Goal: Task Accomplishment & Management: Complete application form

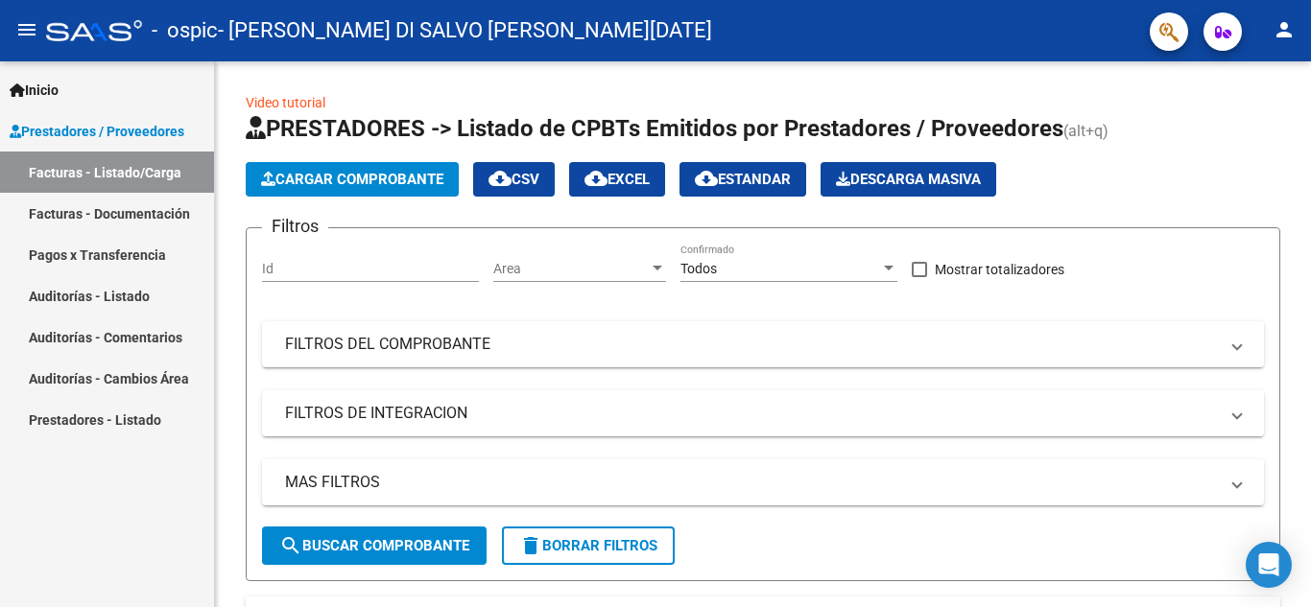
click at [1293, 31] on mat-icon "person" at bounding box center [1283, 29] width 23 height 23
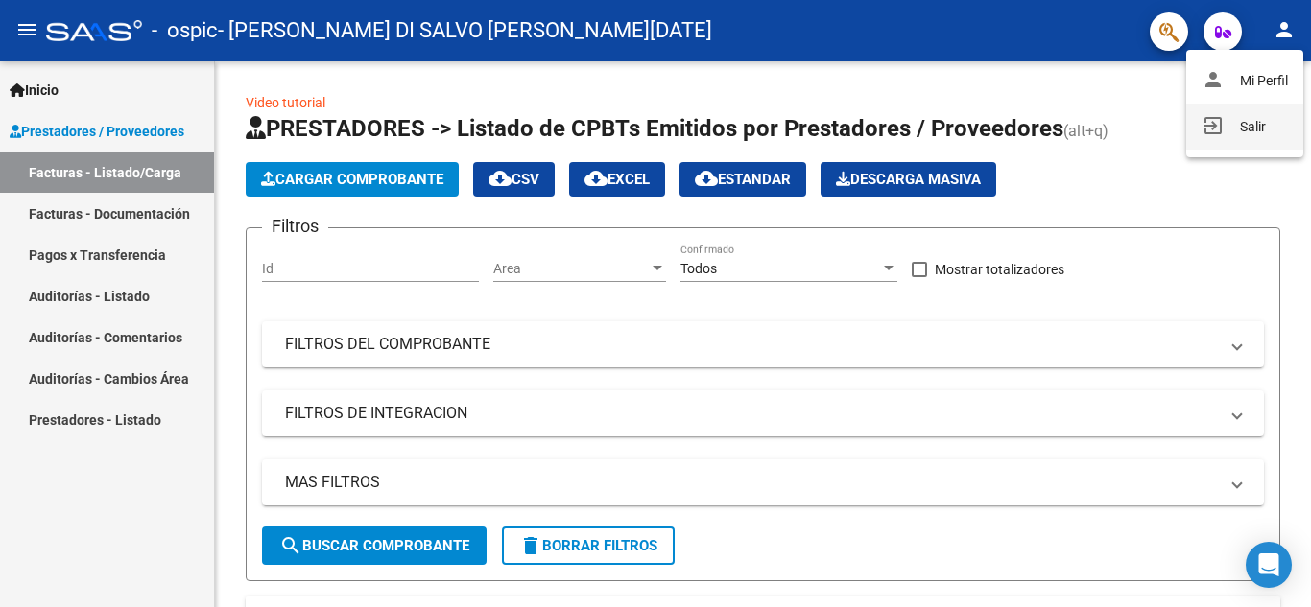
click at [1253, 111] on button "exit_to_app Salir" at bounding box center [1244, 127] width 117 height 46
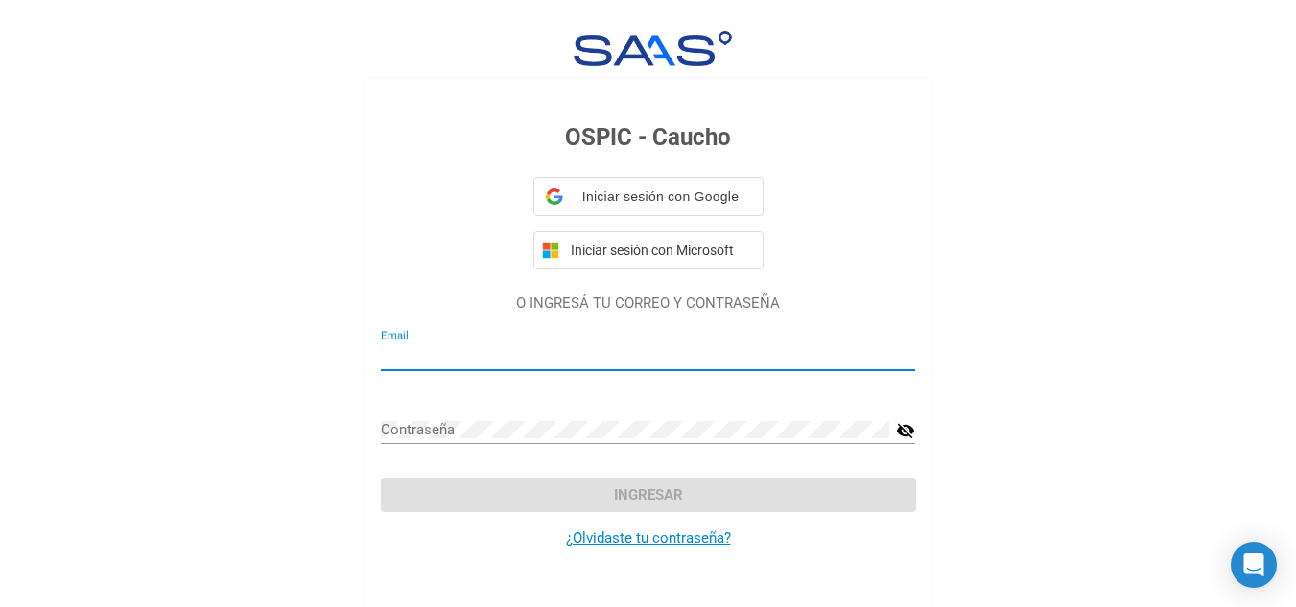
type input "salvarezdisalvo@gmail.com"
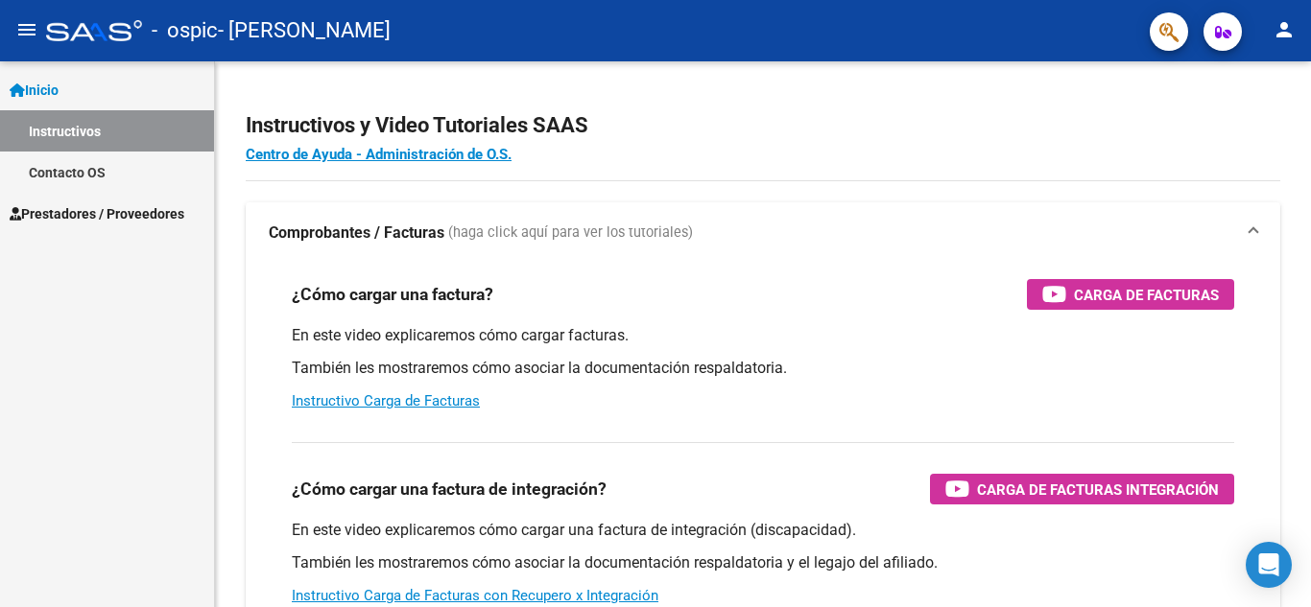
click at [101, 101] on link "Inicio" at bounding box center [107, 89] width 214 height 41
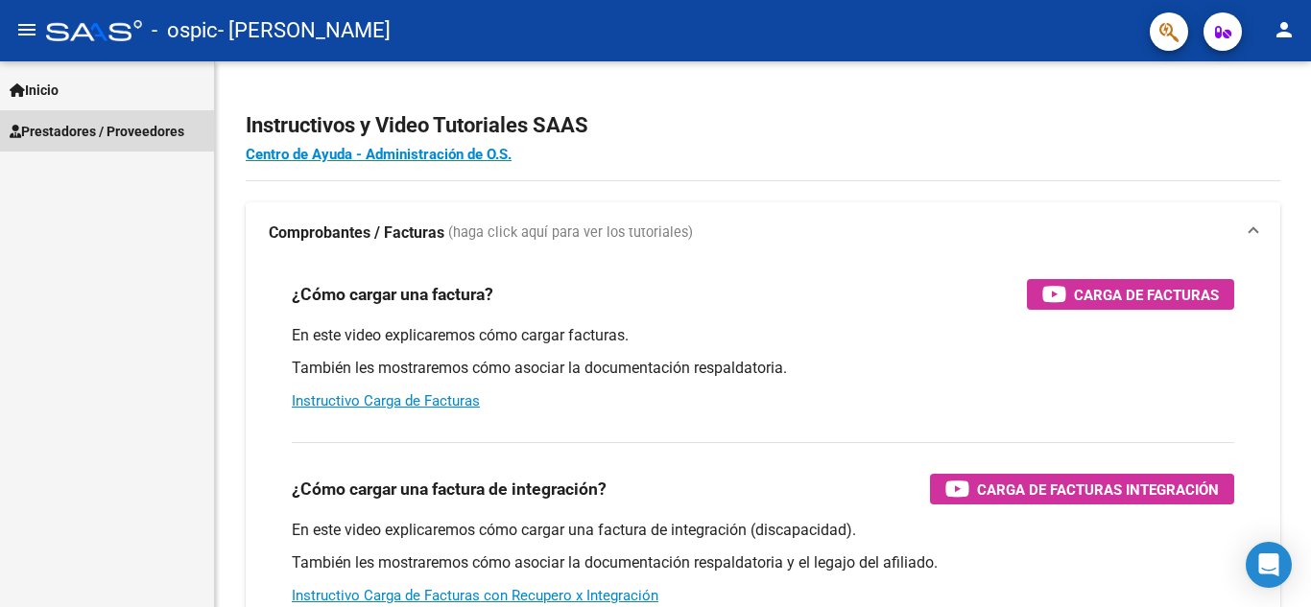
click at [116, 123] on span "Prestadores / Proveedores" at bounding box center [97, 131] width 175 height 21
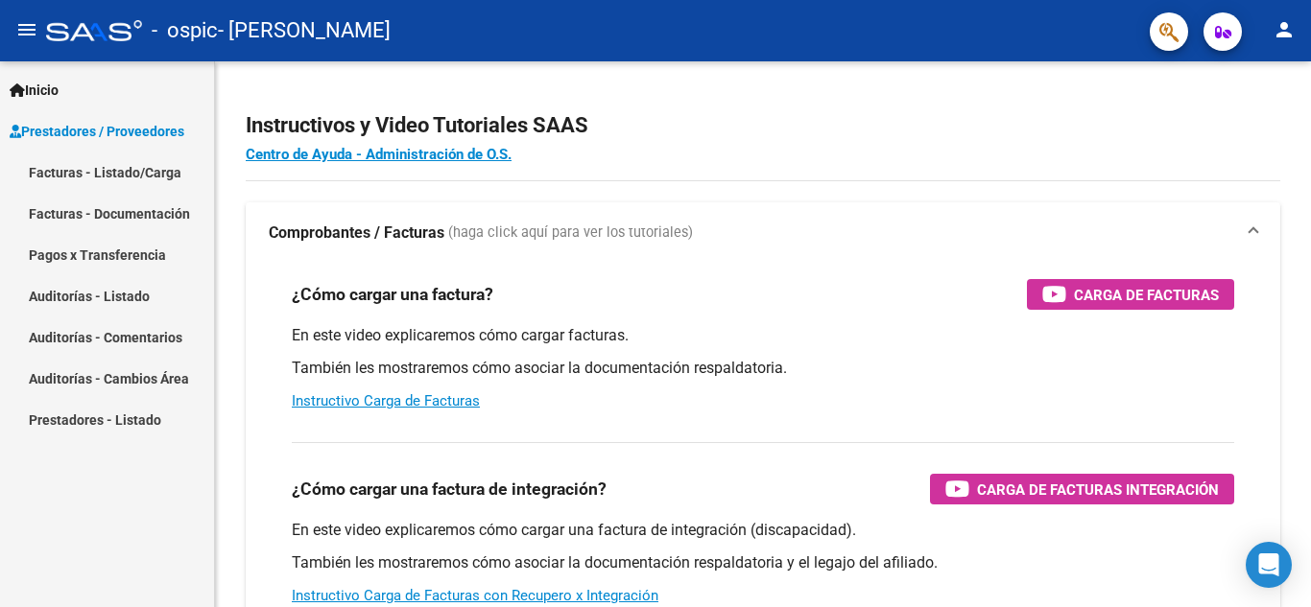
click at [143, 170] on link "Facturas - Listado/Carga" at bounding box center [107, 172] width 214 height 41
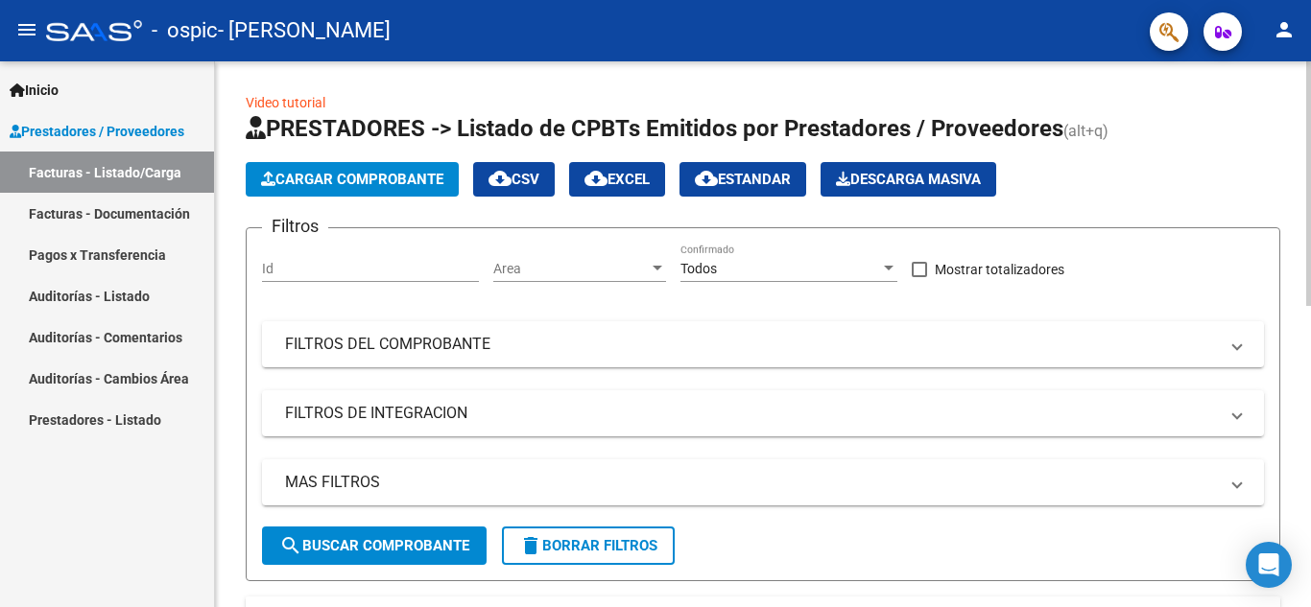
click at [368, 183] on span "Cargar Comprobante" at bounding box center [352, 179] width 182 height 17
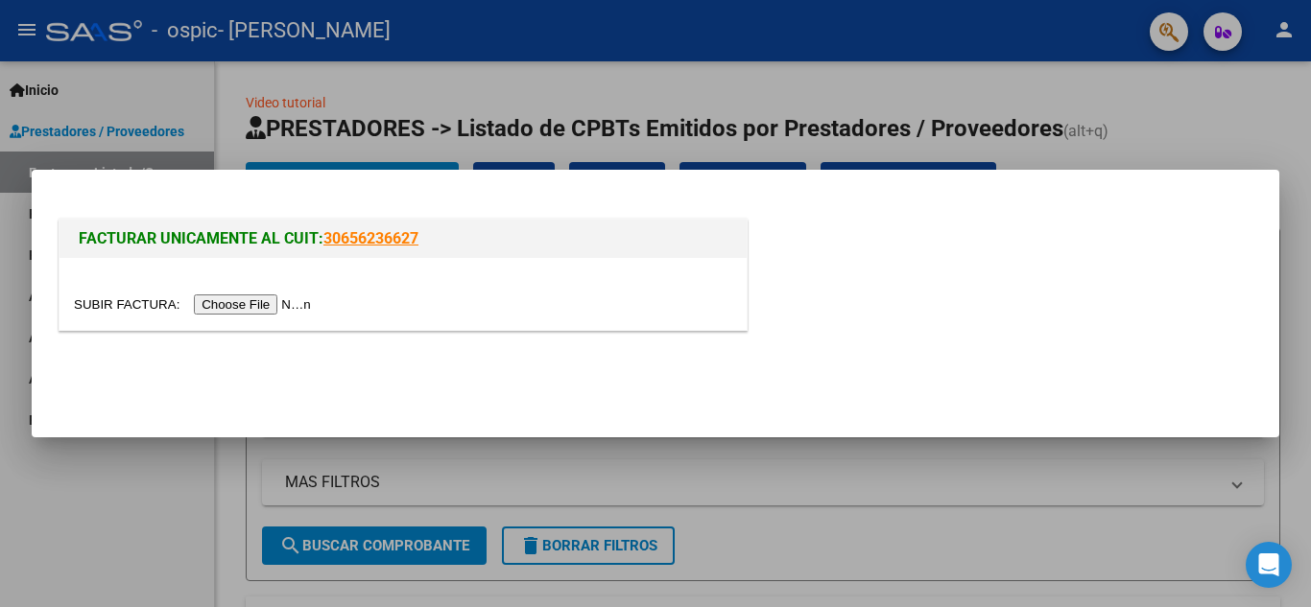
click at [286, 297] on input "file" at bounding box center [195, 305] width 243 height 20
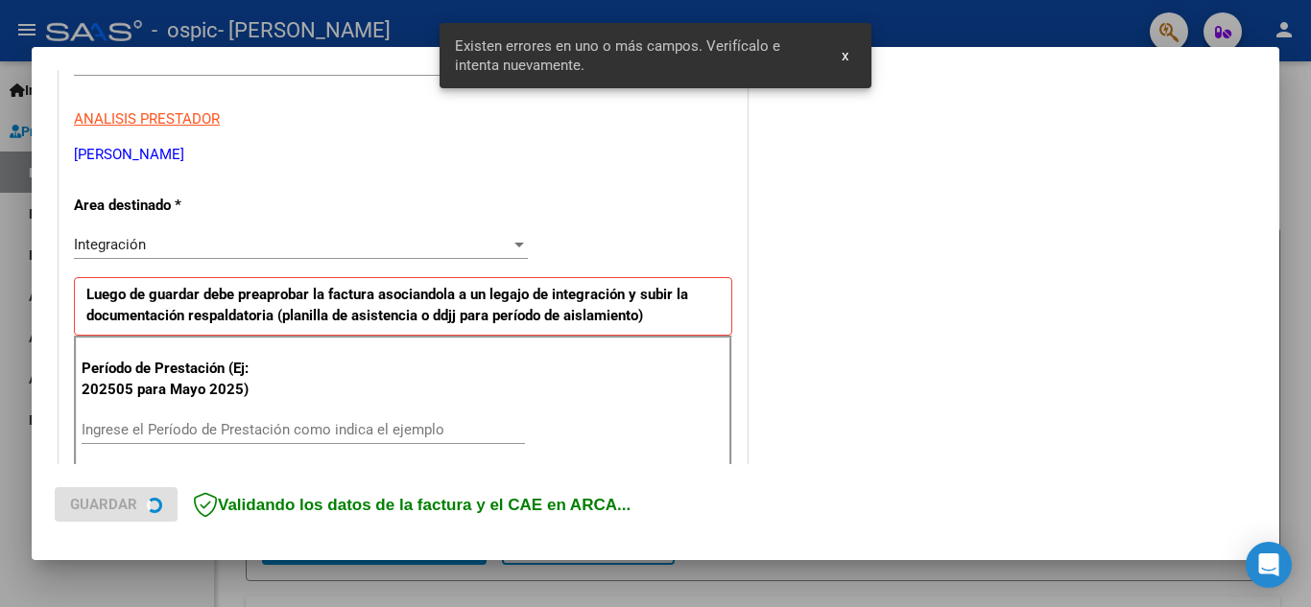
scroll to position [435, 0]
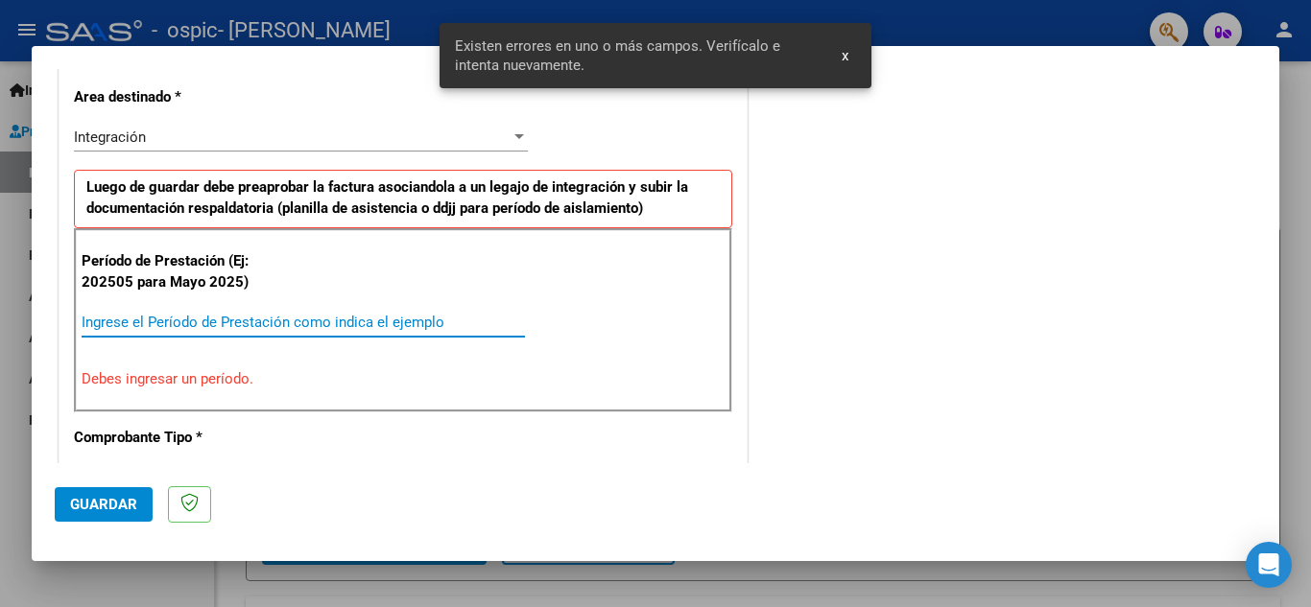
click at [208, 325] on input "Ingrese el Período de Prestación como indica el ejemplo" at bounding box center [303, 322] width 443 height 17
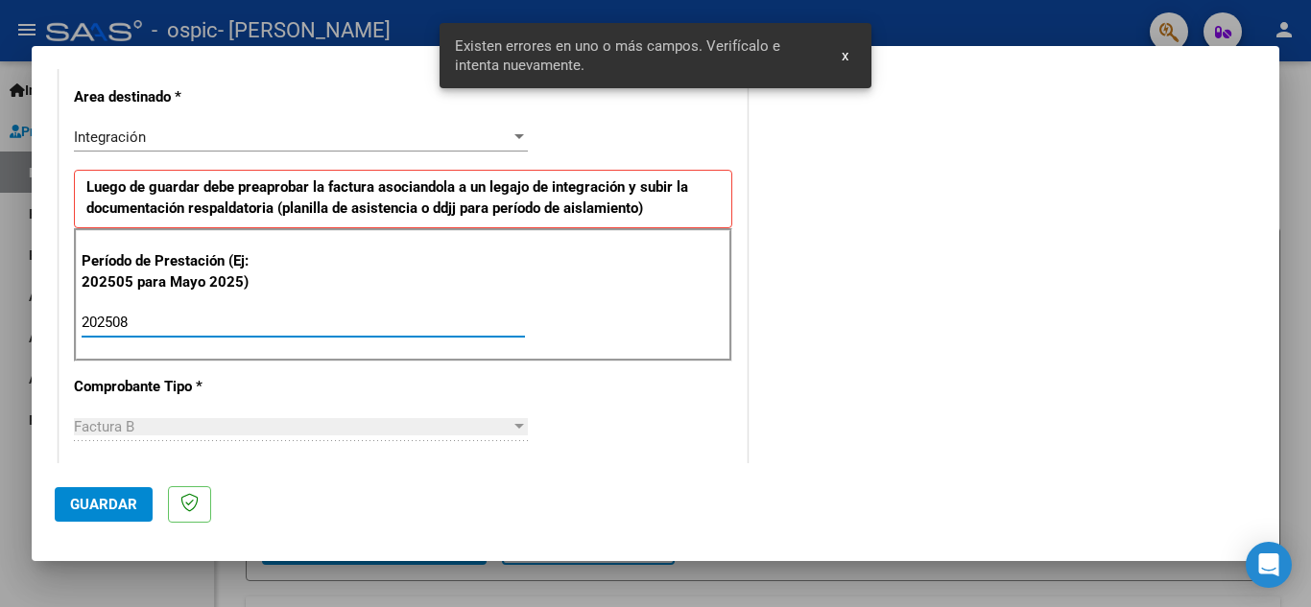
type input "202508"
click at [127, 502] on span "Guardar" at bounding box center [103, 504] width 67 height 17
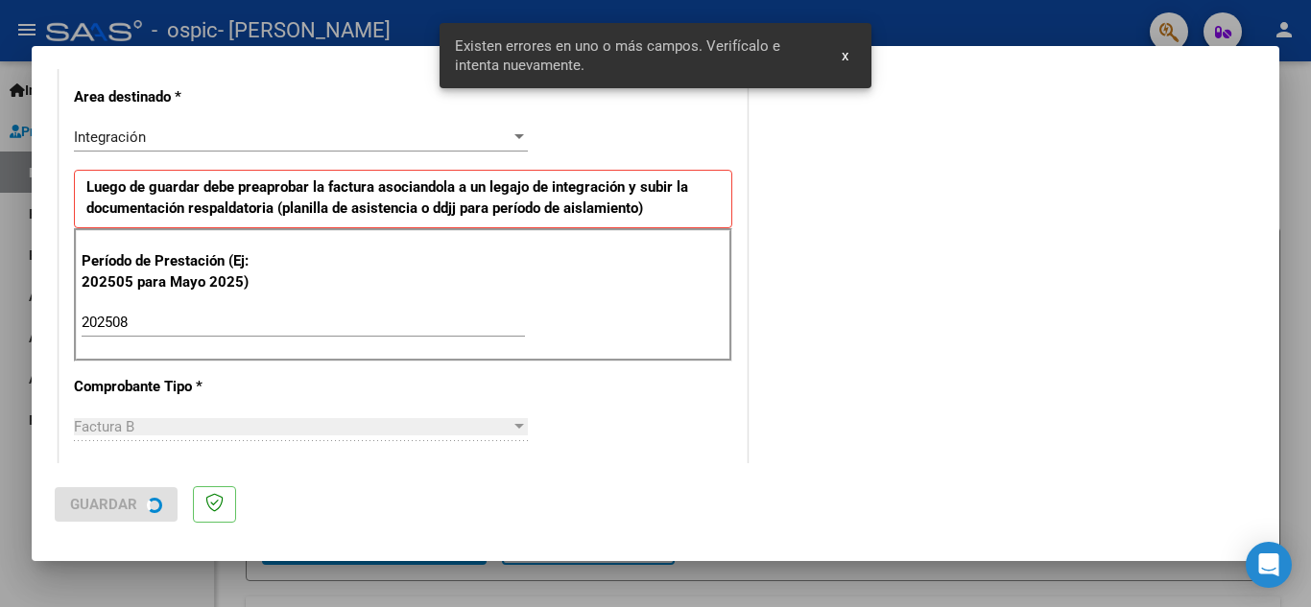
scroll to position [0, 0]
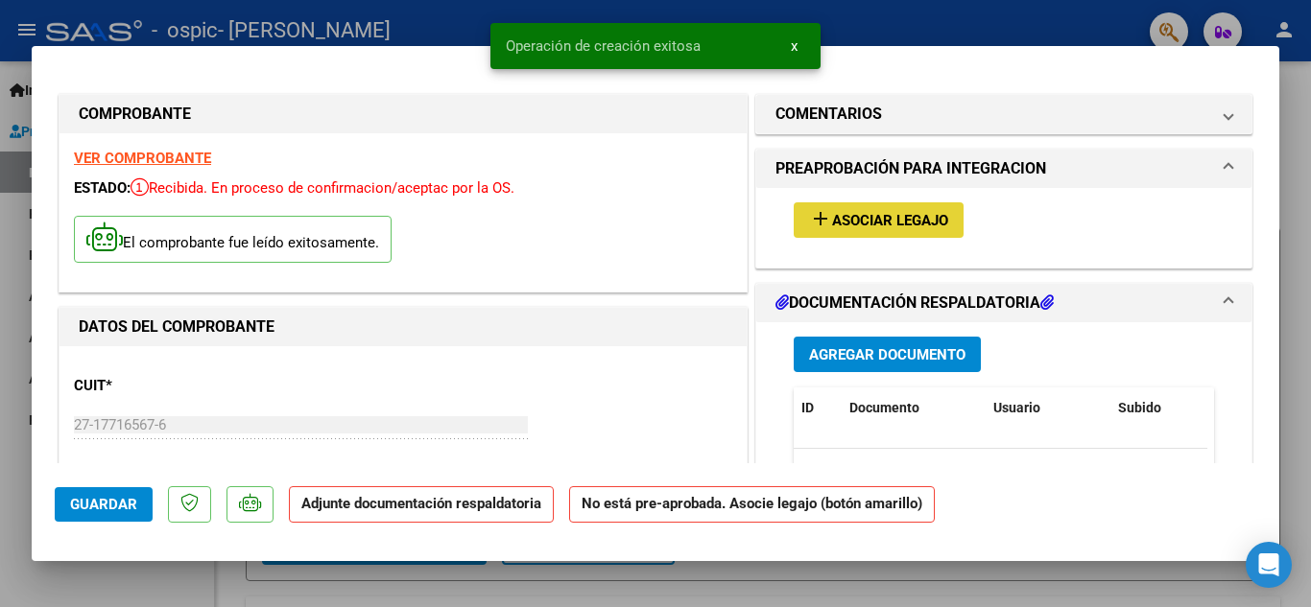
click at [868, 220] on span "Asociar Legajo" at bounding box center [890, 220] width 116 height 17
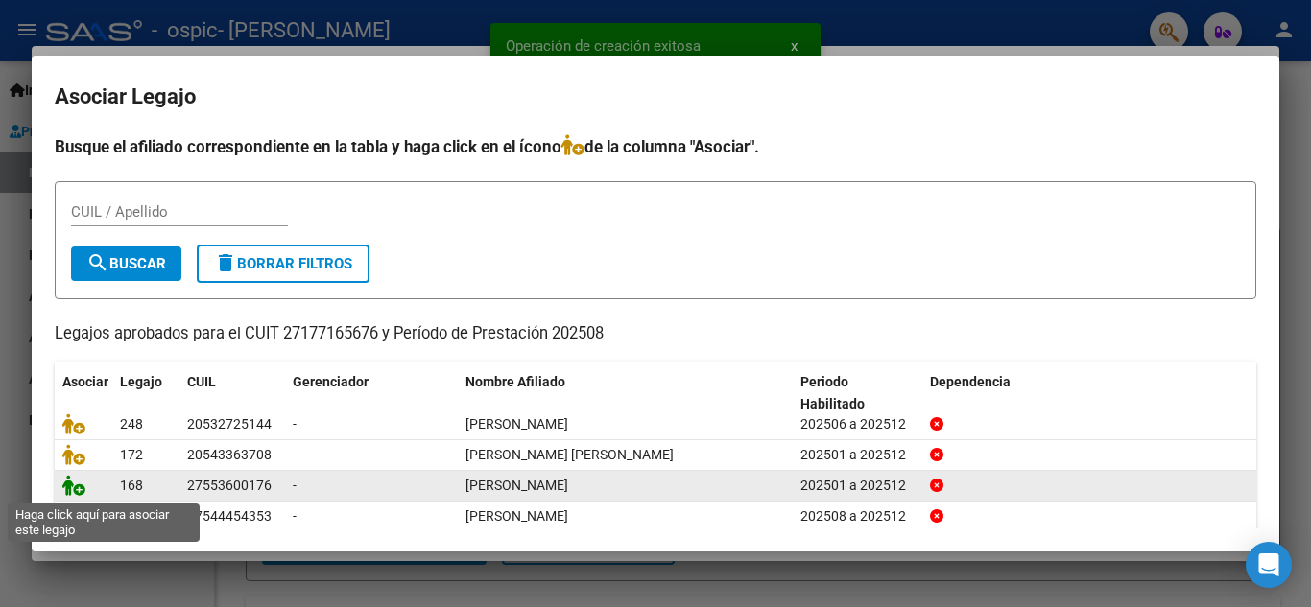
click at [76, 487] on icon at bounding box center [73, 485] width 23 height 21
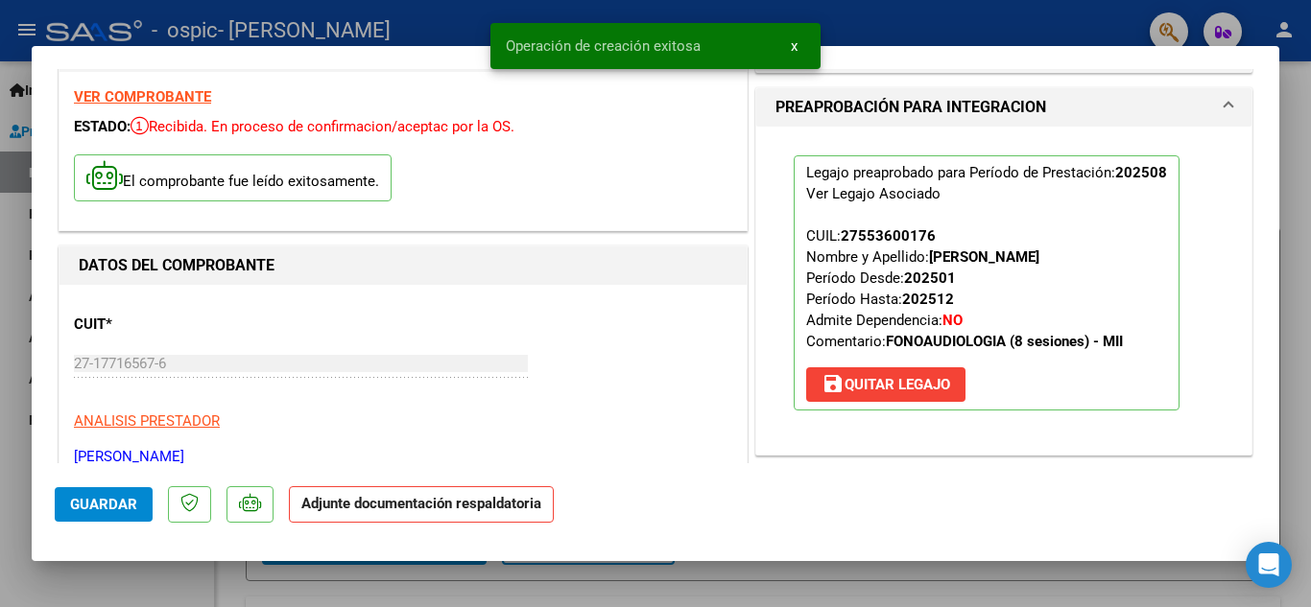
scroll to position [192, 0]
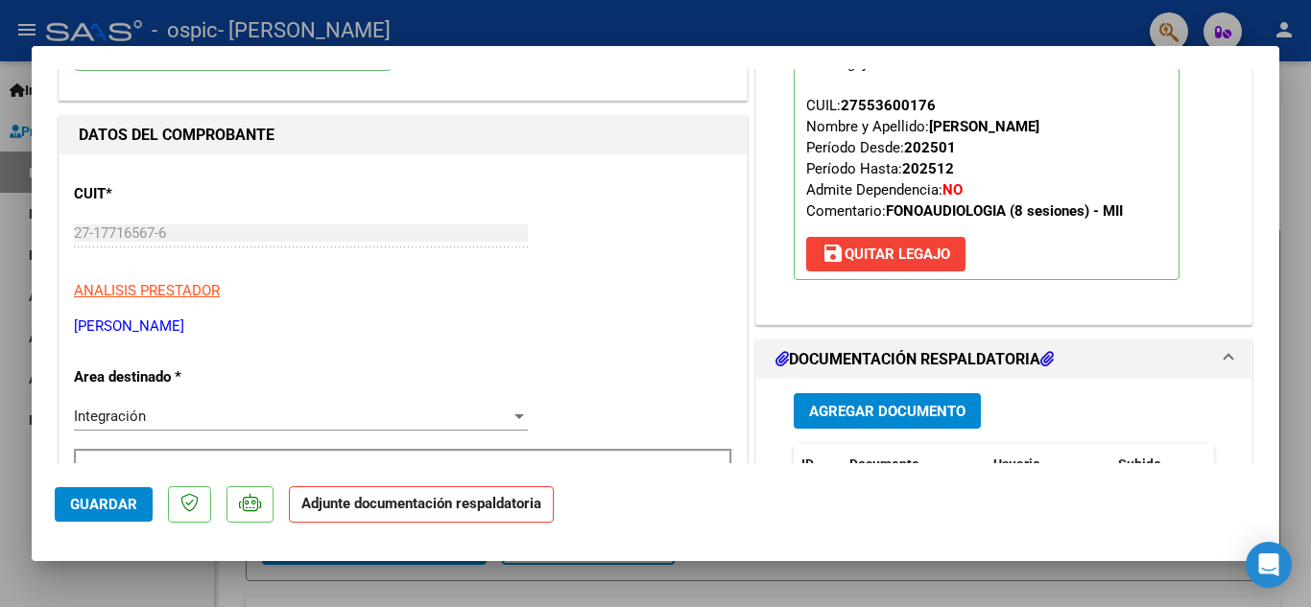
click at [847, 415] on span "Agregar Documento" at bounding box center [887, 411] width 156 height 17
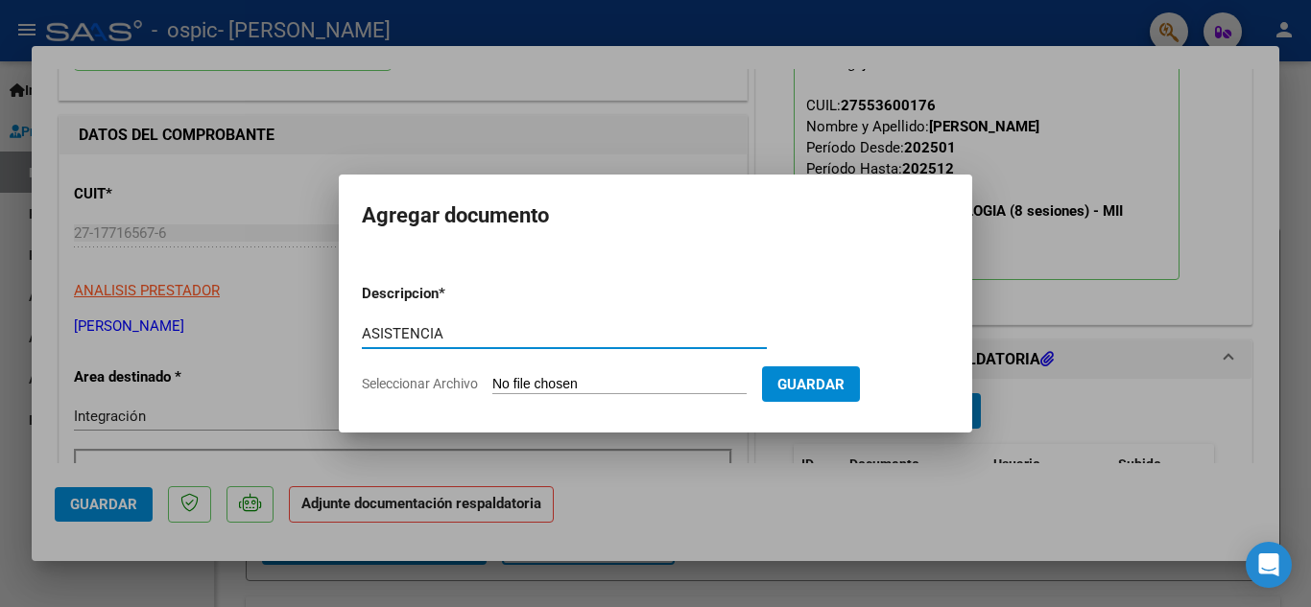
type input "ASISTENCIA"
click at [592, 389] on input "Seleccionar Archivo" at bounding box center [619, 385] width 254 height 18
type input "C:\fakepath\[PERSON_NAME].jpeg"
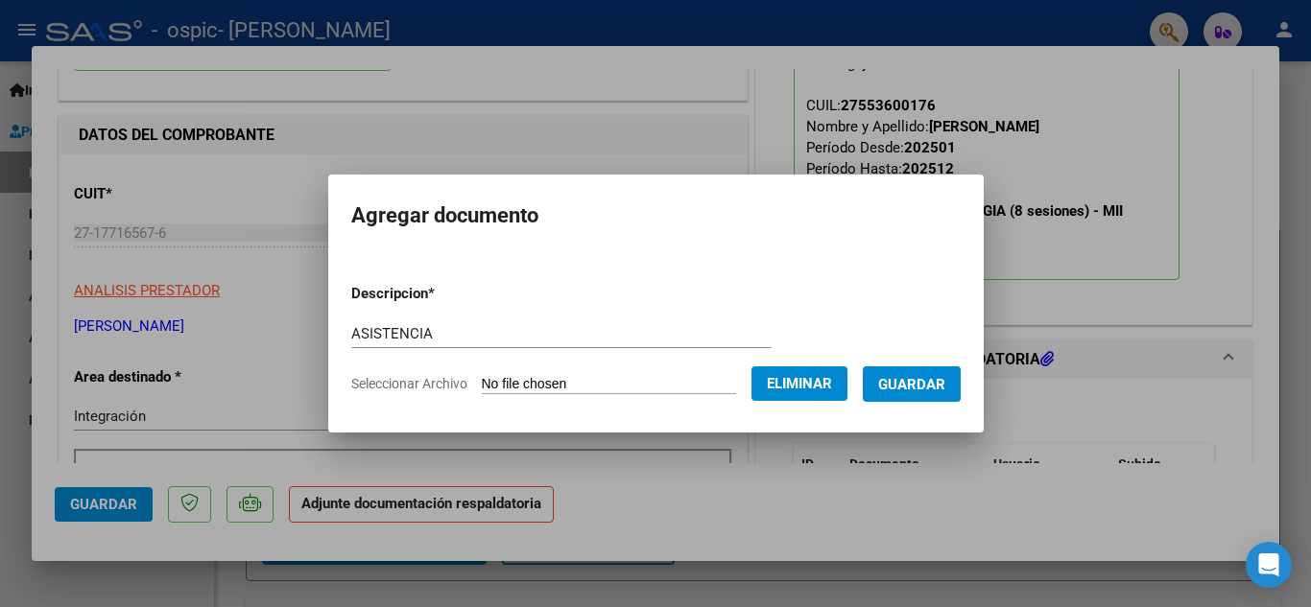
click at [961, 393] on button "Guardar" at bounding box center [912, 385] width 98 height 36
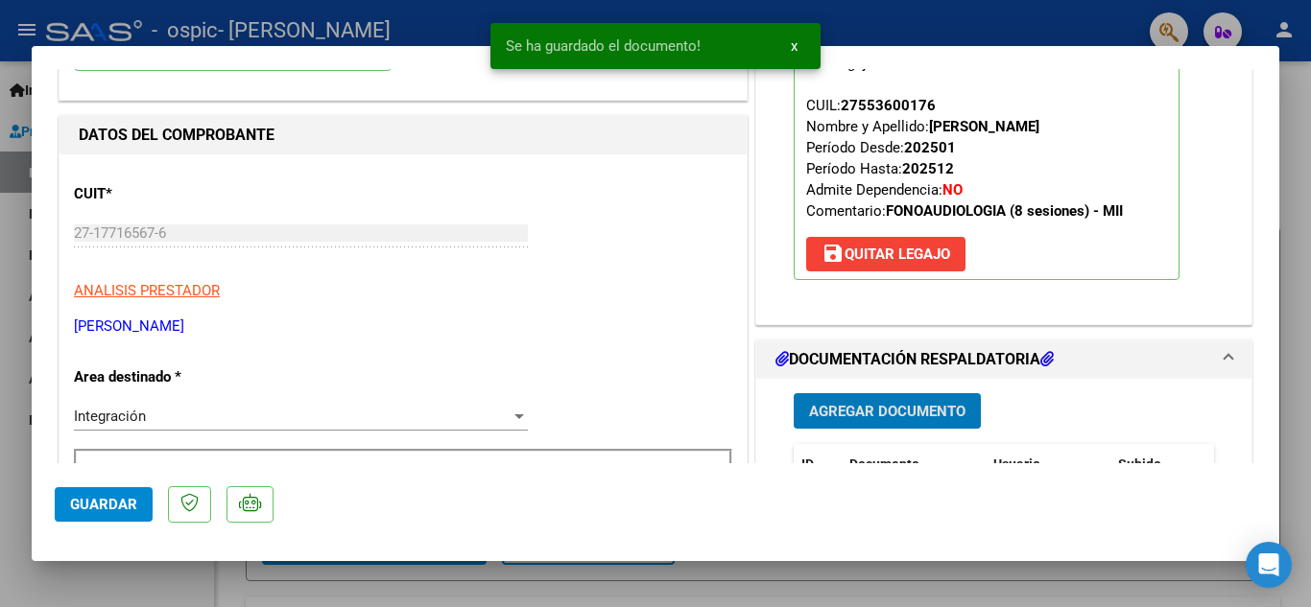
click at [122, 508] on span "Guardar" at bounding box center [103, 504] width 67 height 17
click at [0, 465] on div at bounding box center [655, 303] width 1311 height 607
type input "$ 0,00"
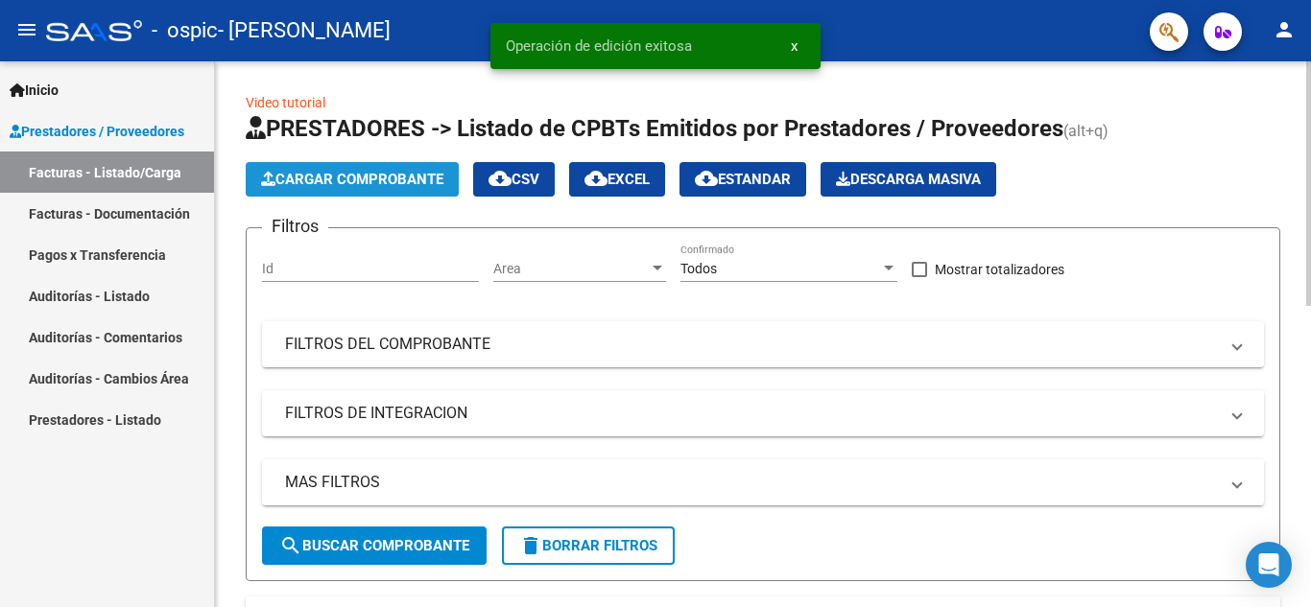
click at [385, 175] on span "Cargar Comprobante" at bounding box center [352, 179] width 182 height 17
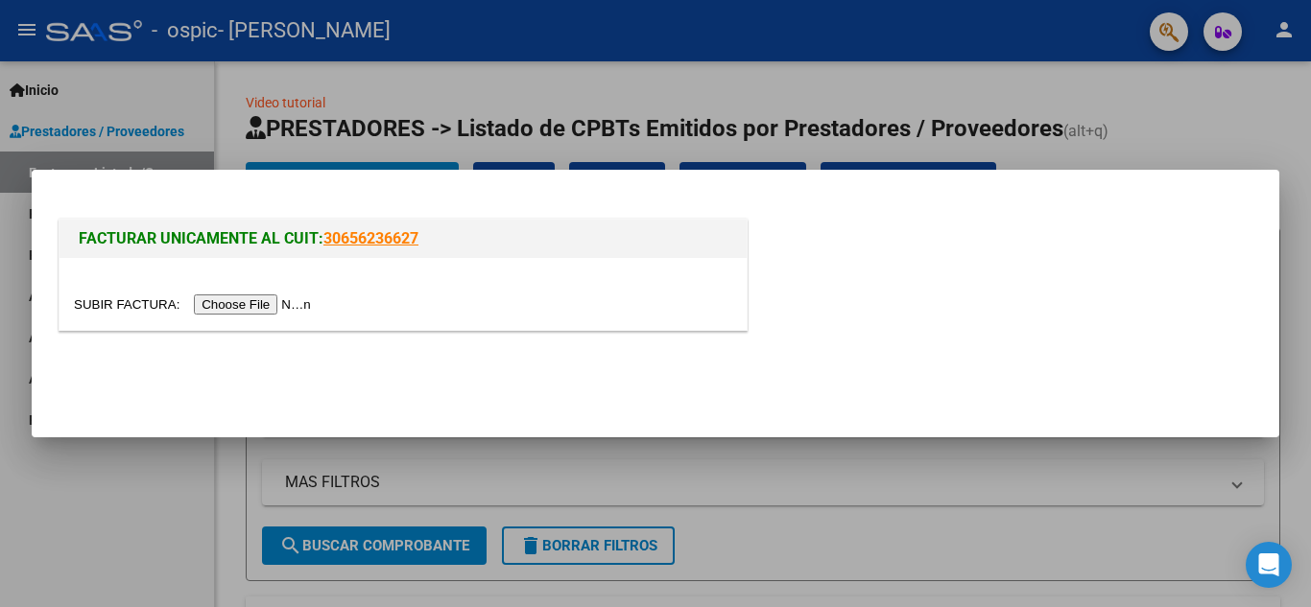
click at [307, 301] on input "file" at bounding box center [195, 305] width 243 height 20
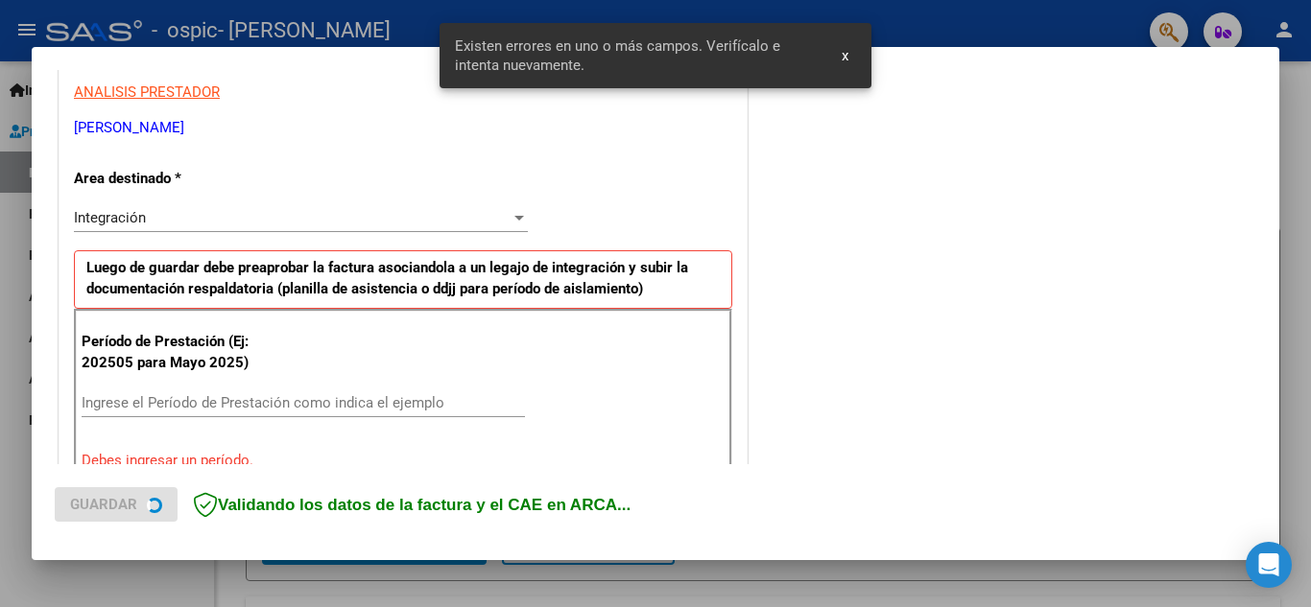
scroll to position [435, 0]
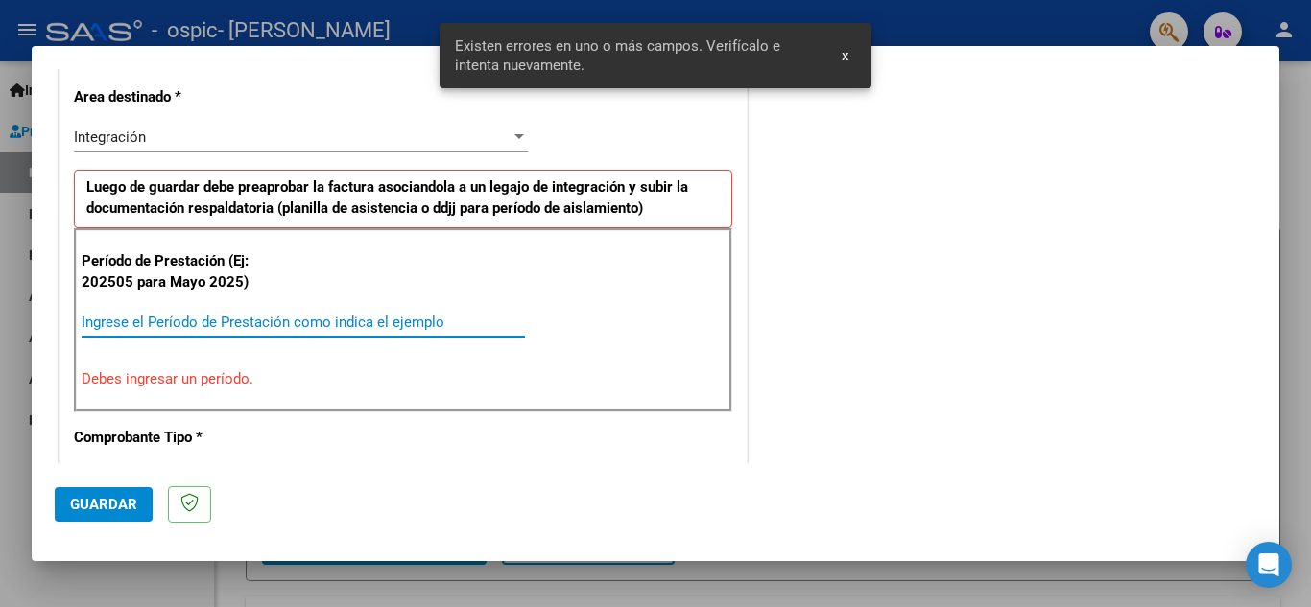
click at [271, 322] on input "Ingrese el Período de Prestación como indica el ejemplo" at bounding box center [303, 322] width 443 height 17
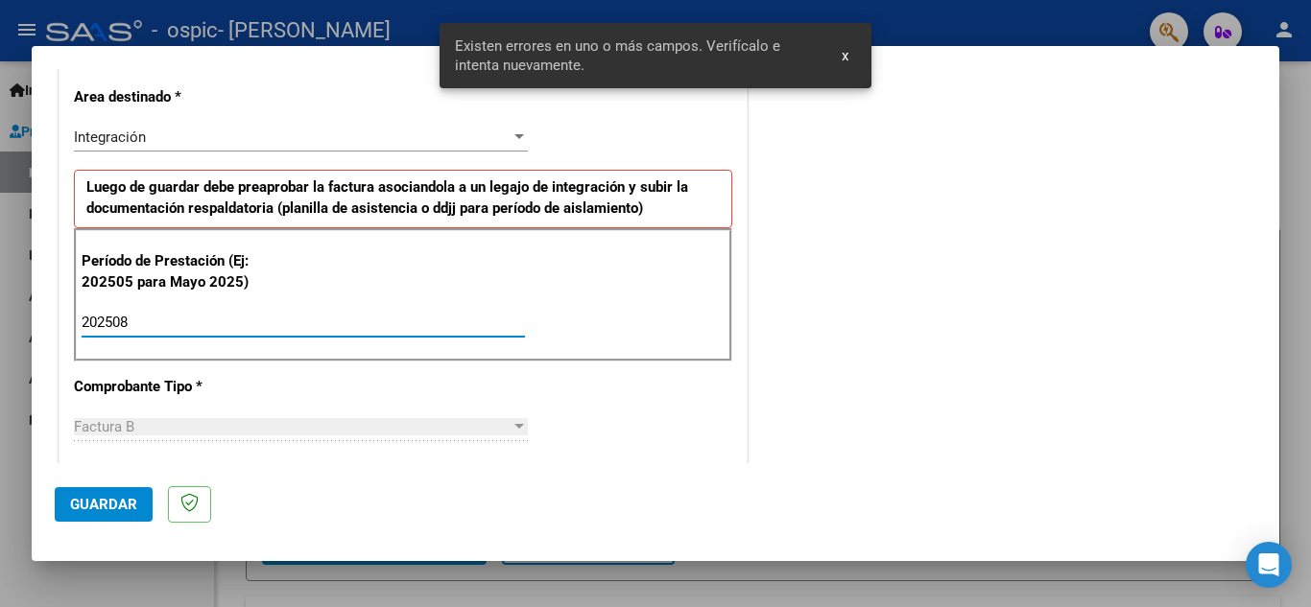
type input "202508"
click at [92, 504] on span "Guardar" at bounding box center [103, 504] width 67 height 17
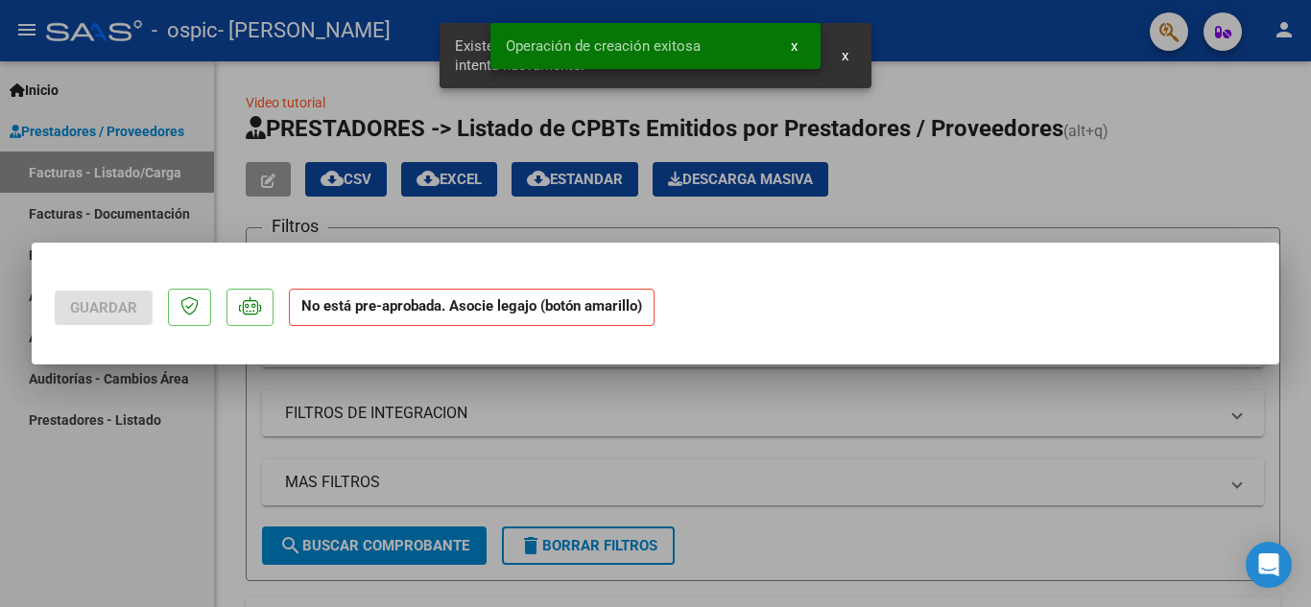
scroll to position [0, 0]
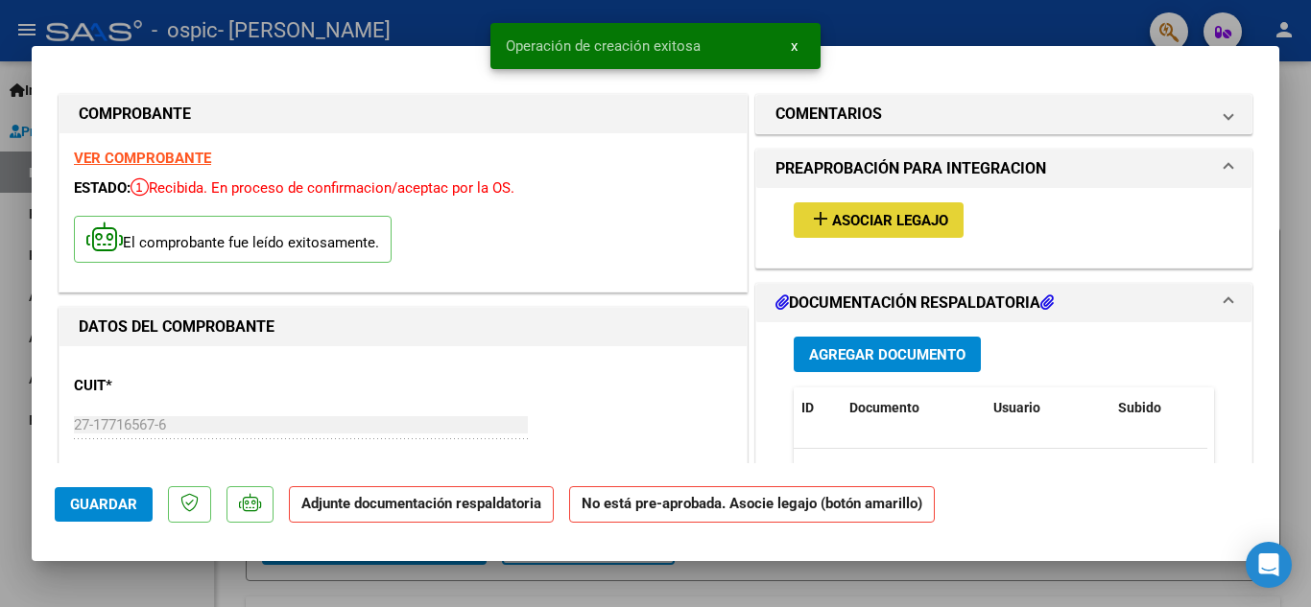
click at [941, 217] on span "Asociar Legajo" at bounding box center [890, 220] width 116 height 17
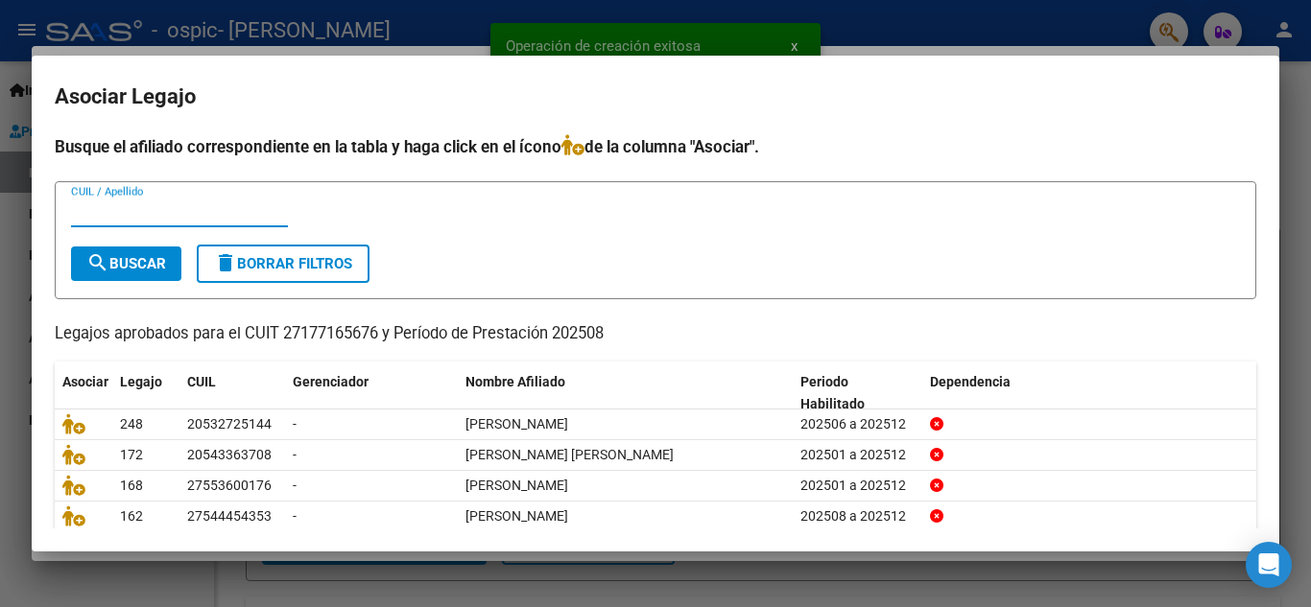
click at [210, 218] on input "CUIL / Apellido" at bounding box center [179, 211] width 217 height 17
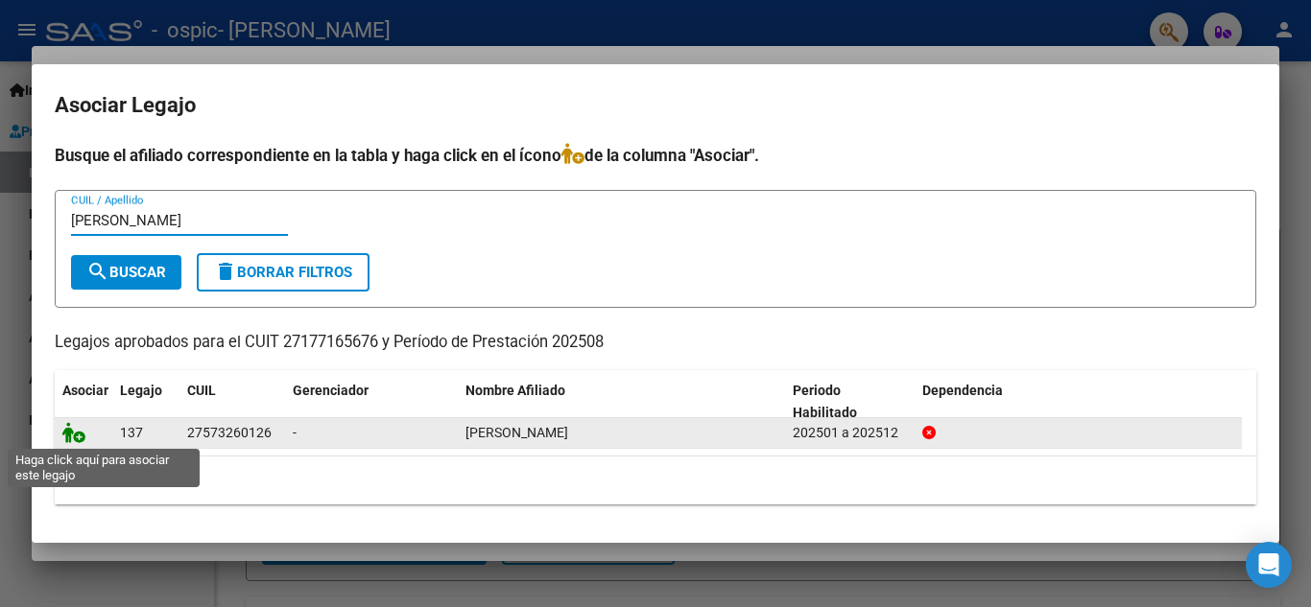
type input "[PERSON_NAME]"
click at [80, 435] on icon at bounding box center [73, 432] width 23 height 21
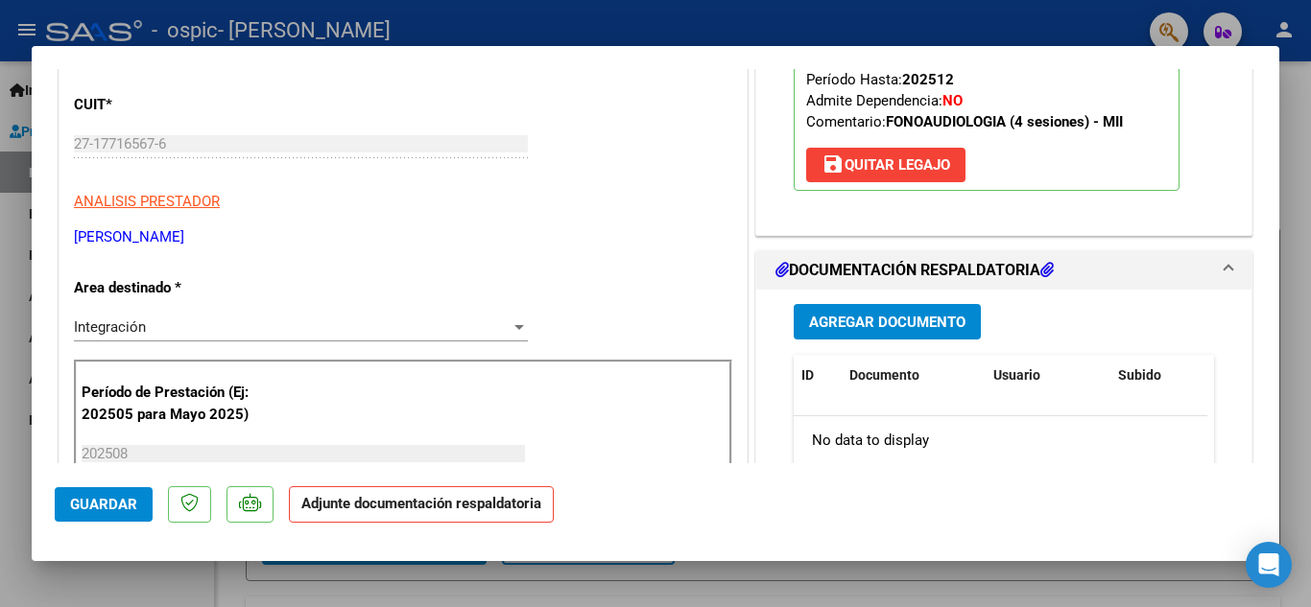
scroll to position [384, 0]
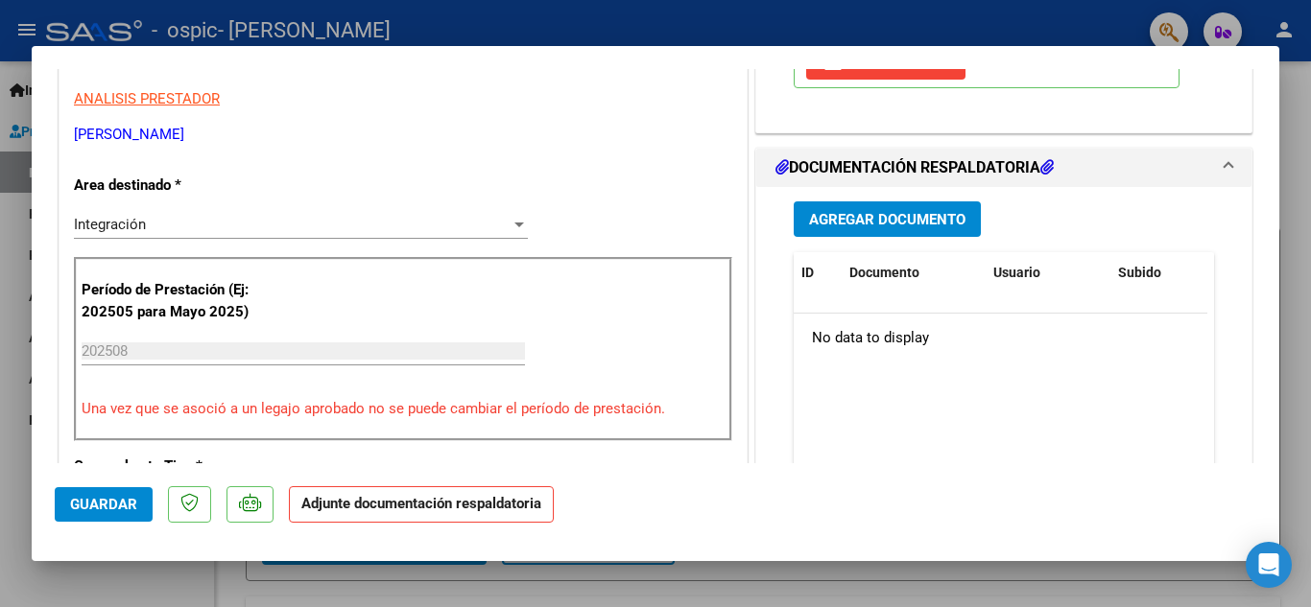
click at [848, 222] on span "Agregar Documento" at bounding box center [887, 219] width 156 height 17
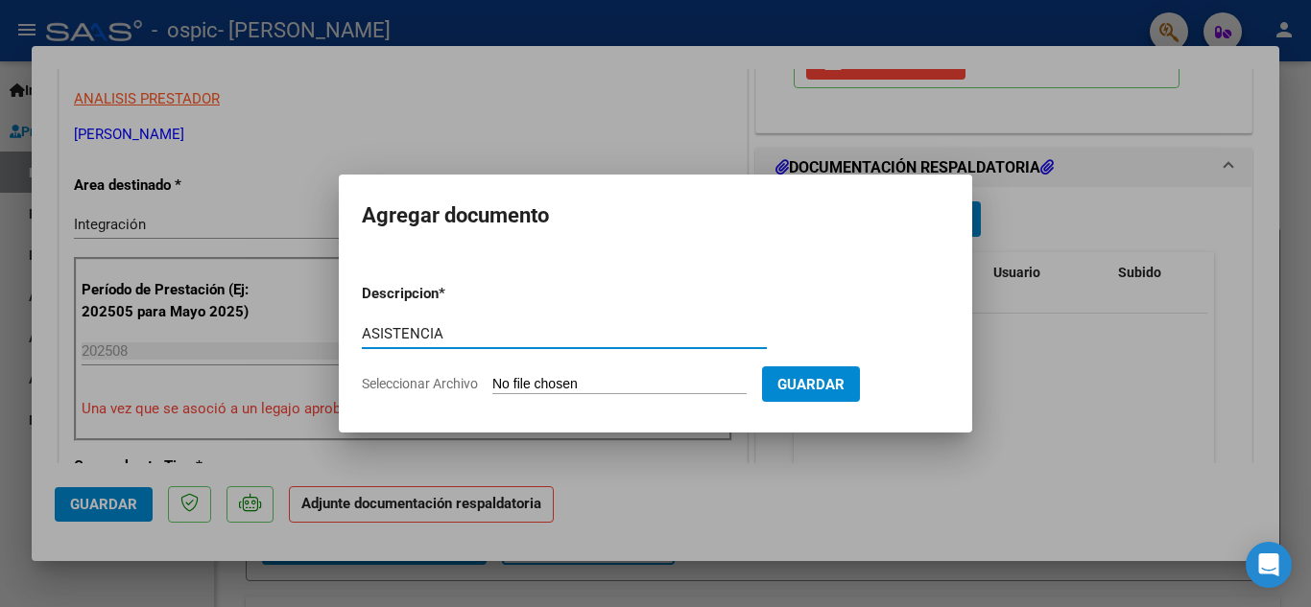
type input "ASISTENCIA"
click at [567, 383] on input "Seleccionar Archivo" at bounding box center [619, 385] width 254 height 18
type input "C:\fakepath\[PERSON_NAME].jpeg"
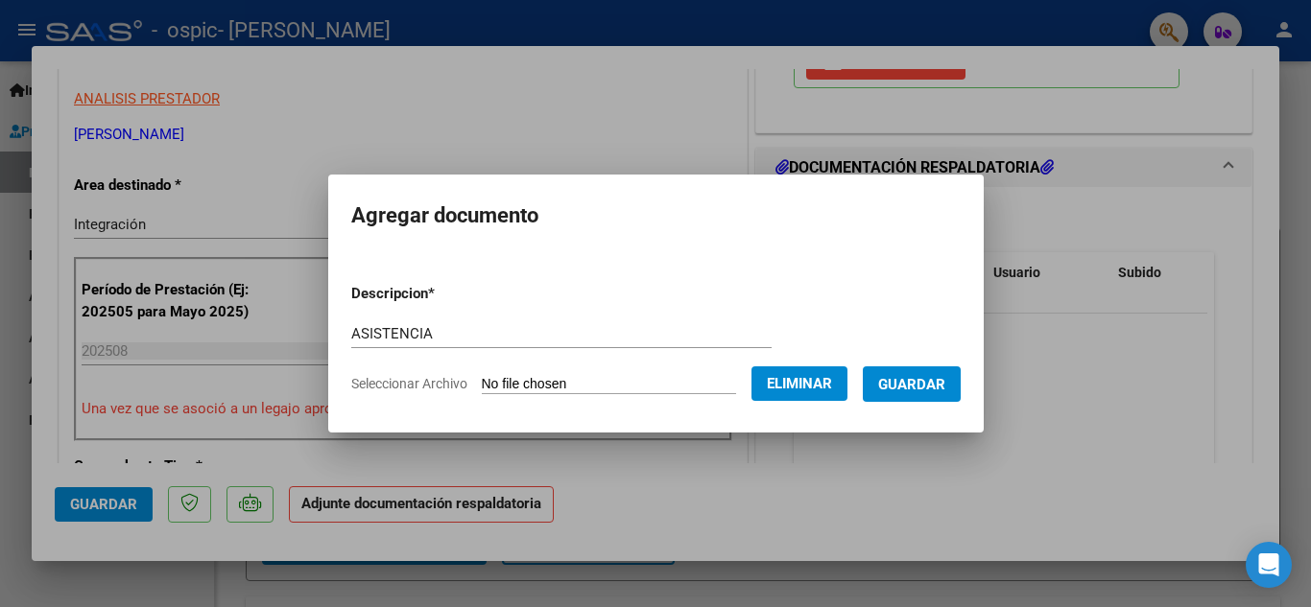
click at [936, 389] on span "Guardar" at bounding box center [911, 384] width 67 height 17
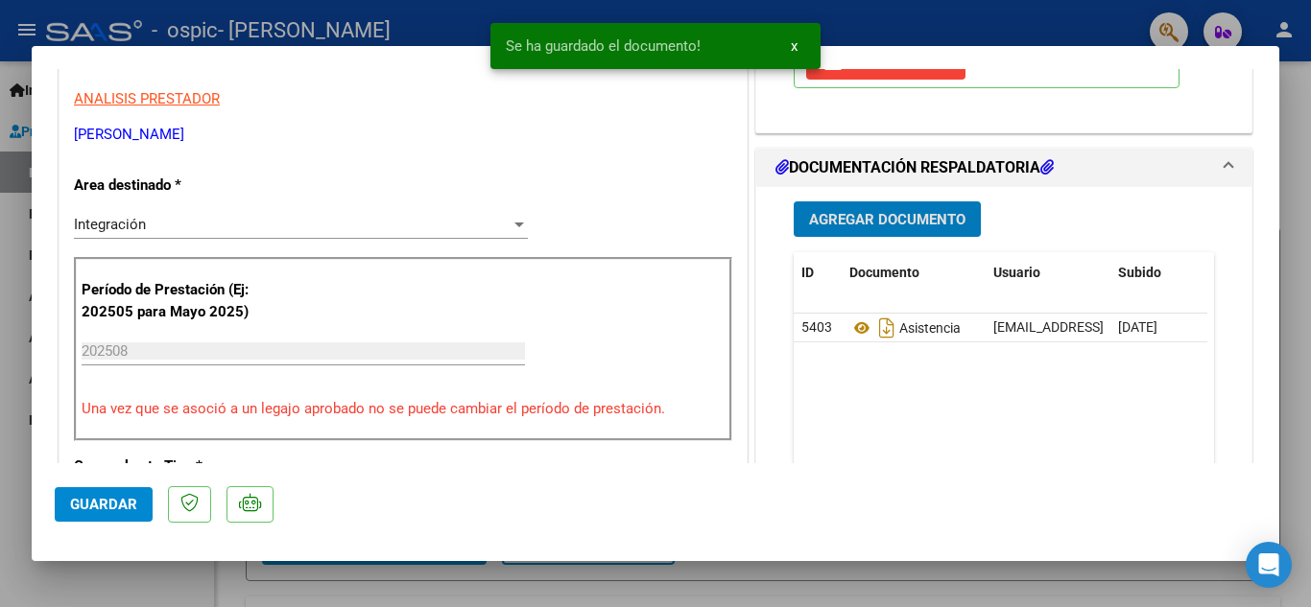
click at [77, 508] on span "Guardar" at bounding box center [103, 504] width 67 height 17
click at [14, 468] on div at bounding box center [655, 303] width 1311 height 607
type input "$ 0,00"
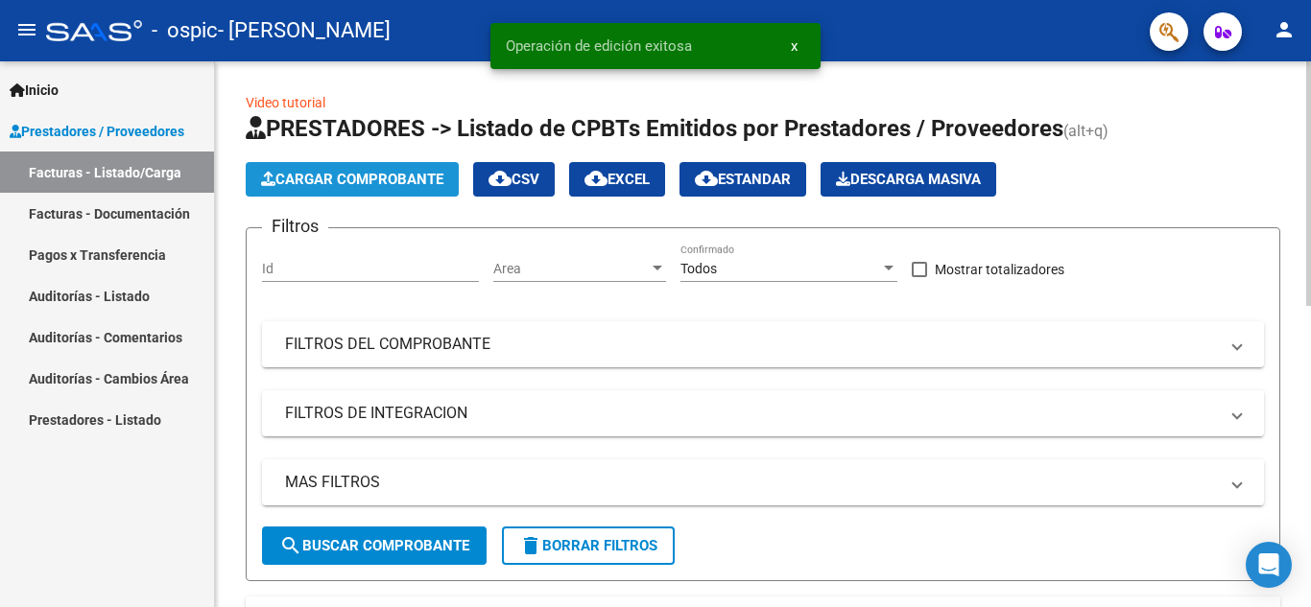
click at [338, 171] on span "Cargar Comprobante" at bounding box center [352, 179] width 182 height 17
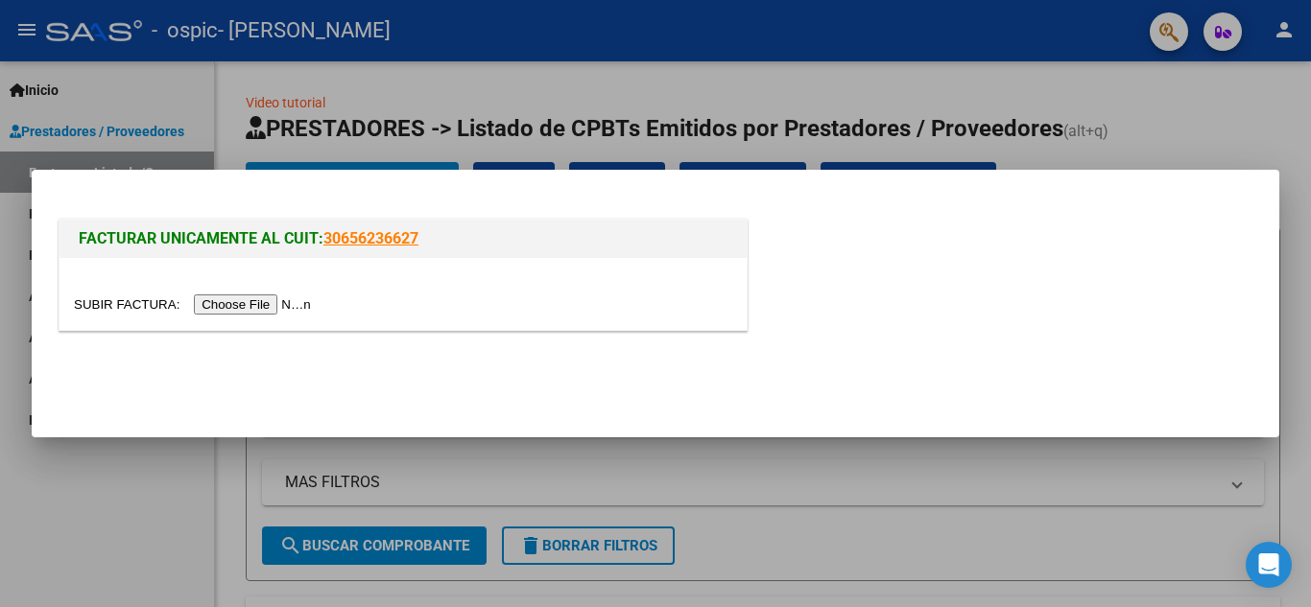
click at [281, 300] on input "file" at bounding box center [195, 305] width 243 height 20
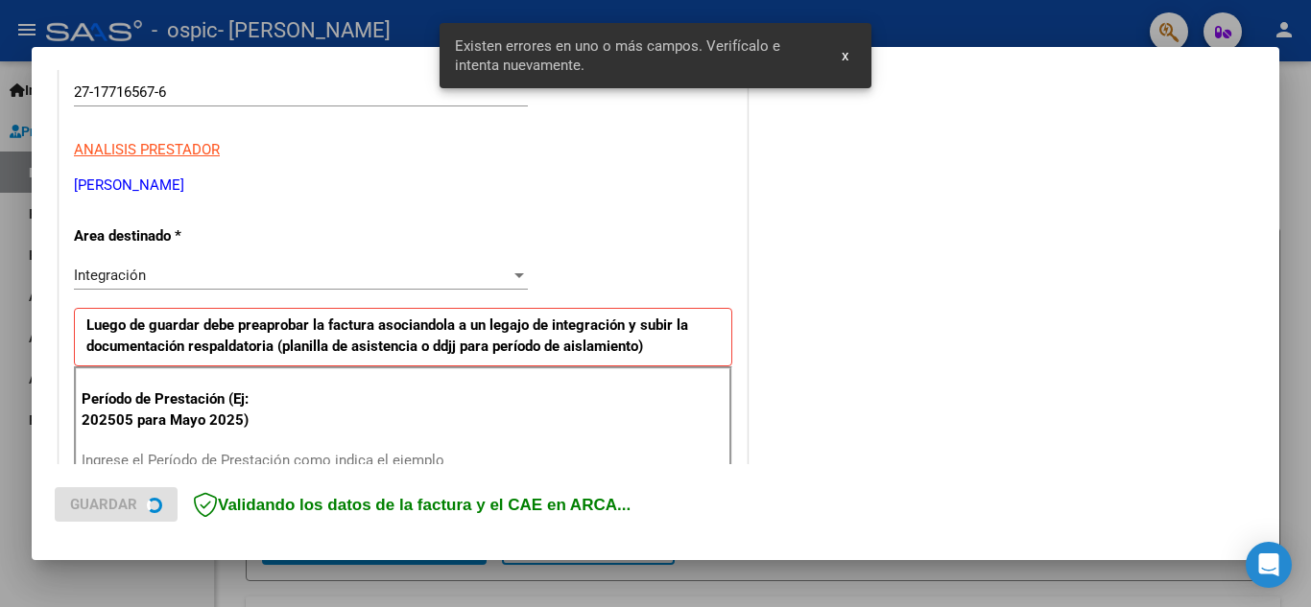
scroll to position [435, 0]
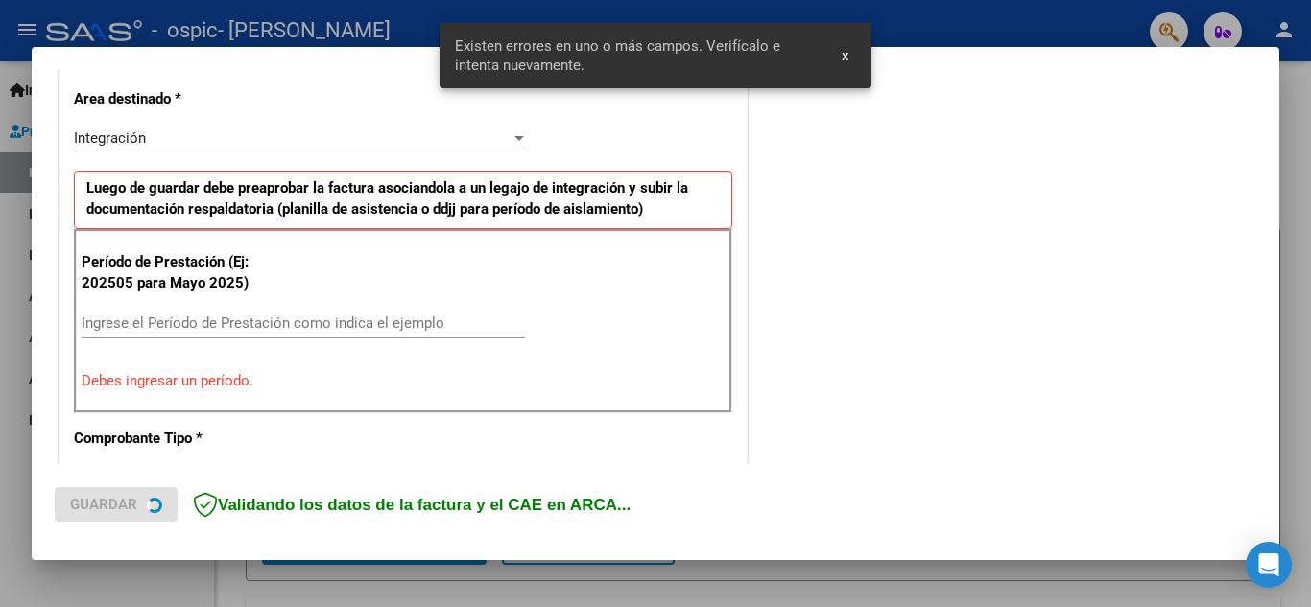
click at [250, 310] on div "Ingrese el Período de Prestación como indica el ejemplo" at bounding box center [303, 323] width 443 height 29
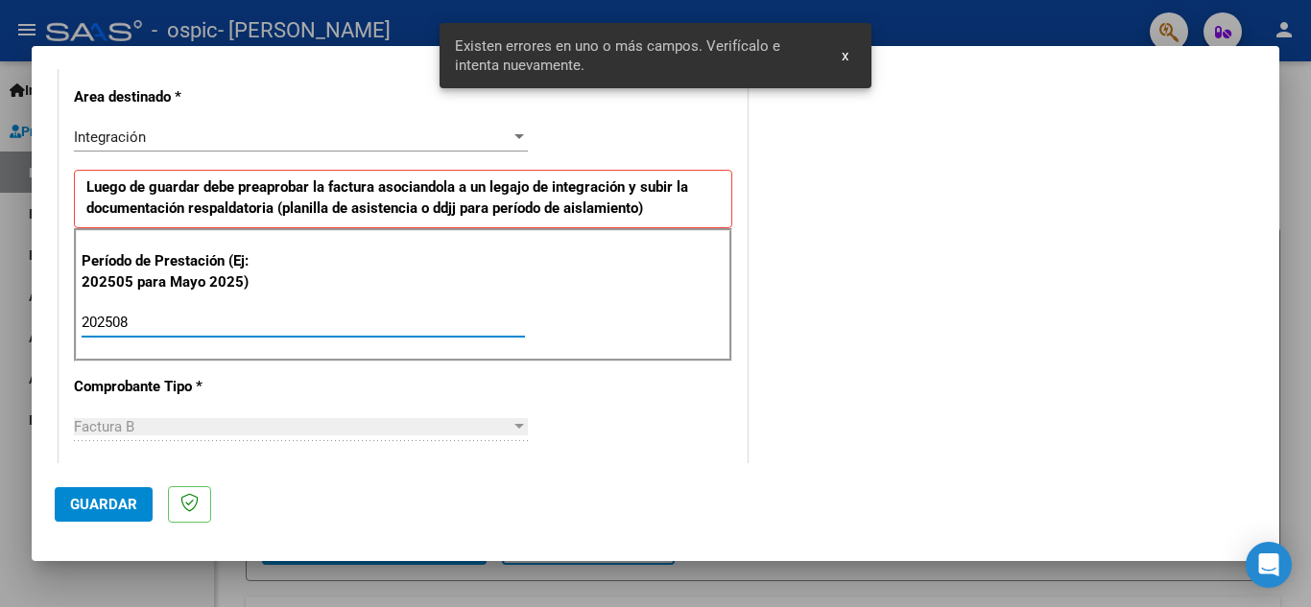
type input "202508"
click at [117, 507] on span "Guardar" at bounding box center [103, 504] width 67 height 17
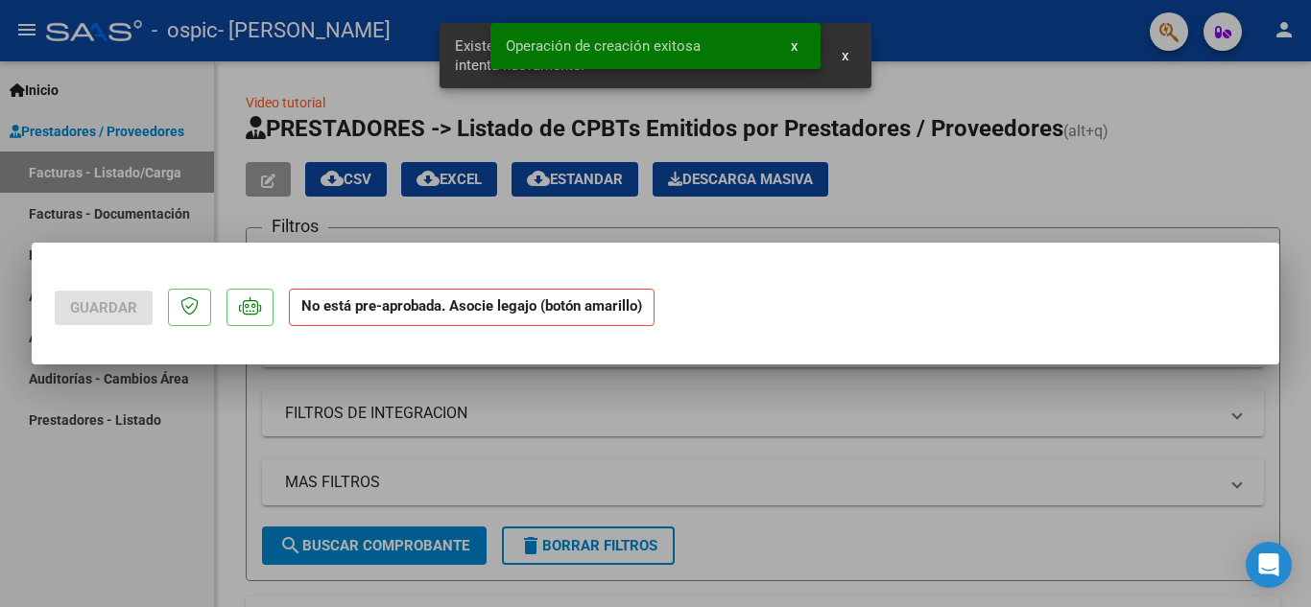
scroll to position [0, 0]
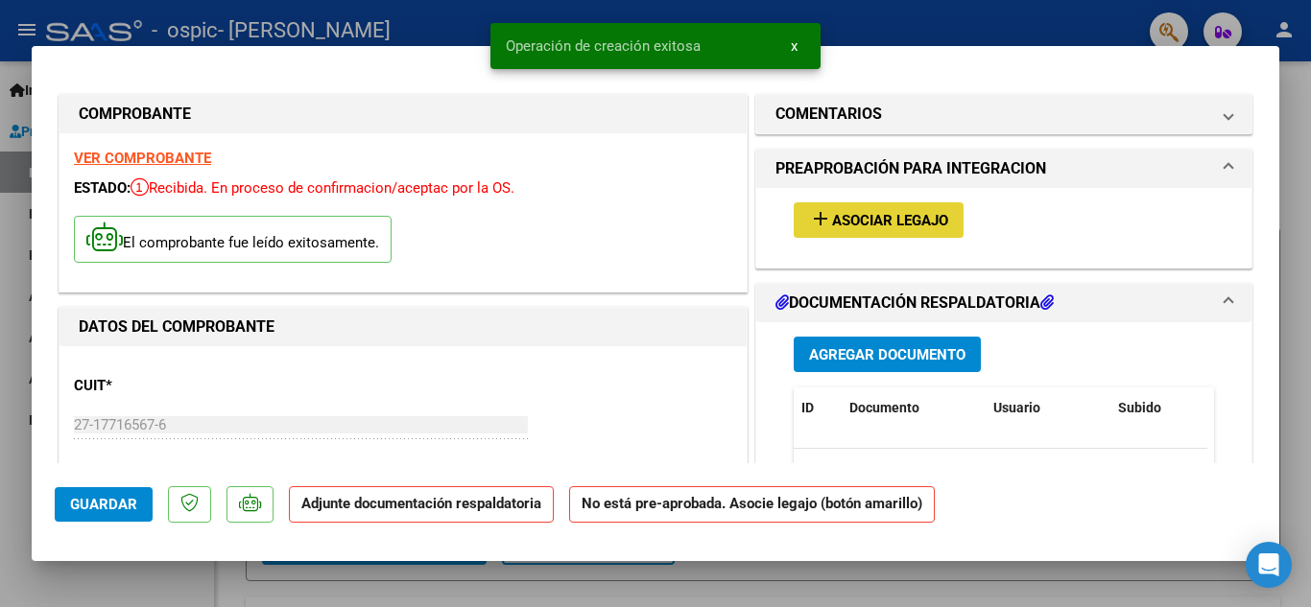
click at [888, 208] on button "add Asociar Legajo" at bounding box center [879, 220] width 170 height 36
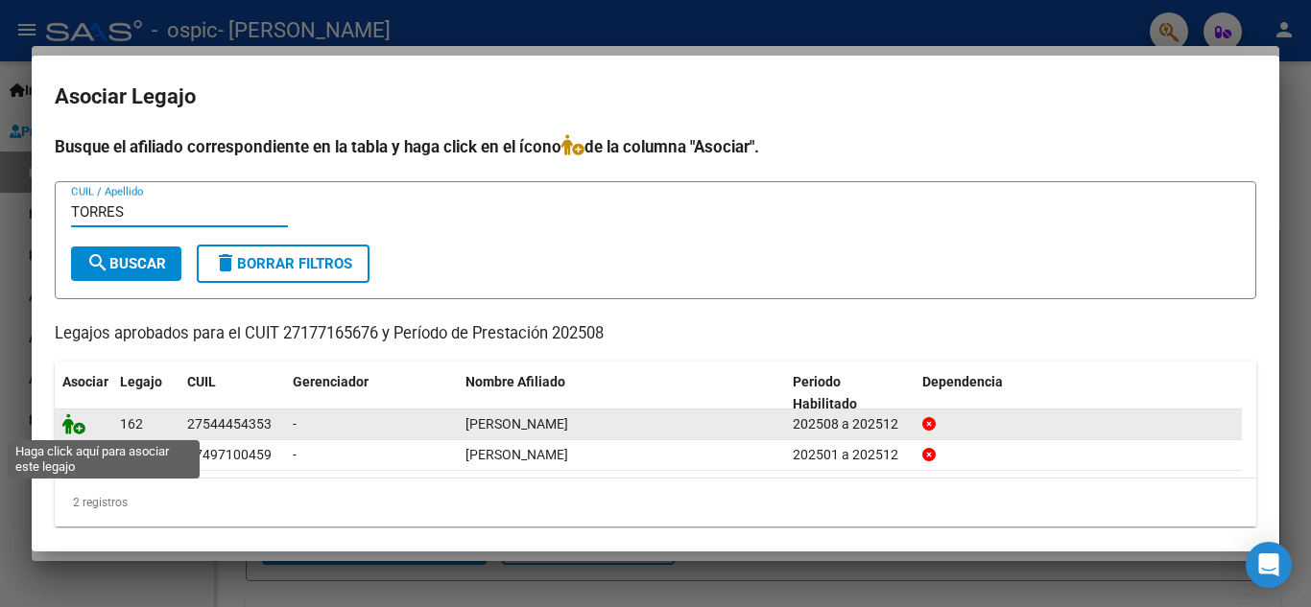
type input "TORRES"
click at [71, 426] on icon at bounding box center [73, 424] width 23 height 21
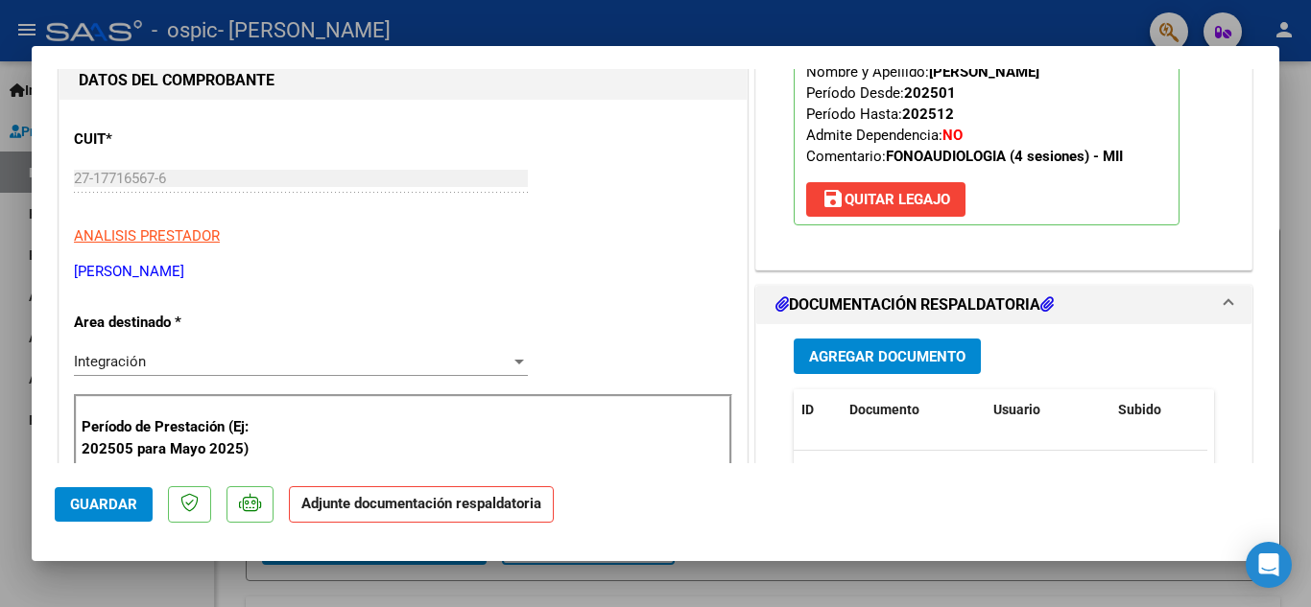
scroll to position [384, 0]
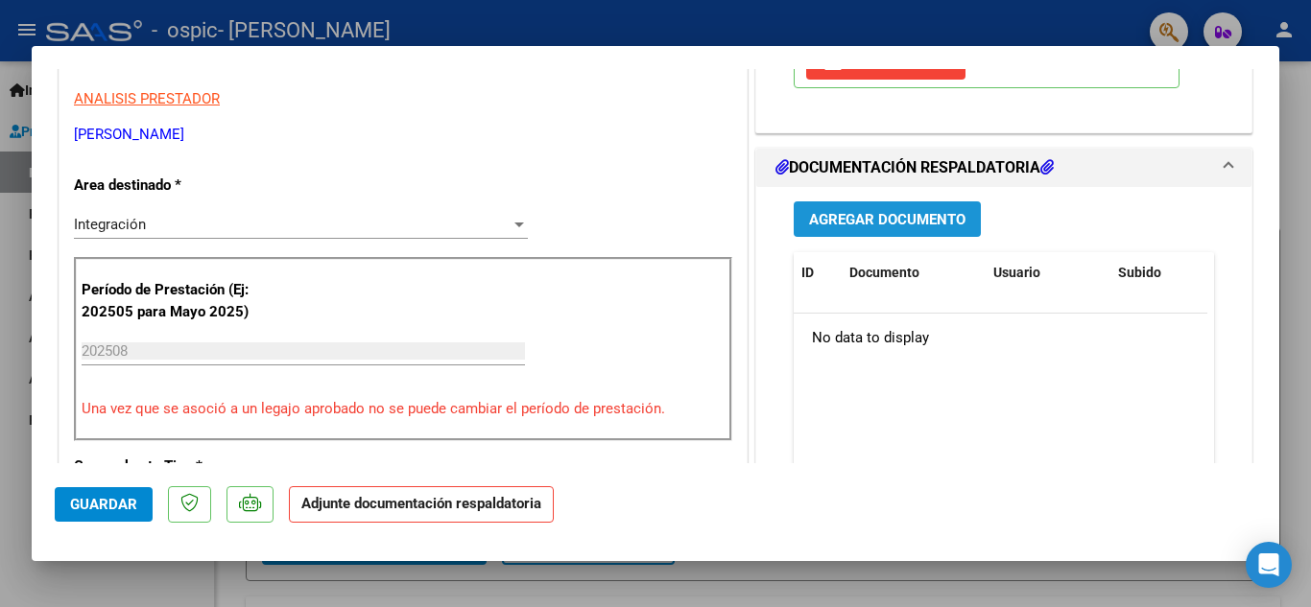
click at [815, 213] on span "Agregar Documento" at bounding box center [887, 219] width 156 height 17
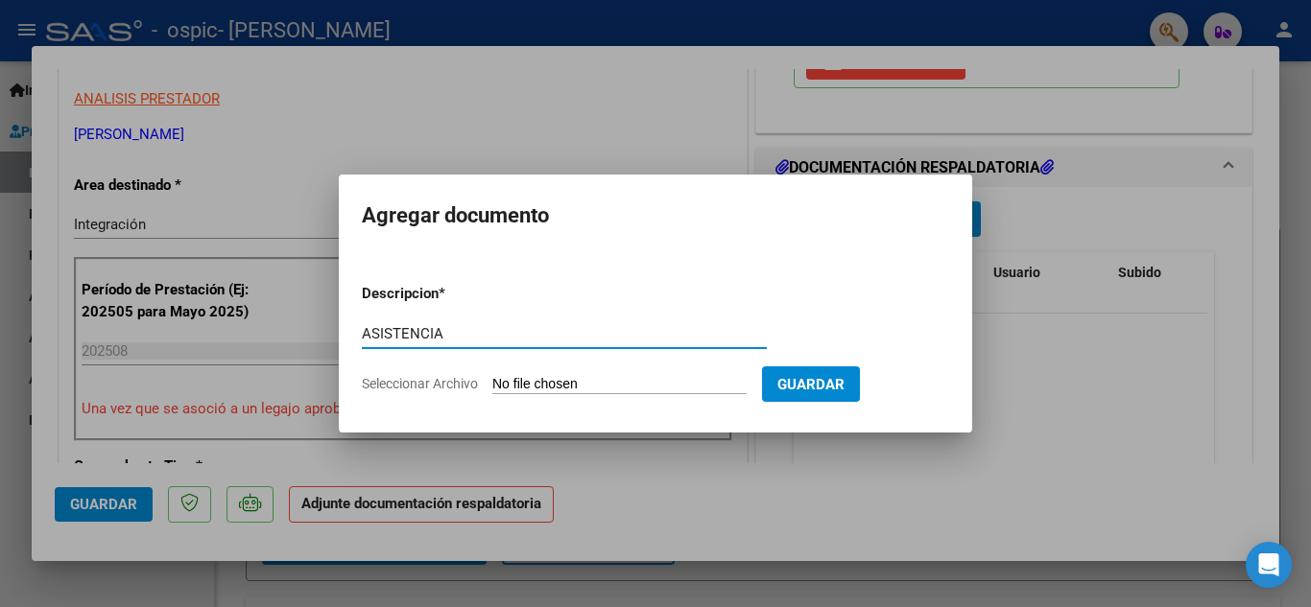
type input "ASISTENCIA"
click at [568, 376] on input "Seleccionar Archivo" at bounding box center [619, 385] width 254 height 18
type input "C:\fakepath\[PERSON_NAME].jpeg"
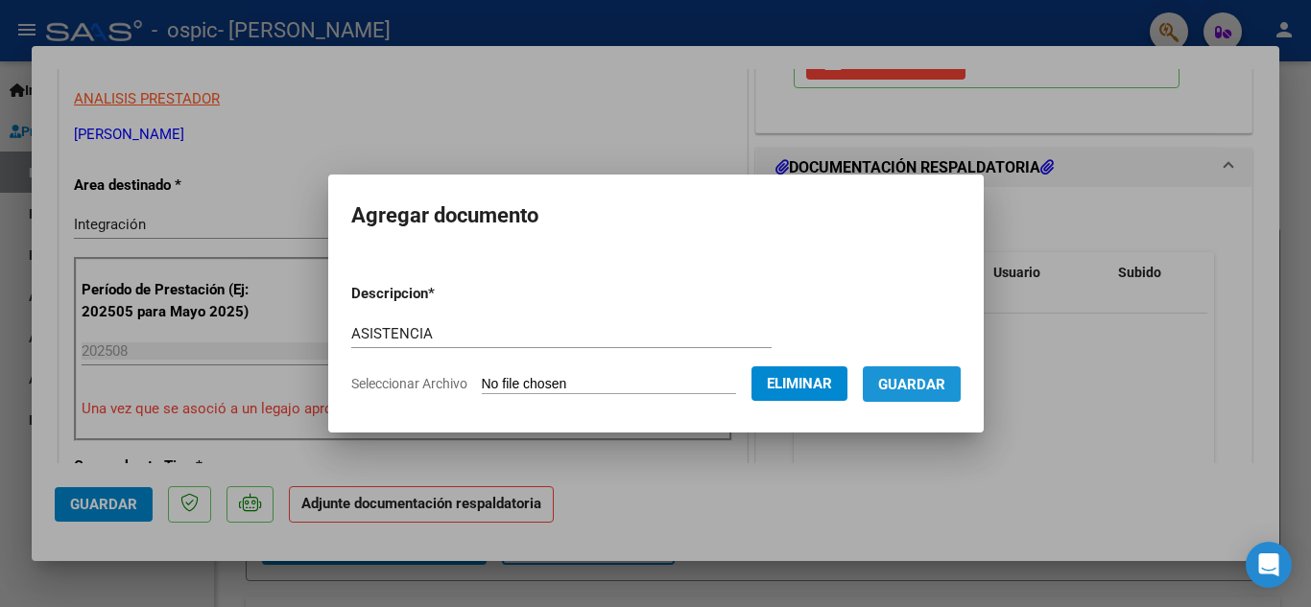
click at [914, 387] on span "Guardar" at bounding box center [911, 384] width 67 height 17
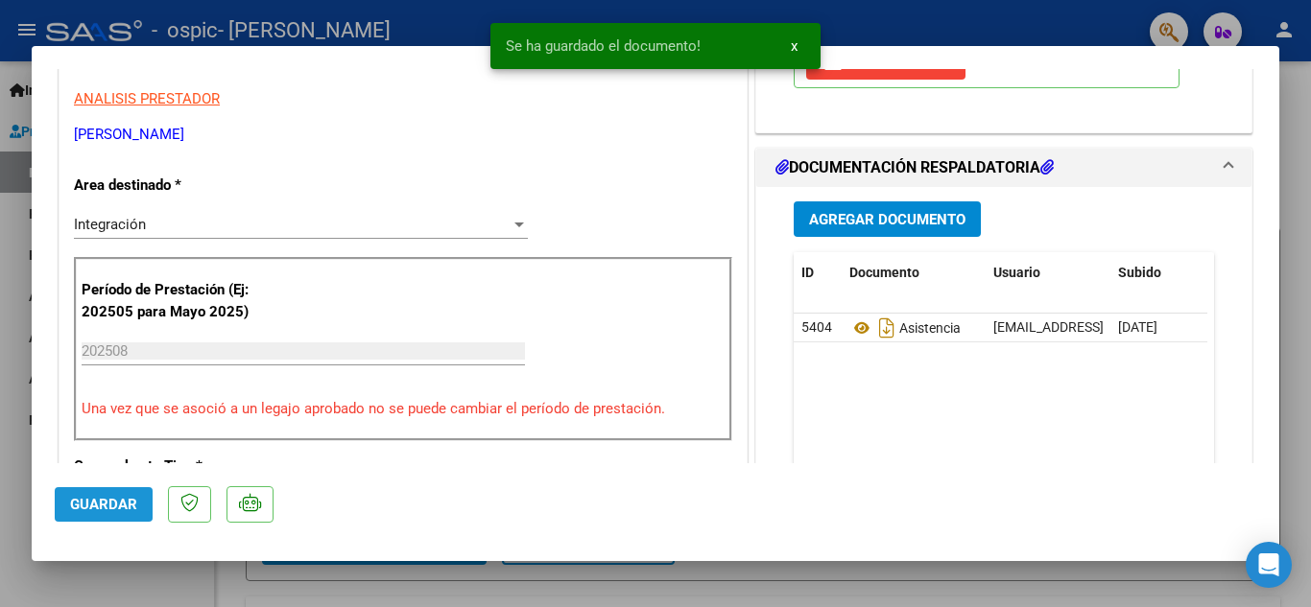
click at [98, 498] on span "Guardar" at bounding box center [103, 504] width 67 height 17
click at [10, 502] on div at bounding box center [655, 303] width 1311 height 607
type input "$ 0,00"
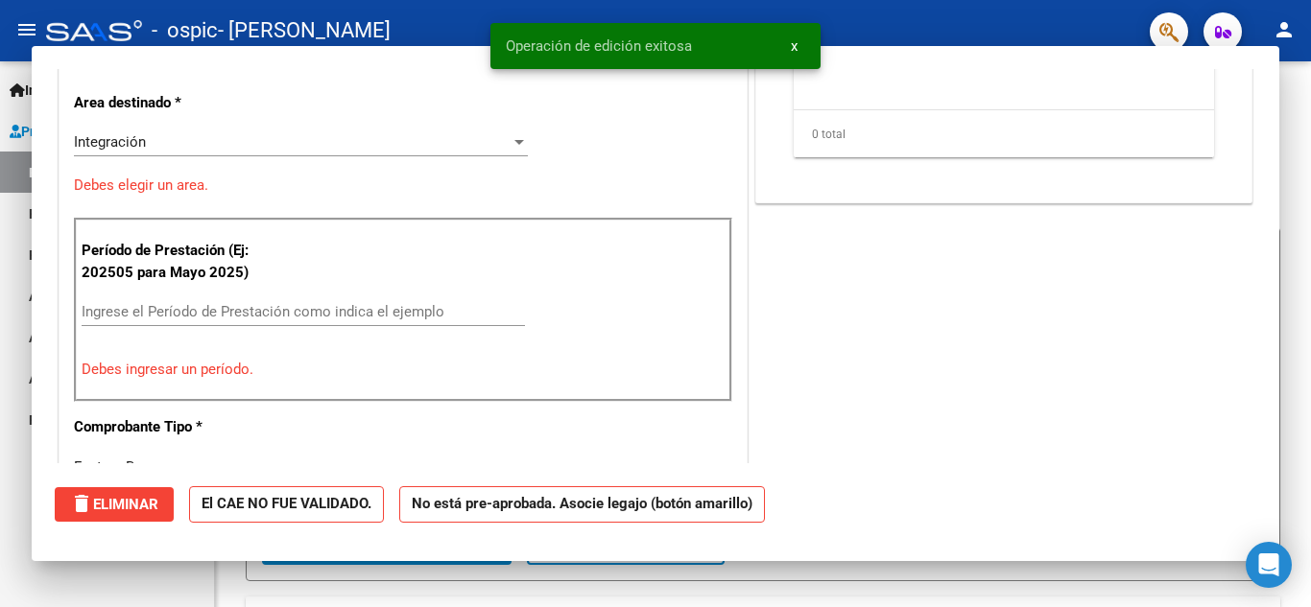
scroll to position [325, 0]
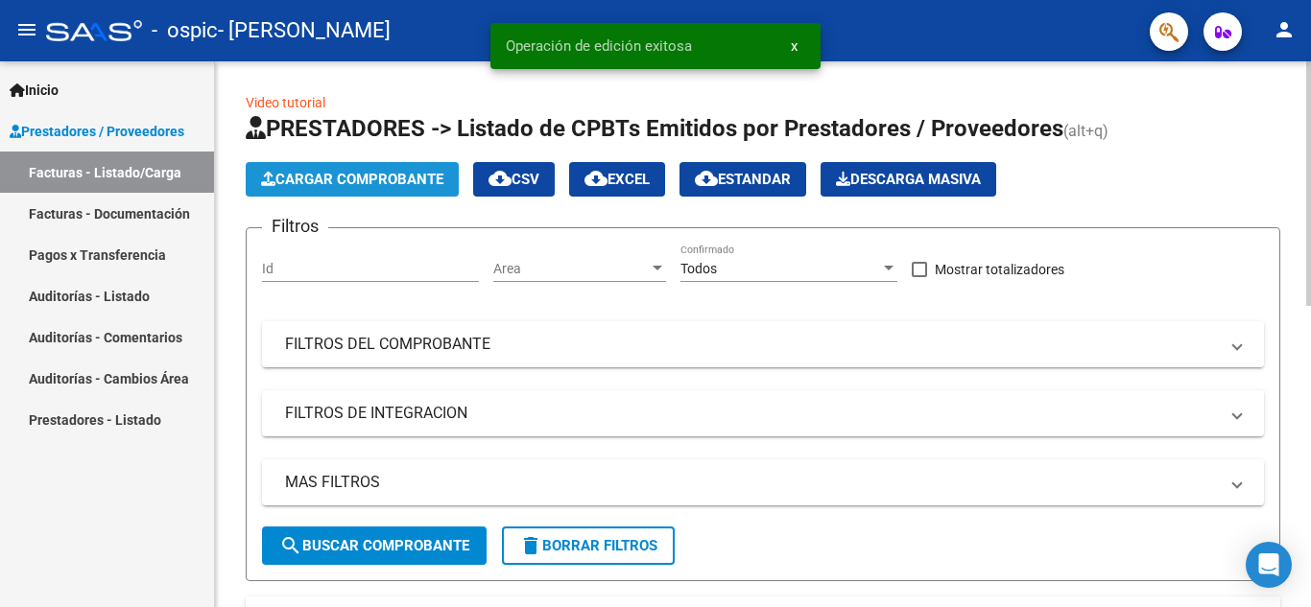
click at [368, 178] on span "Cargar Comprobante" at bounding box center [352, 179] width 182 height 17
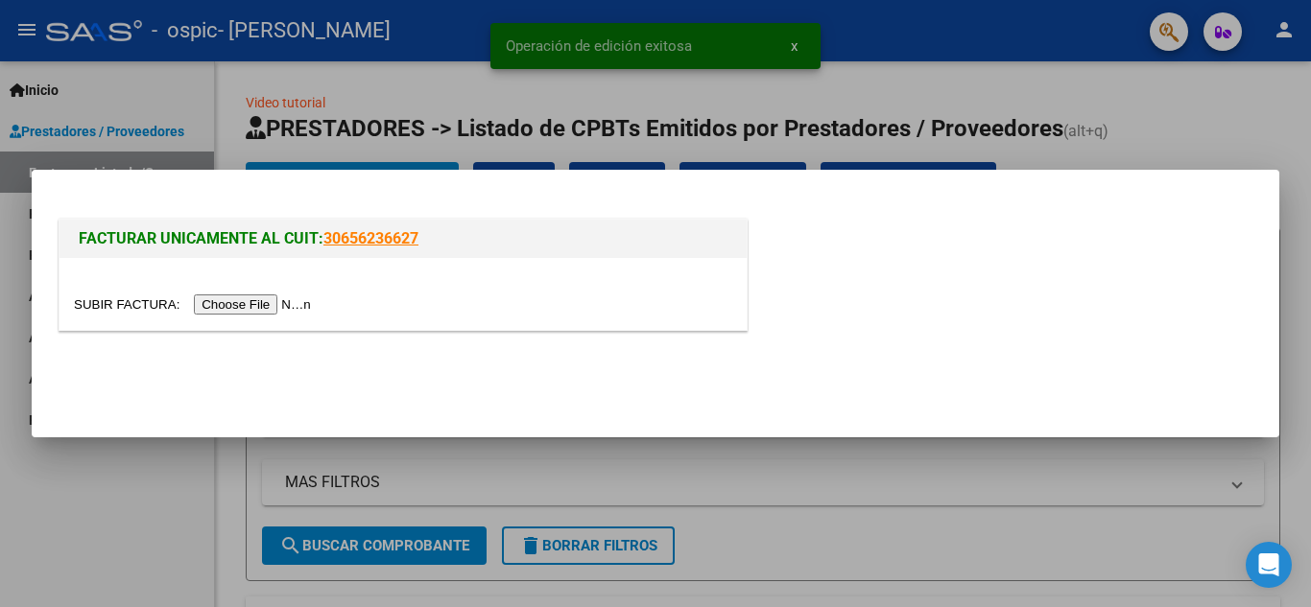
click at [277, 310] on input "file" at bounding box center [195, 305] width 243 height 20
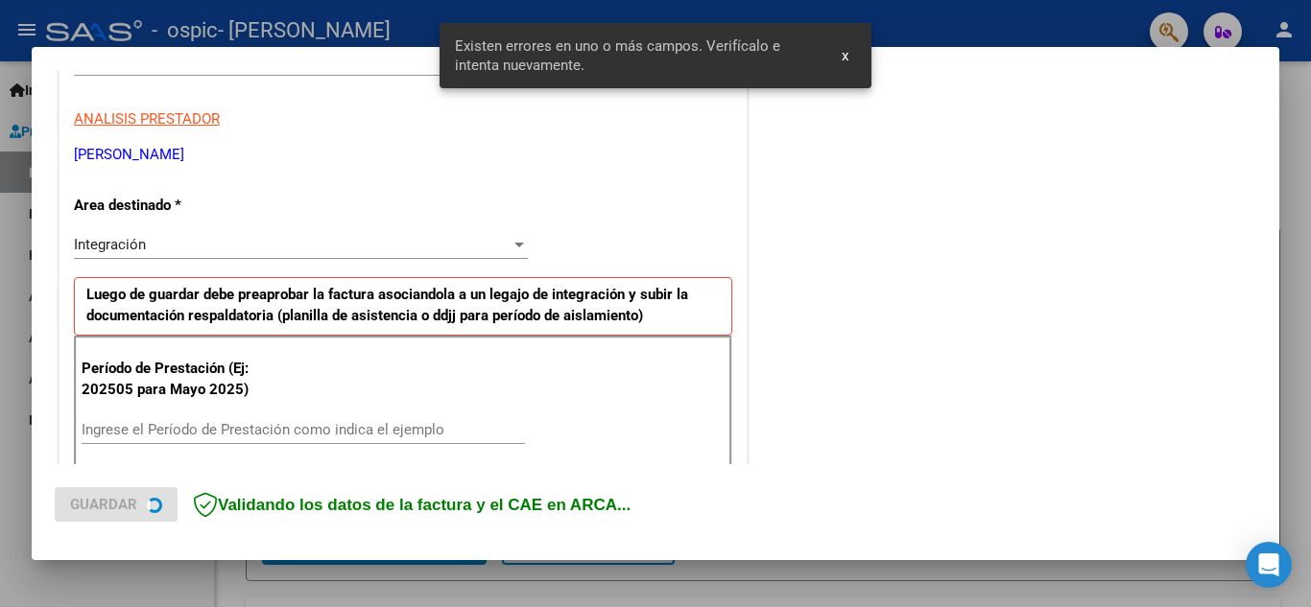
scroll to position [435, 0]
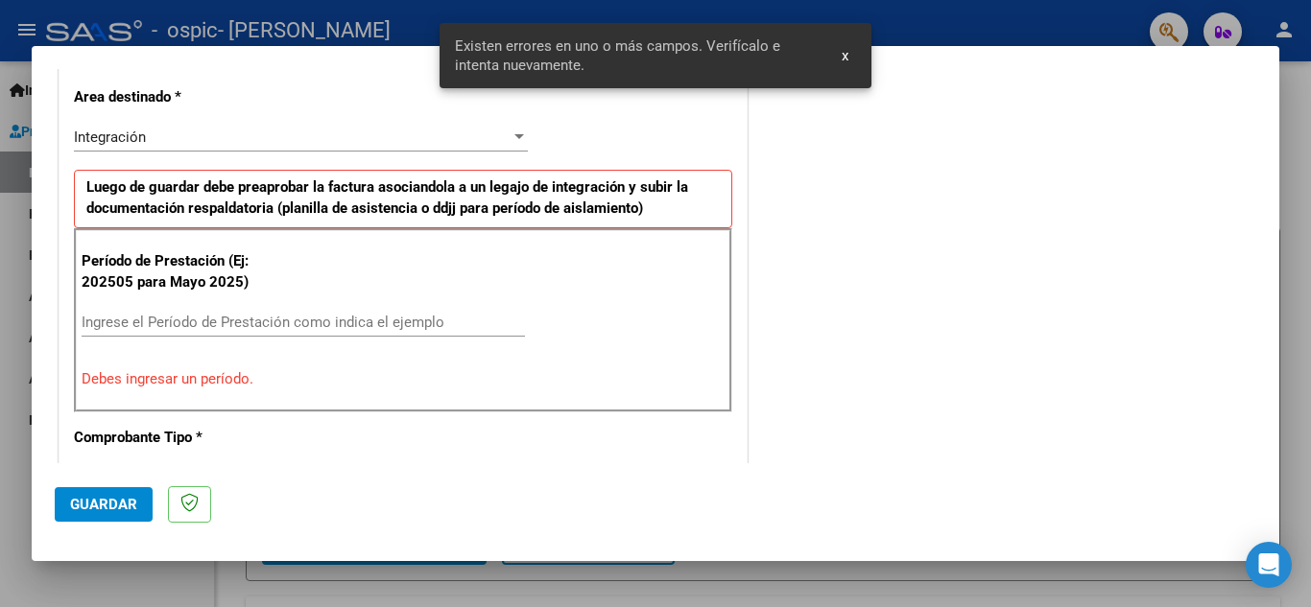
click at [337, 317] on input "Ingrese el Período de Prestación como indica el ejemplo" at bounding box center [303, 322] width 443 height 17
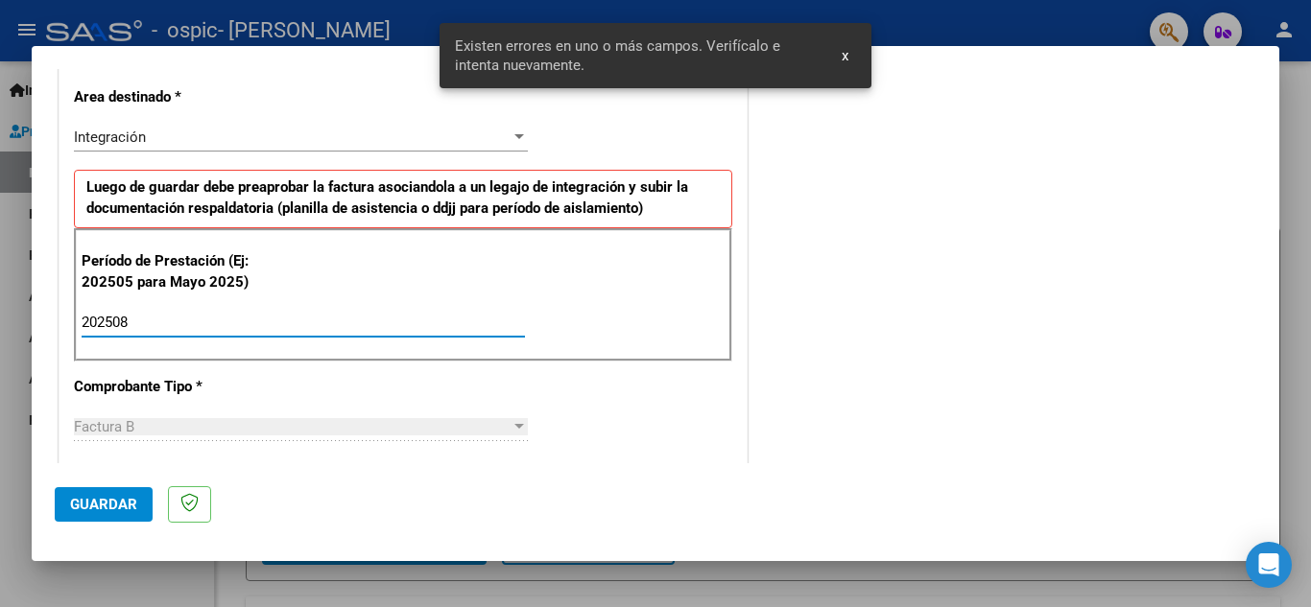
type input "202508"
click at [101, 500] on span "Guardar" at bounding box center [103, 504] width 67 height 17
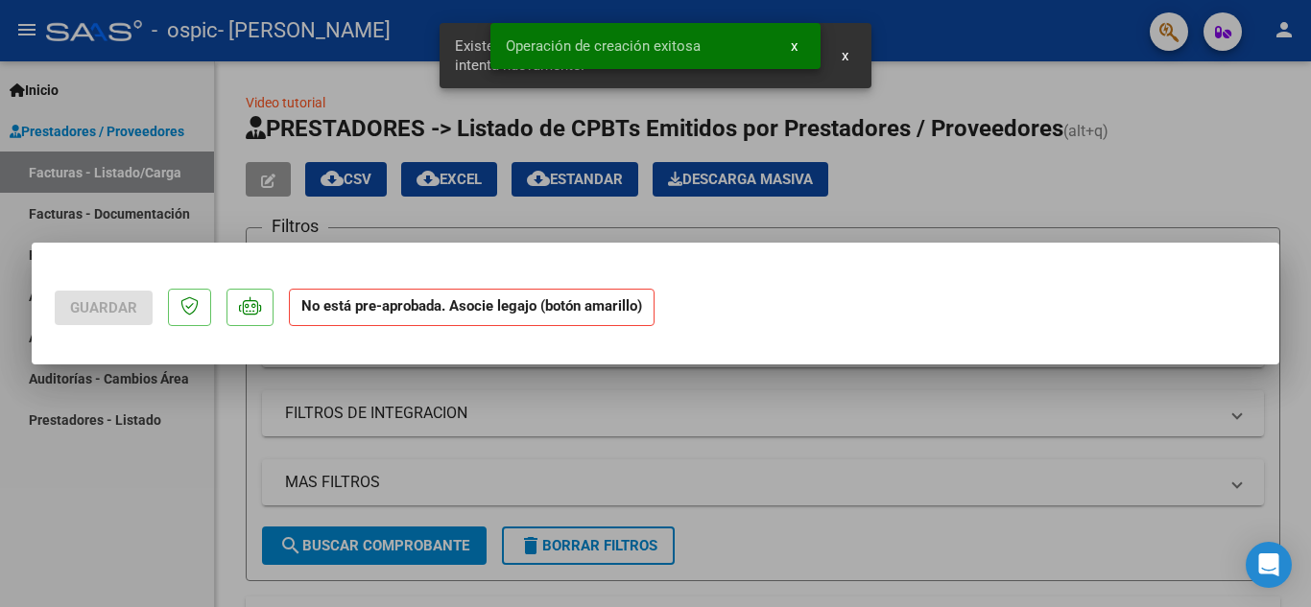
scroll to position [0, 0]
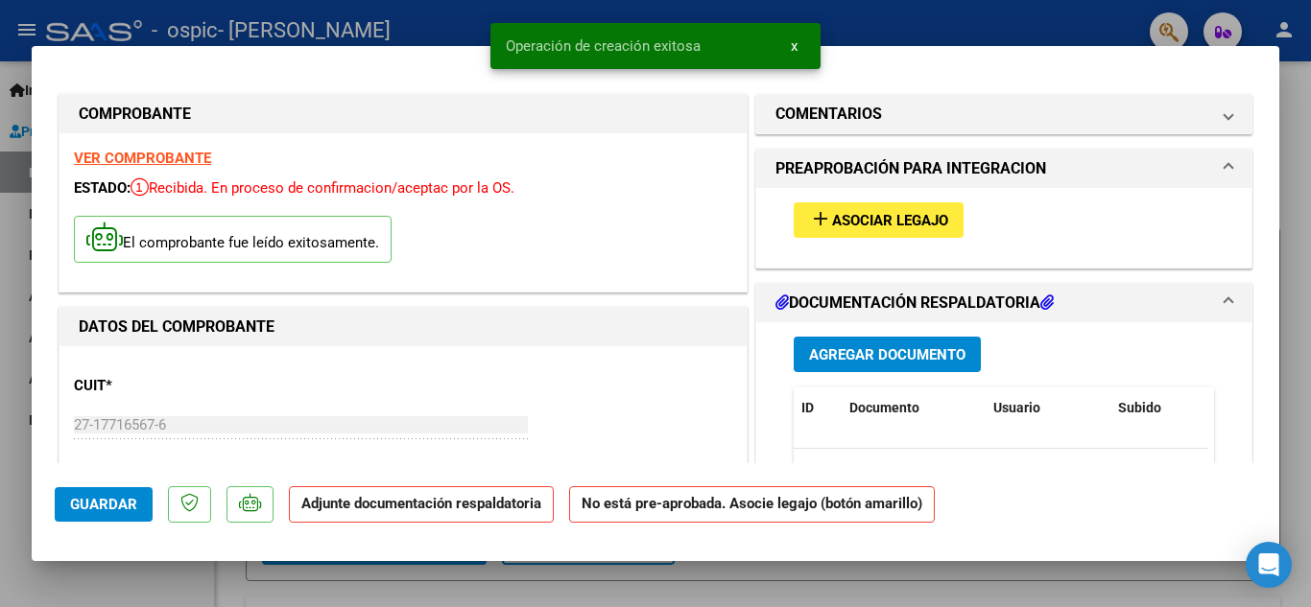
click at [836, 204] on button "add Asociar Legajo" at bounding box center [879, 220] width 170 height 36
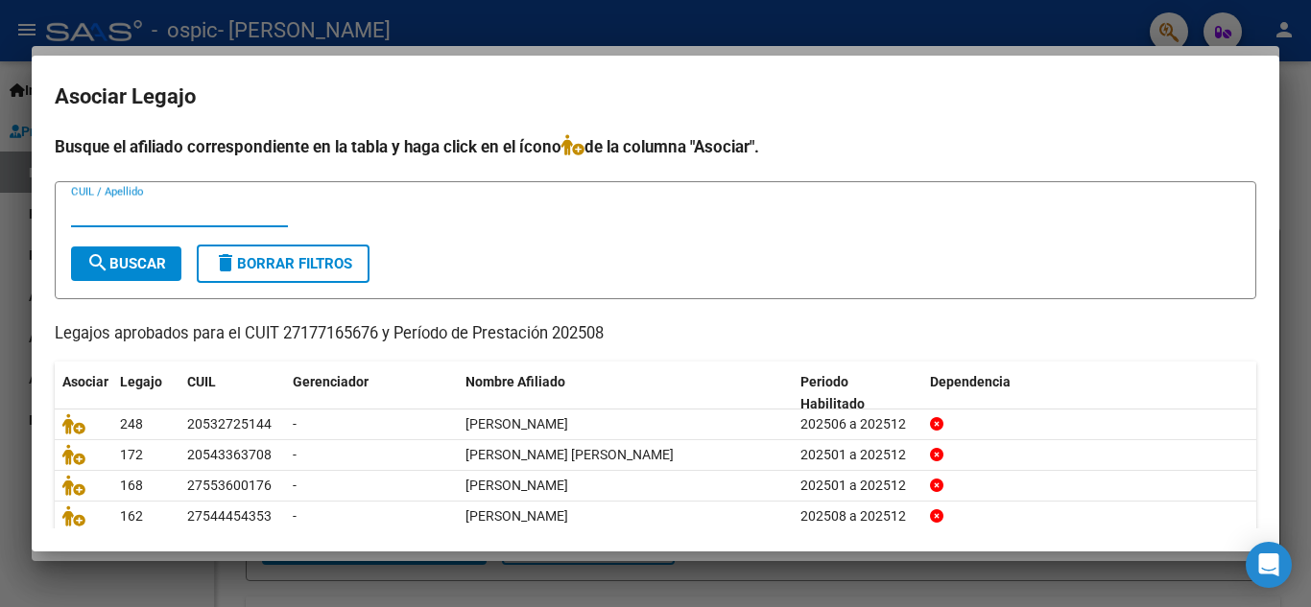
click at [196, 213] on input "CUIL / Apellido" at bounding box center [179, 211] width 217 height 17
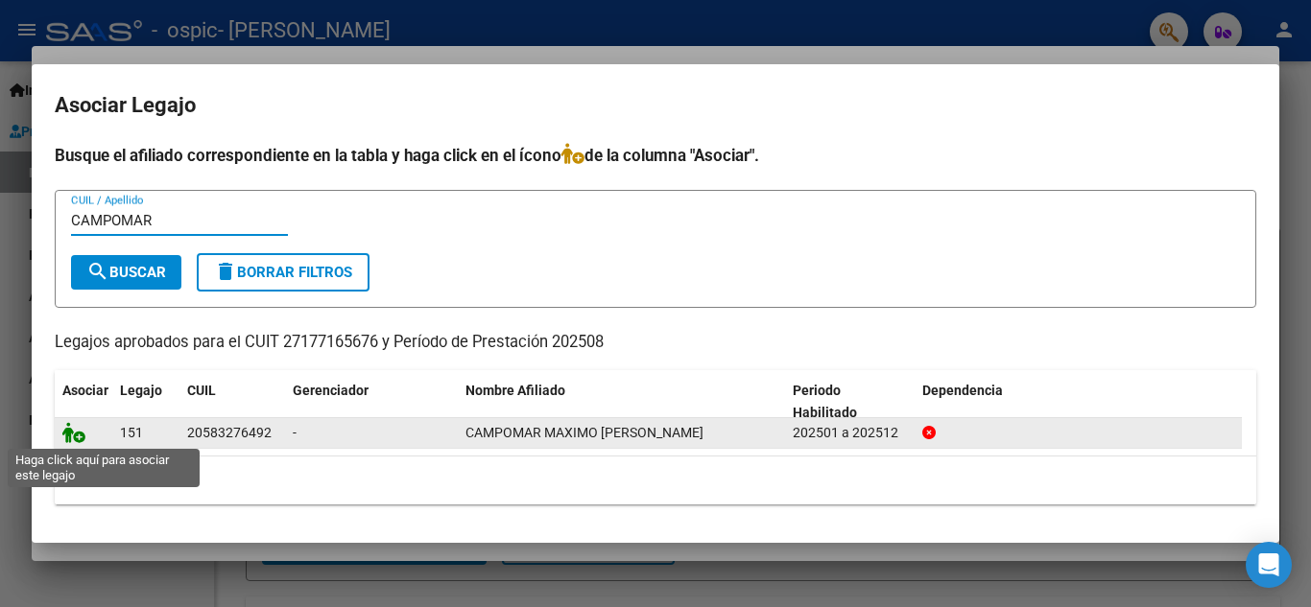
type input "CAMPOMAR"
click at [72, 433] on icon at bounding box center [73, 432] width 23 height 21
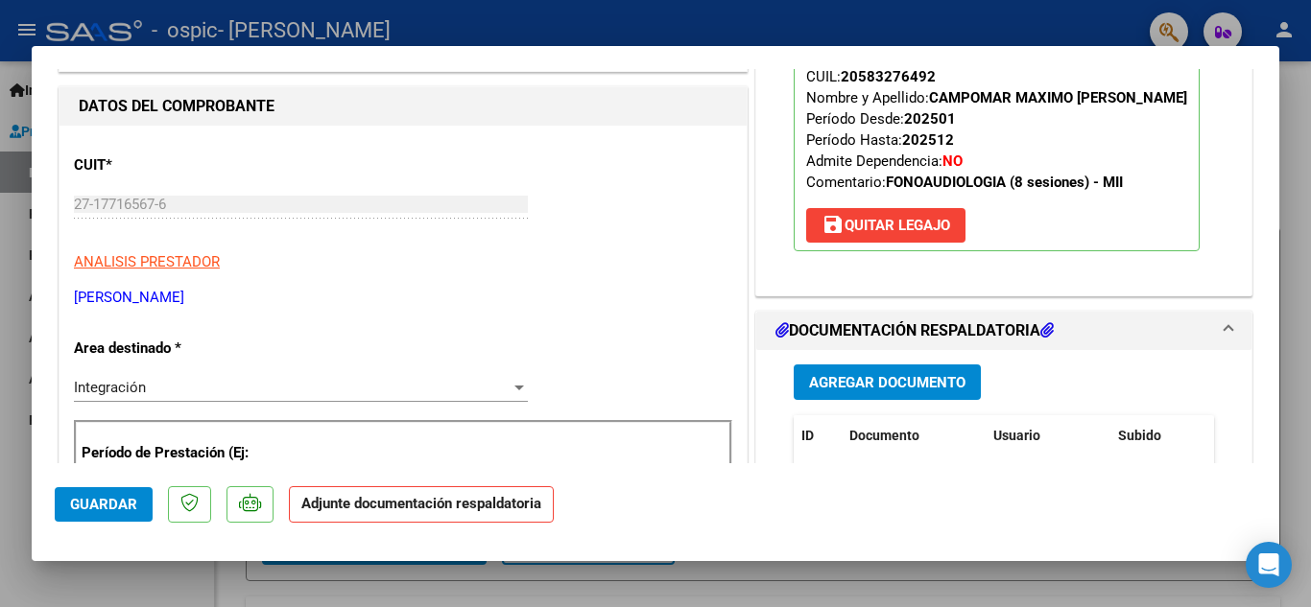
scroll to position [288, 0]
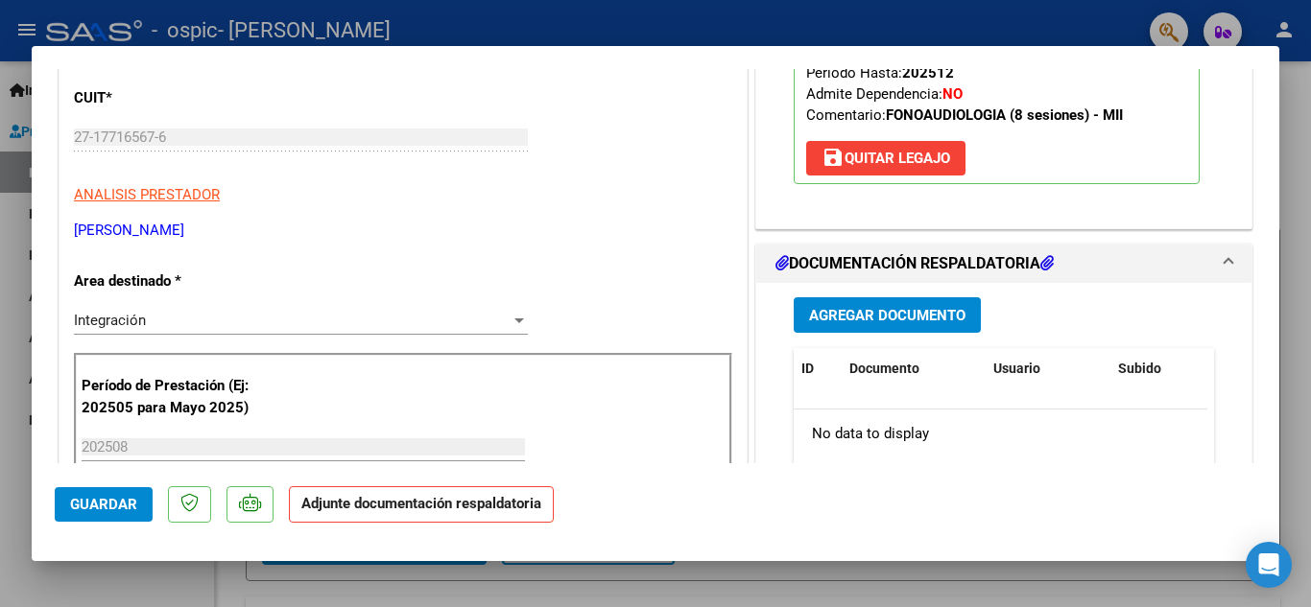
click at [813, 313] on span "Agregar Documento" at bounding box center [887, 315] width 156 height 17
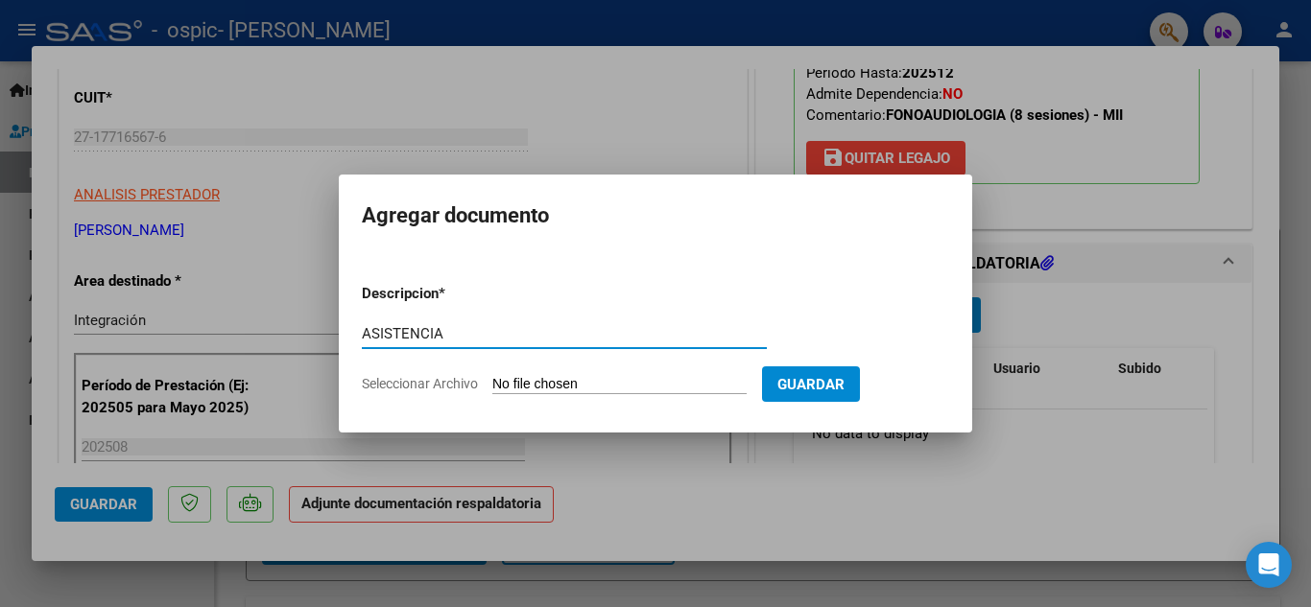
type input "ASISTENCIA"
click at [610, 390] on input "Seleccionar Archivo" at bounding box center [619, 385] width 254 height 18
type input "C:\fakepath\CAMPOMAR.jpeg"
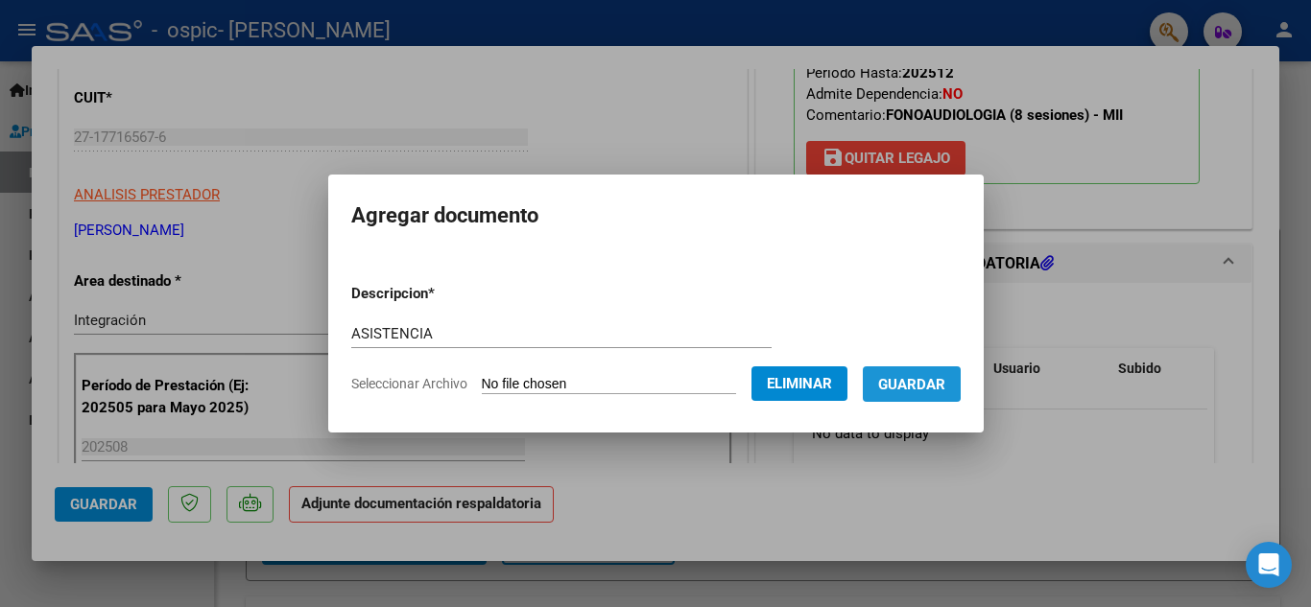
click at [925, 383] on span "Guardar" at bounding box center [911, 384] width 67 height 17
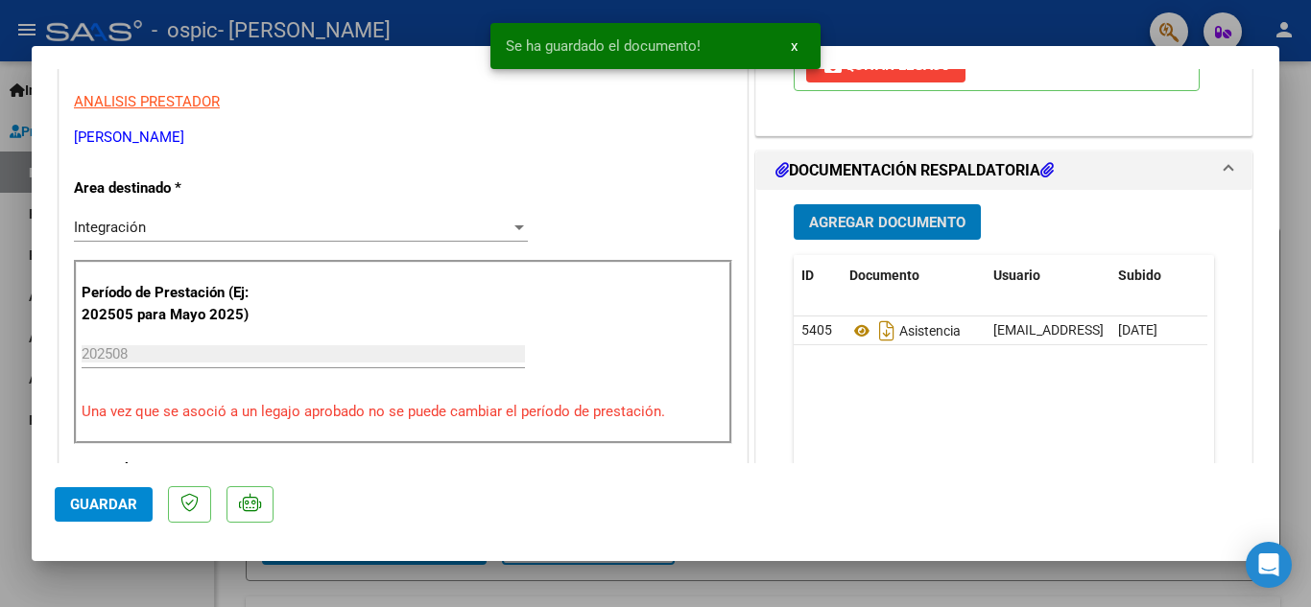
scroll to position [384, 0]
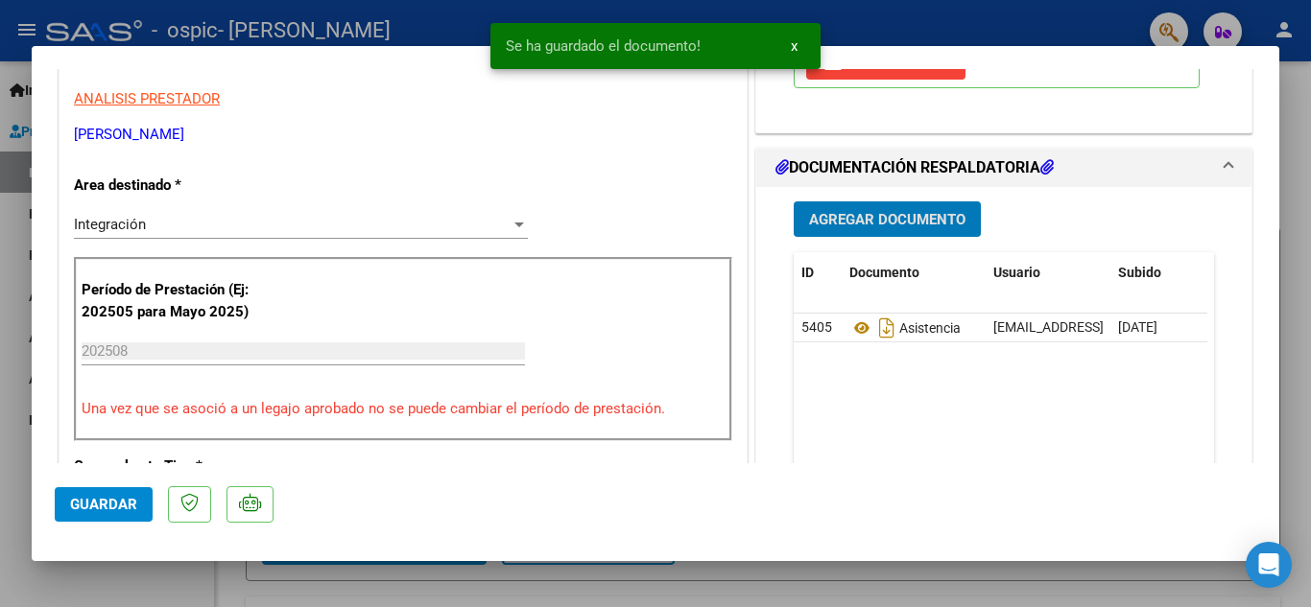
click at [100, 493] on button "Guardar" at bounding box center [104, 504] width 98 height 35
click at [2, 444] on div at bounding box center [655, 303] width 1311 height 607
type input "$ 0,00"
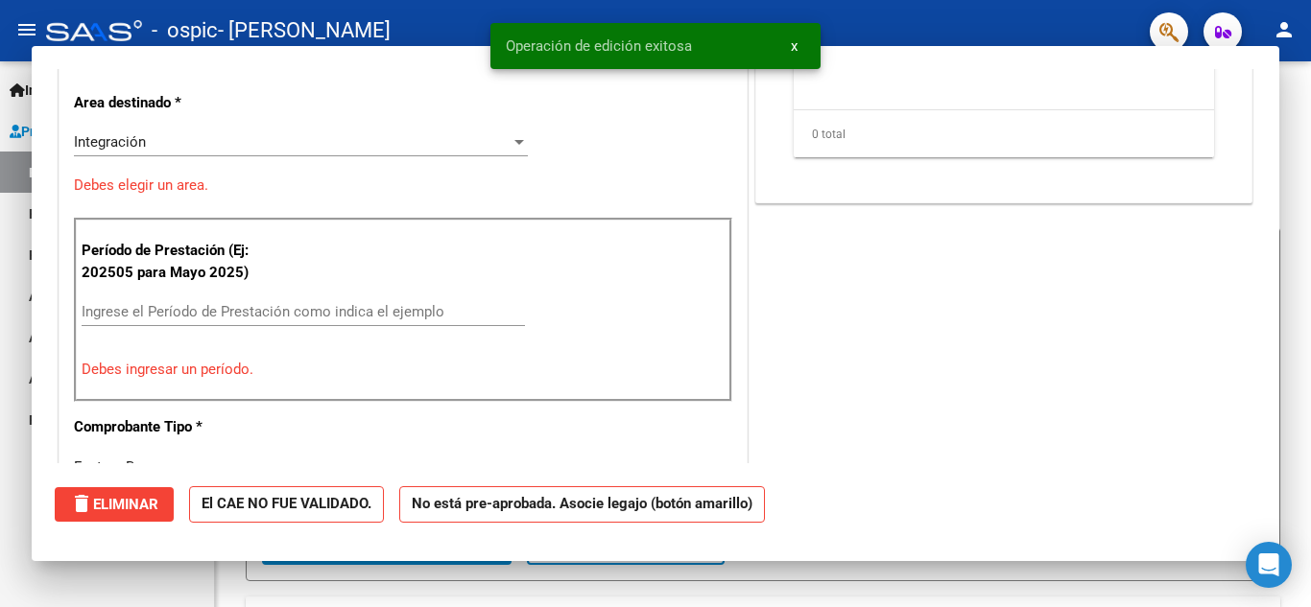
scroll to position [325, 0]
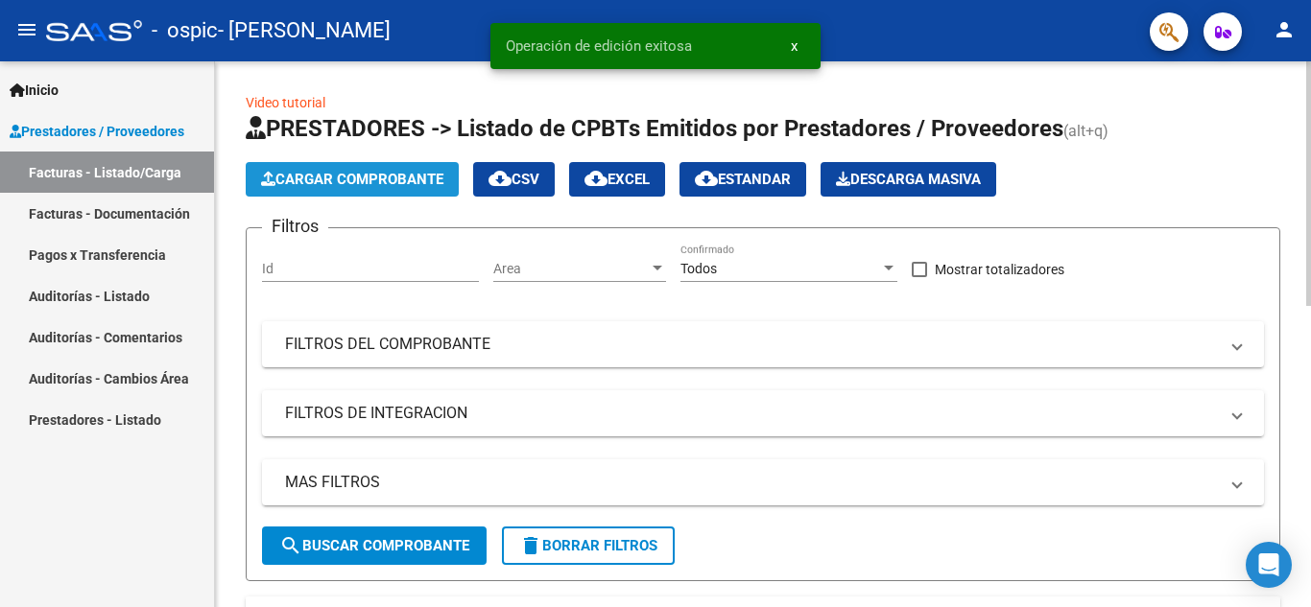
click at [376, 167] on button "Cargar Comprobante" at bounding box center [352, 179] width 213 height 35
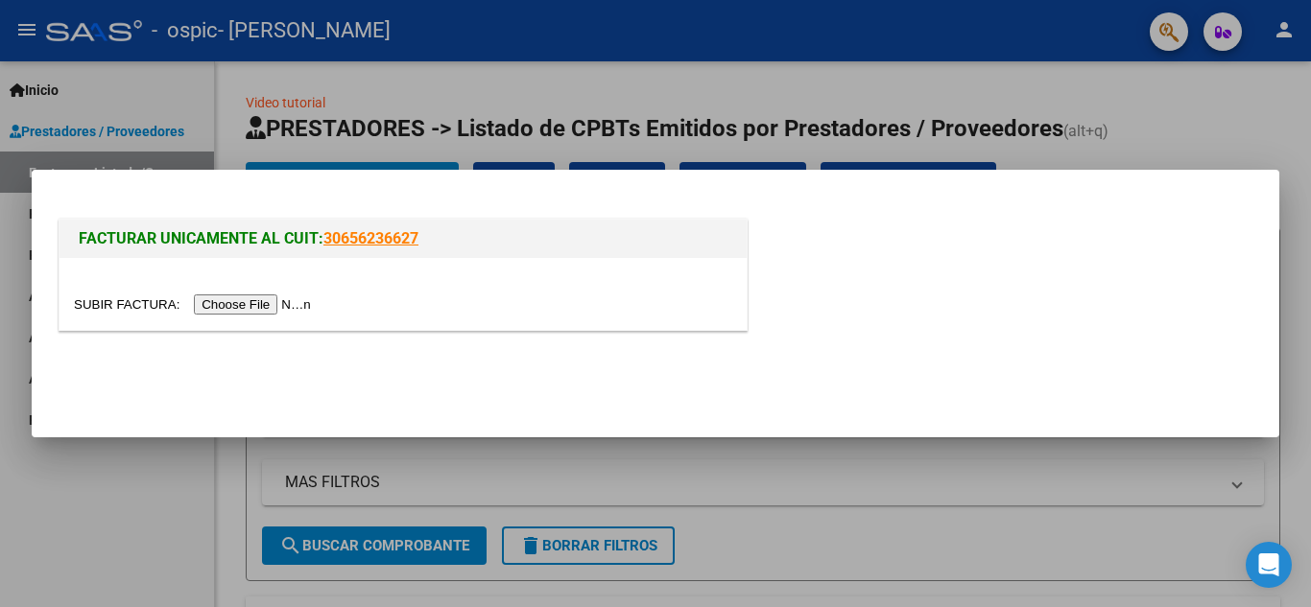
click at [243, 302] on input "file" at bounding box center [195, 305] width 243 height 20
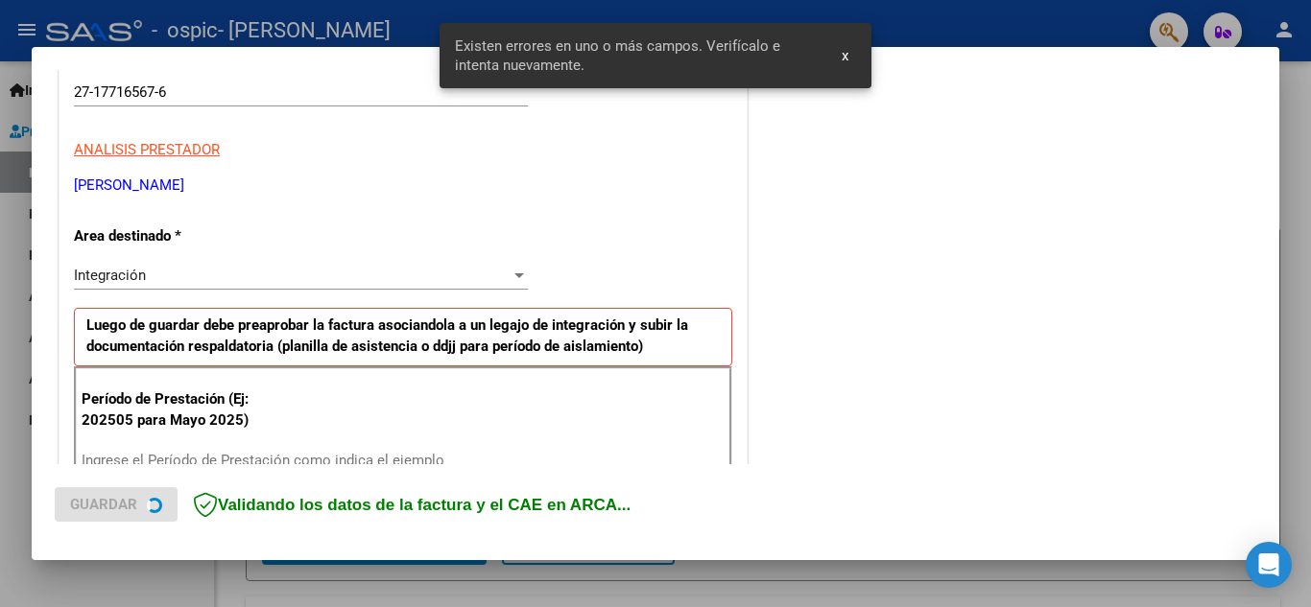
scroll to position [435, 0]
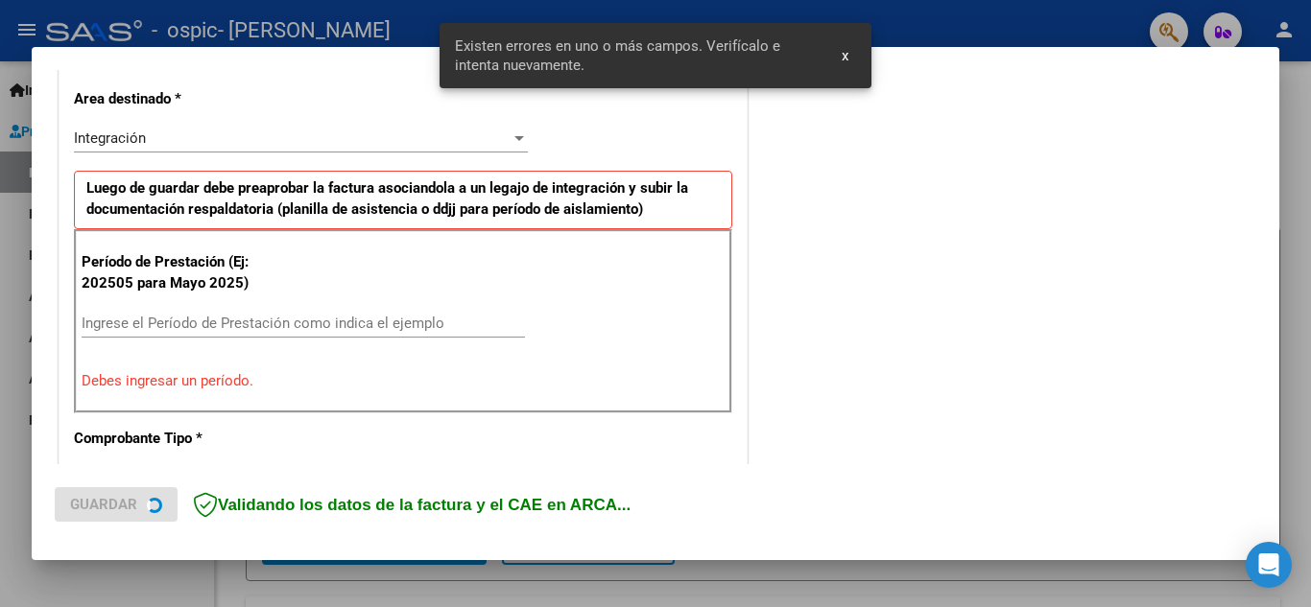
click at [285, 326] on input "Ingrese el Período de Prestación como indica el ejemplo" at bounding box center [303, 323] width 443 height 17
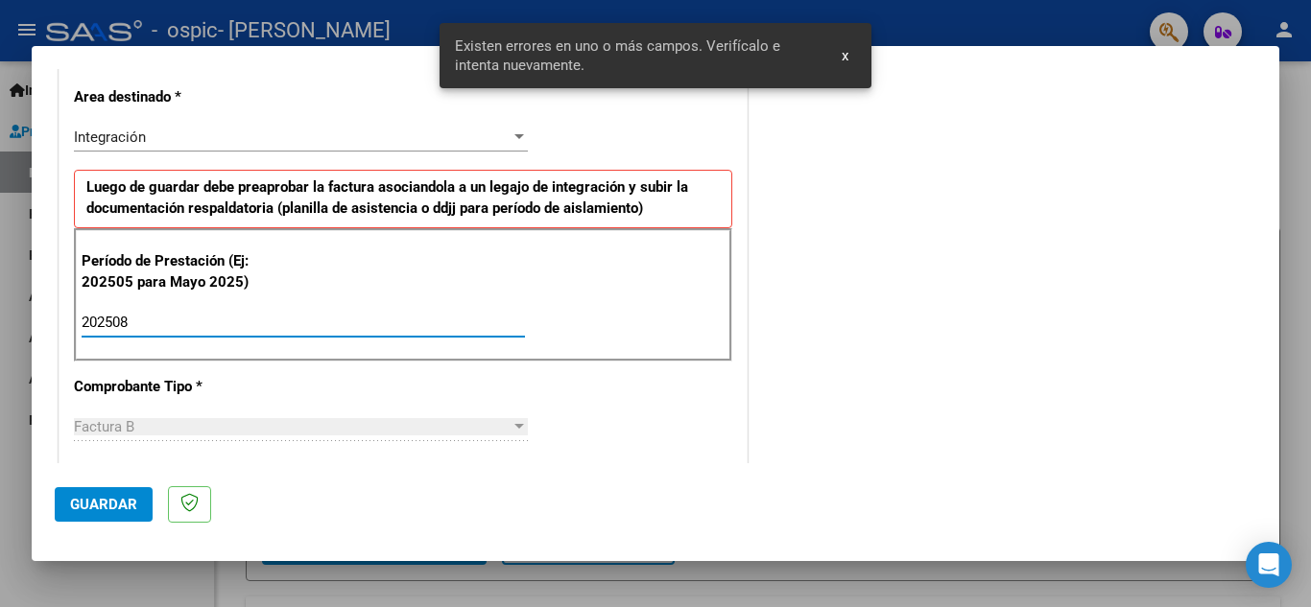
type input "202508"
click at [88, 501] on span "Guardar" at bounding box center [103, 504] width 67 height 17
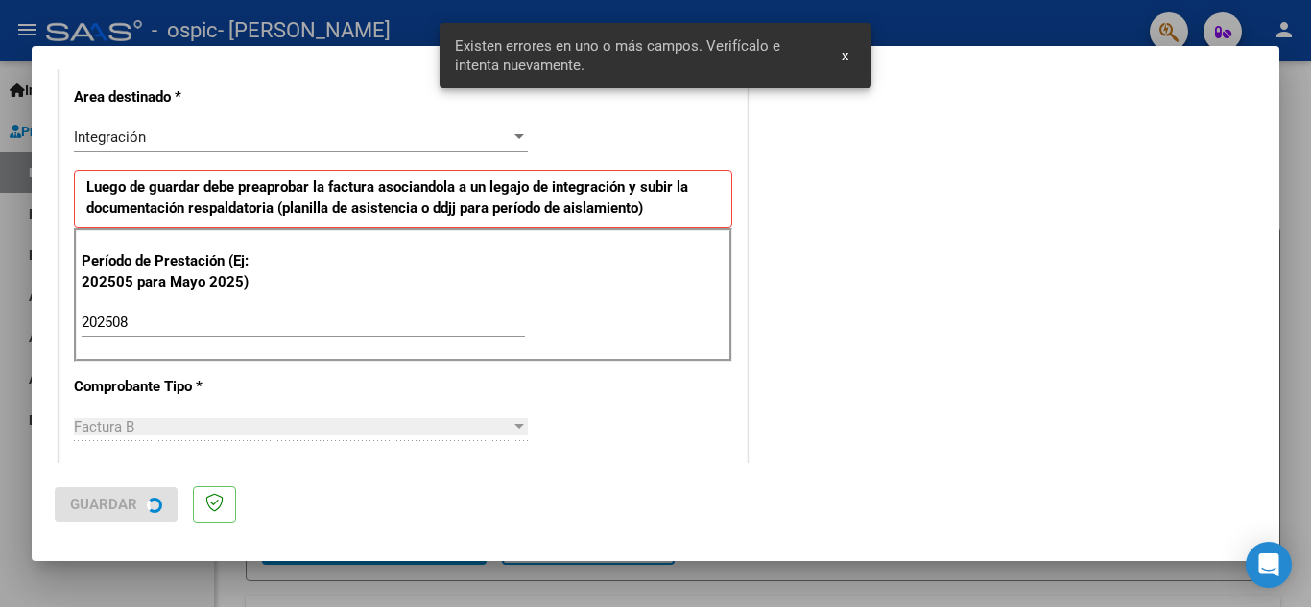
scroll to position [0, 0]
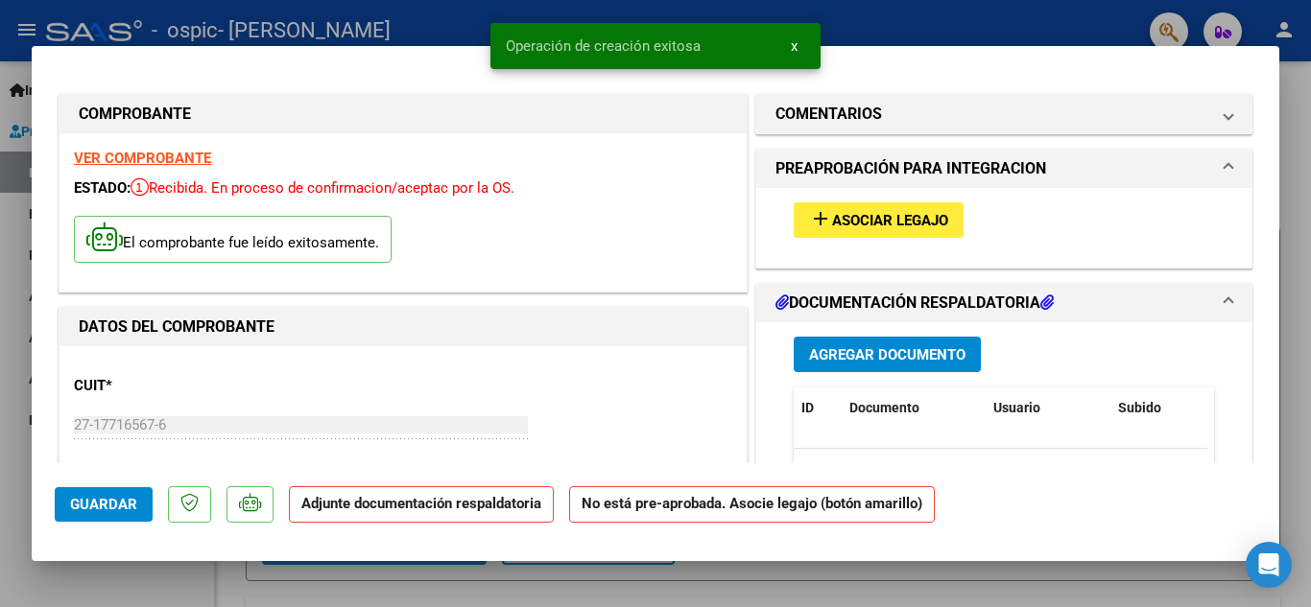
click at [895, 208] on button "add Asociar Legajo" at bounding box center [879, 220] width 170 height 36
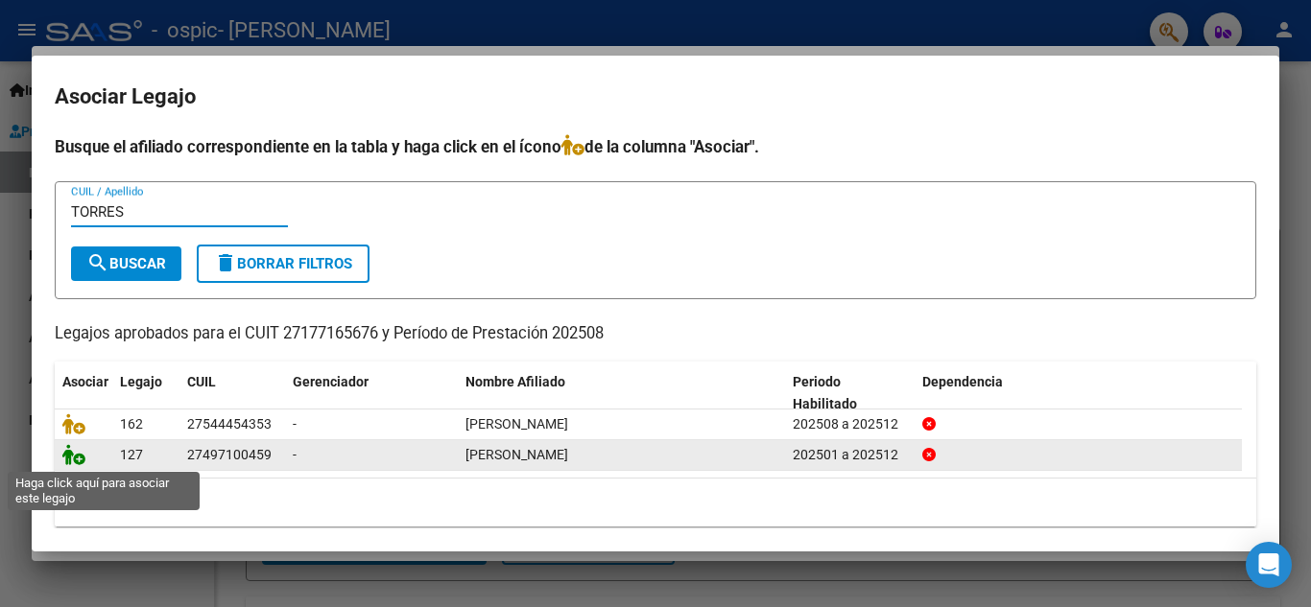
type input "TORRES"
click at [76, 460] on icon at bounding box center [73, 454] width 23 height 21
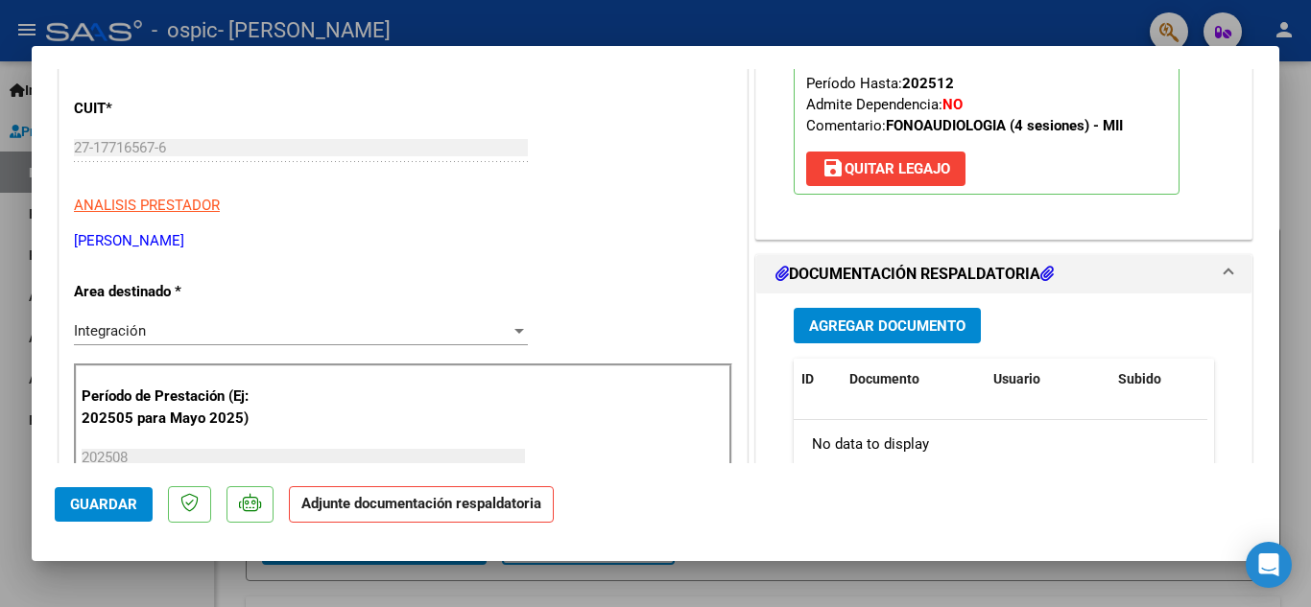
scroll to position [288, 0]
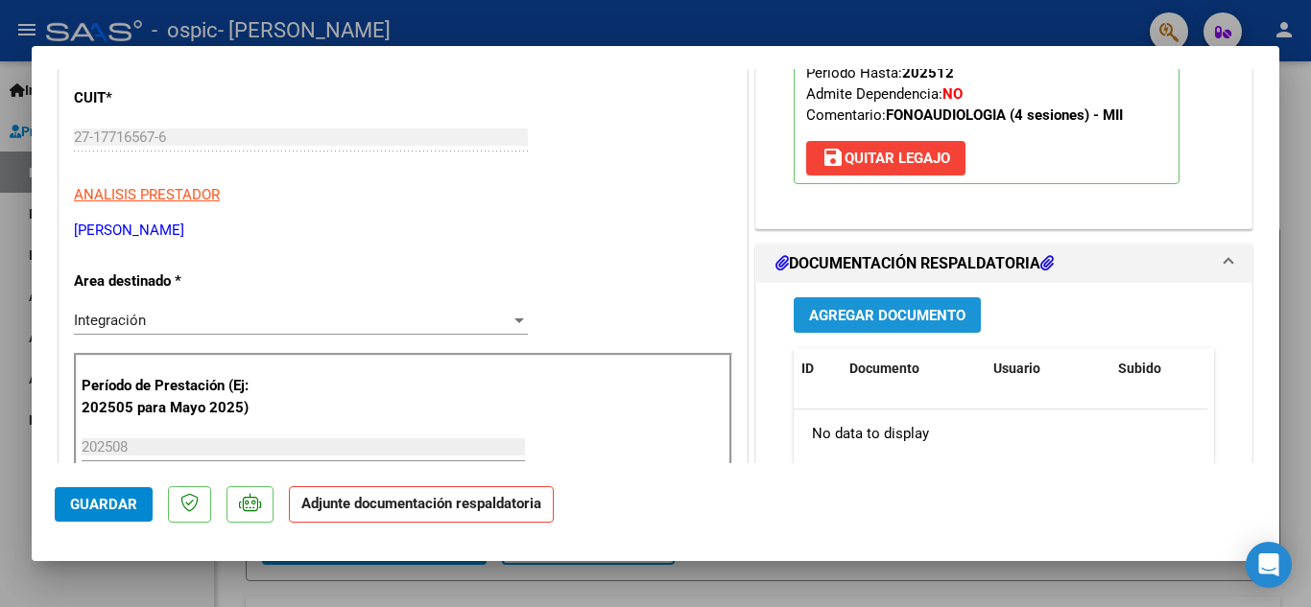
click at [870, 320] on span "Agregar Documento" at bounding box center [887, 315] width 156 height 17
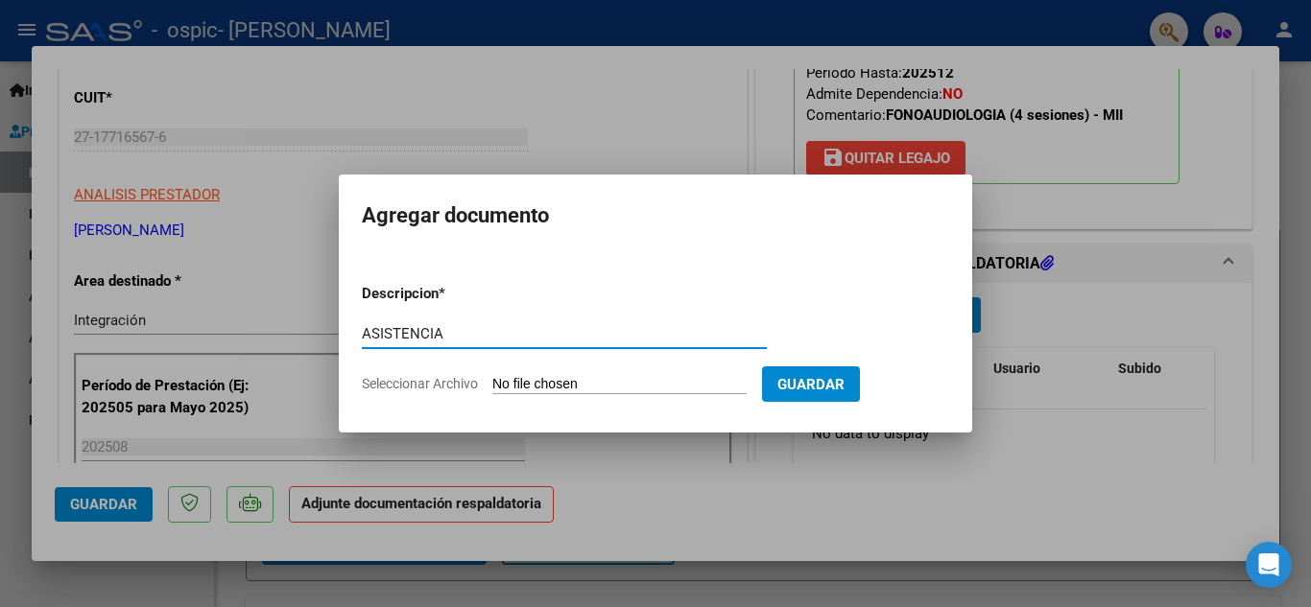
type input "ASISTENCIA"
click at [638, 382] on input "Seleccionar Archivo" at bounding box center [619, 385] width 254 height 18
type input "C:\fakepath\[PERSON_NAME][GEOGRAPHIC_DATA]jpeg"
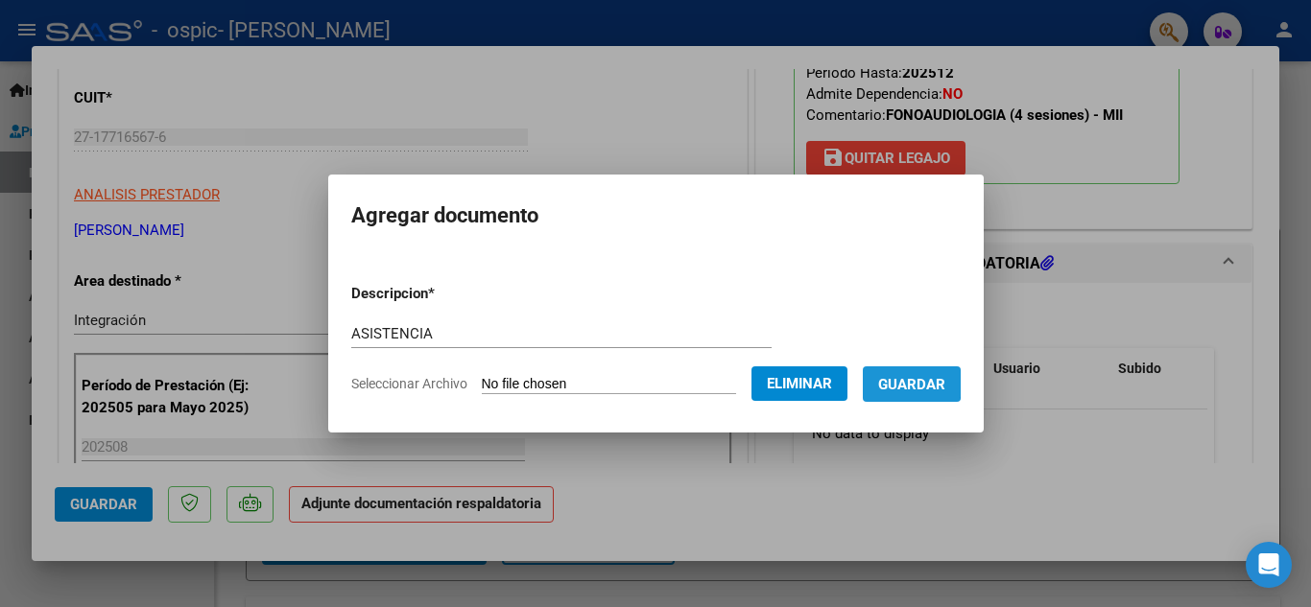
click at [923, 382] on span "Guardar" at bounding box center [911, 384] width 67 height 17
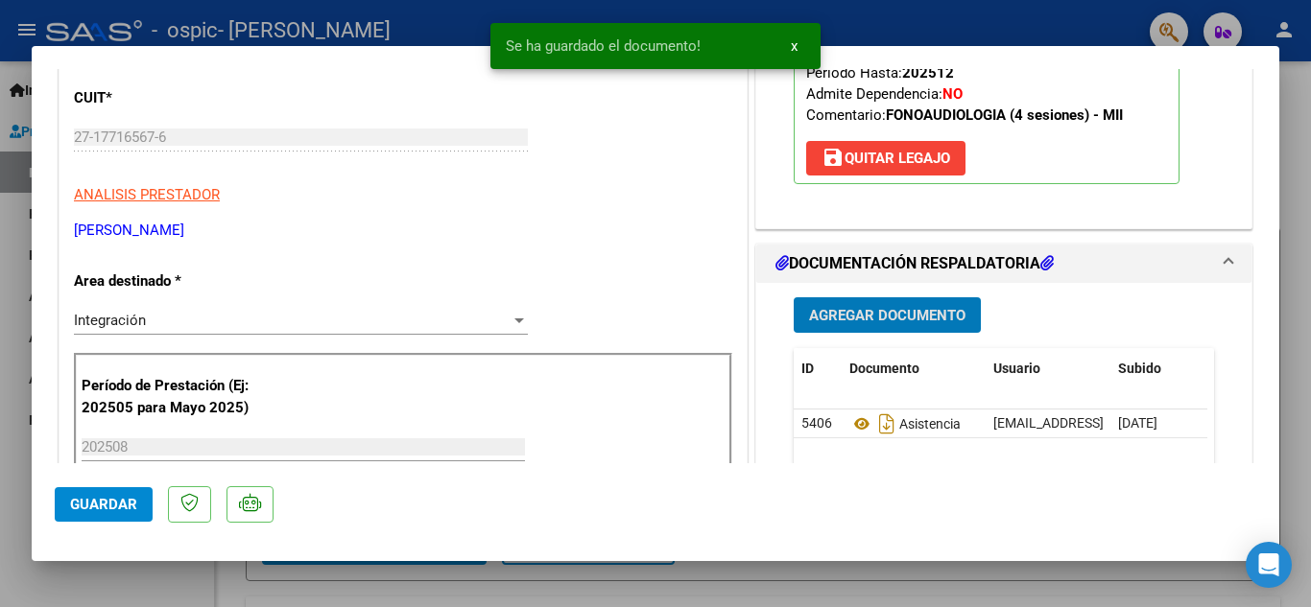
click at [74, 497] on span "Guardar" at bounding box center [103, 504] width 67 height 17
click at [7, 431] on div at bounding box center [655, 303] width 1311 height 607
type input "$ 0,00"
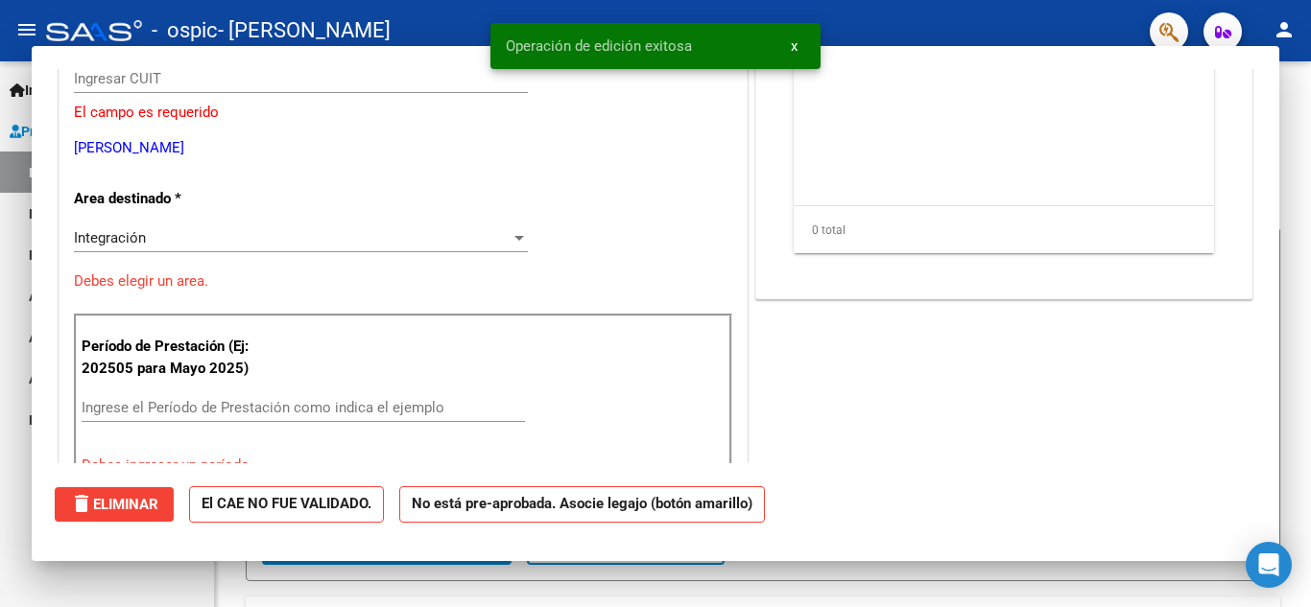
scroll to position [229, 0]
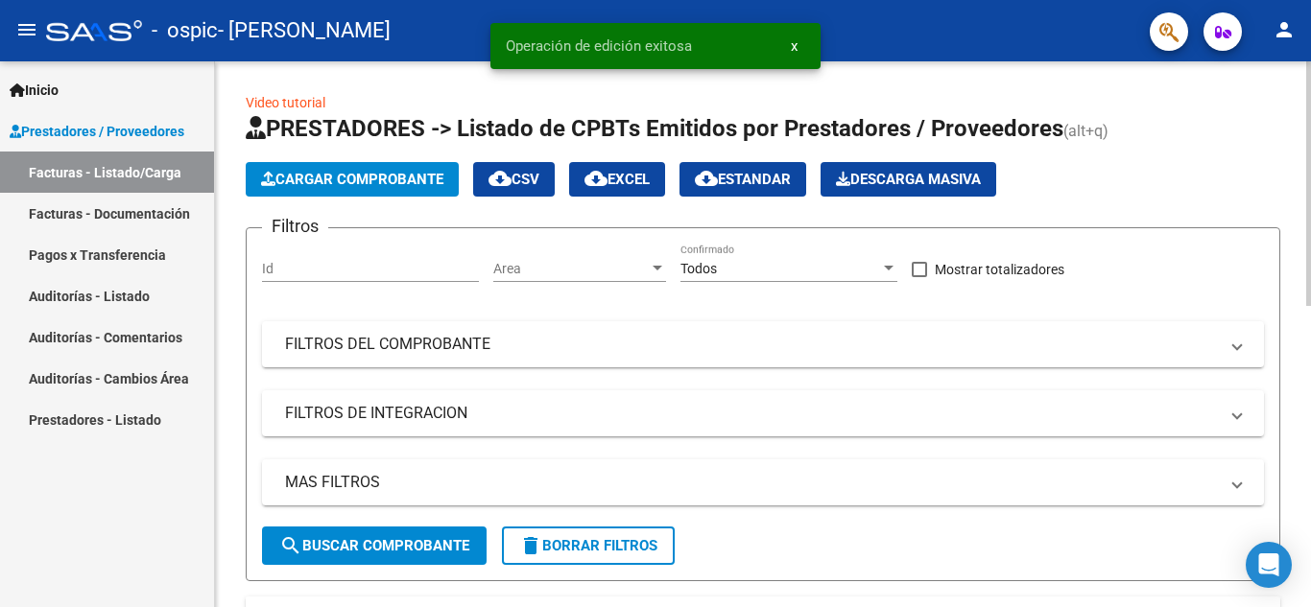
click at [375, 187] on span "Cargar Comprobante" at bounding box center [352, 179] width 182 height 17
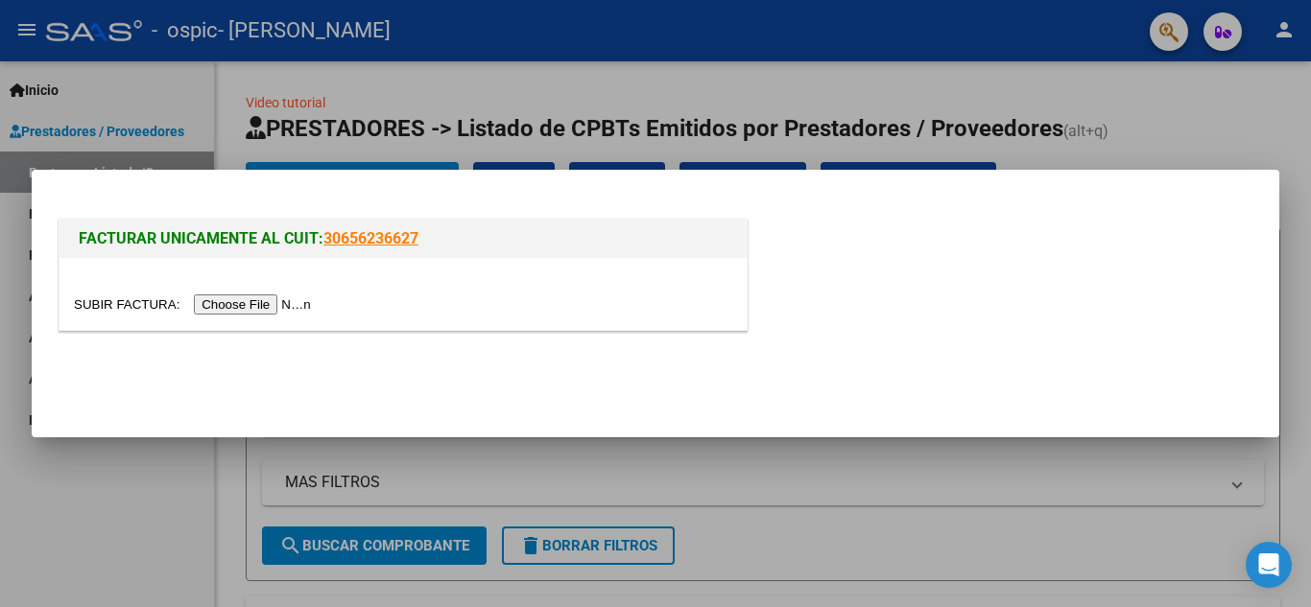
click at [256, 313] on input "file" at bounding box center [195, 305] width 243 height 20
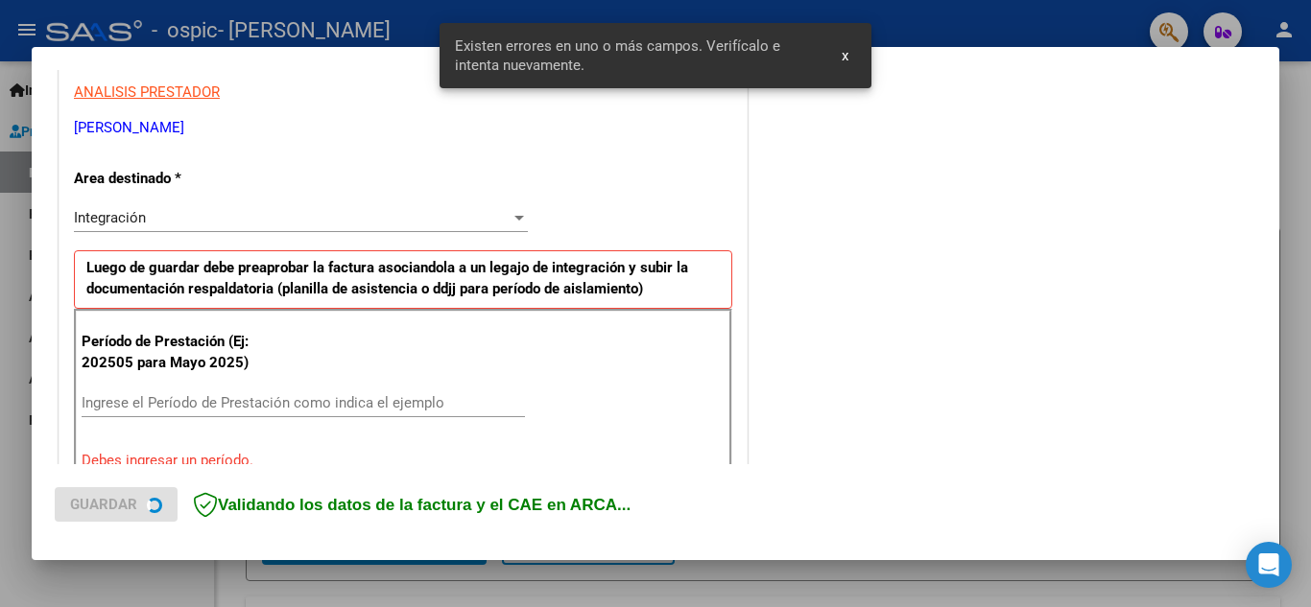
scroll to position [435, 0]
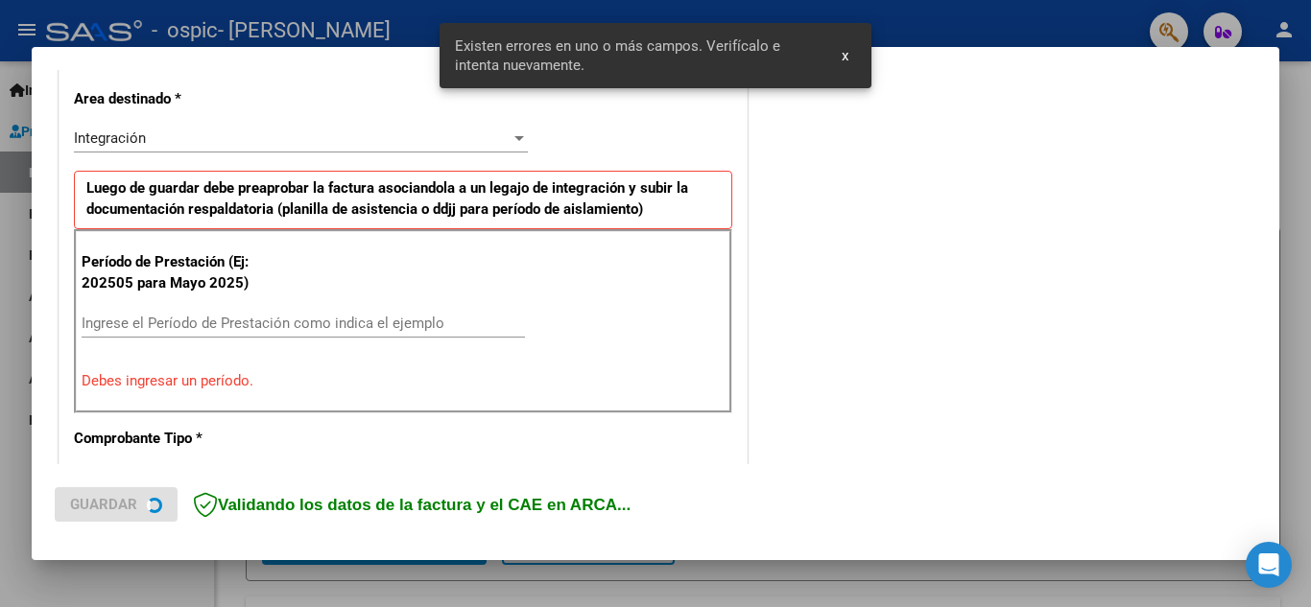
click at [200, 321] on input "Ingrese el Período de Prestación como indica el ejemplo" at bounding box center [303, 323] width 443 height 17
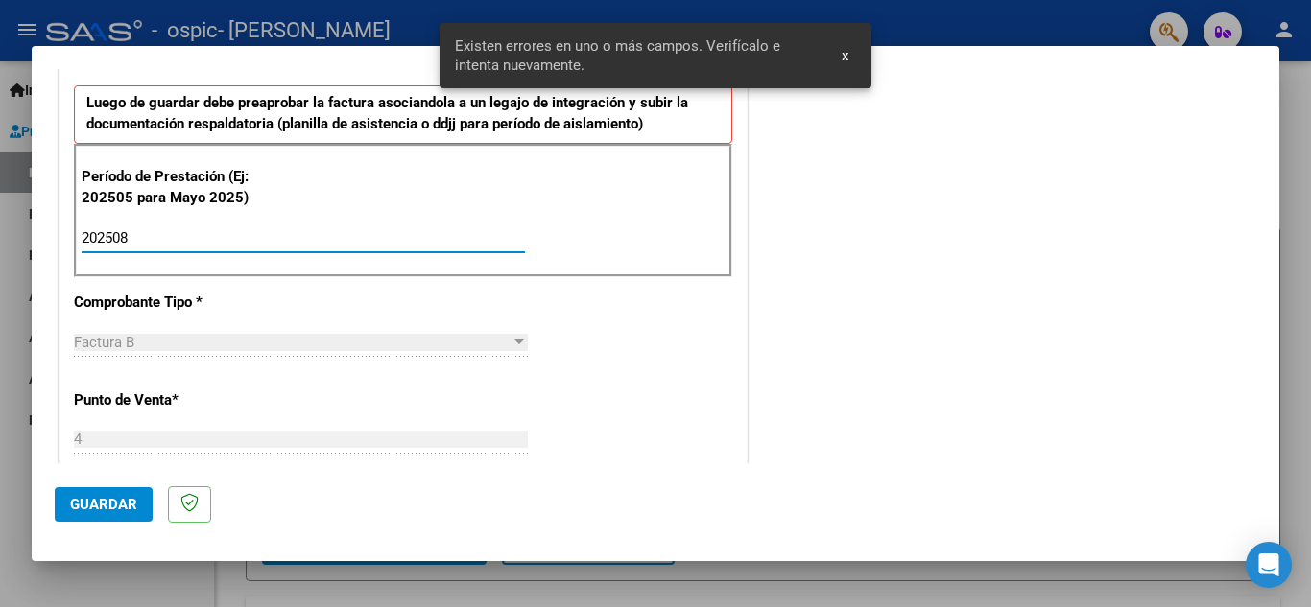
scroll to position [627, 0]
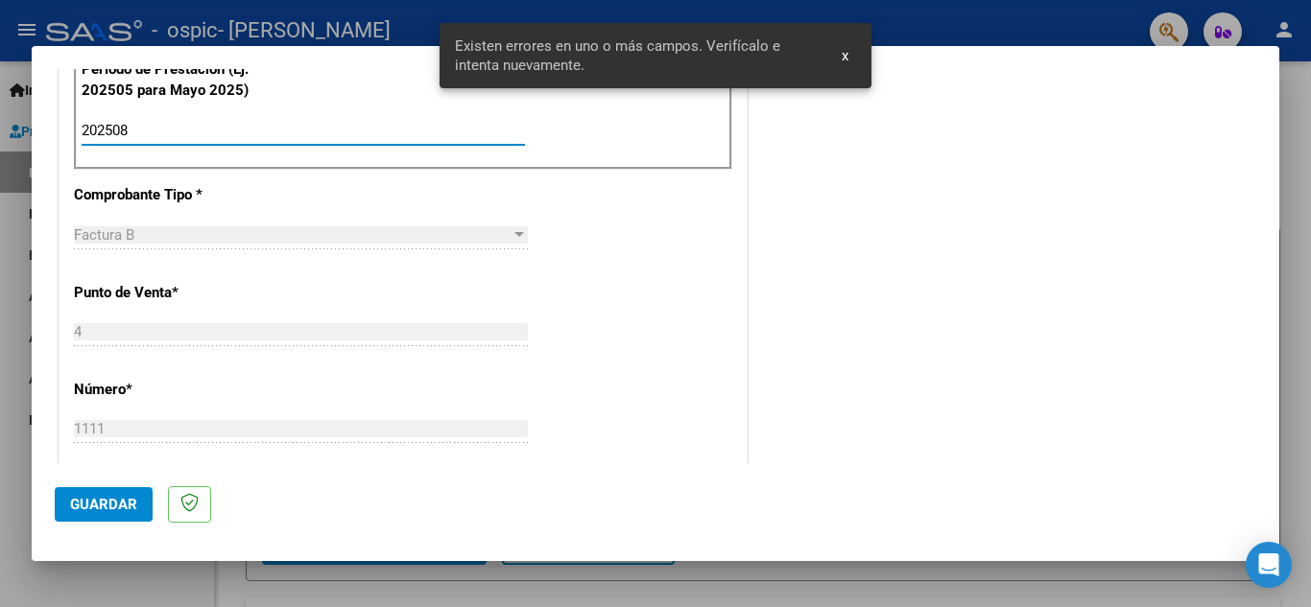
type input "202508"
click at [126, 495] on button "Guardar" at bounding box center [104, 504] width 98 height 35
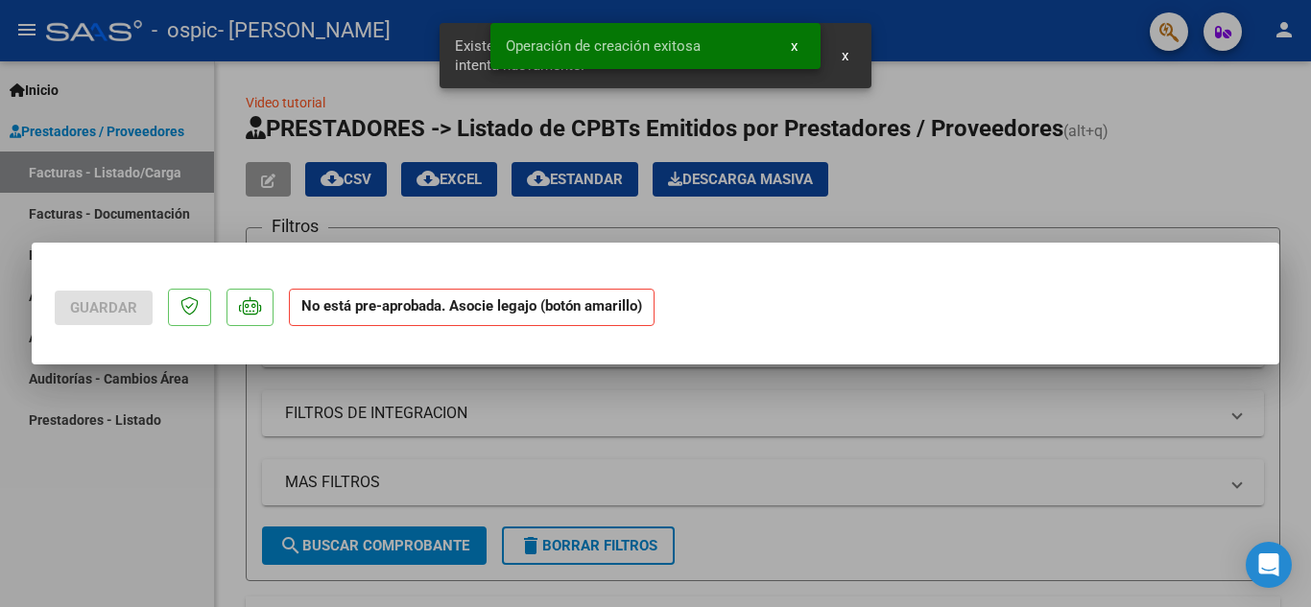
scroll to position [0, 0]
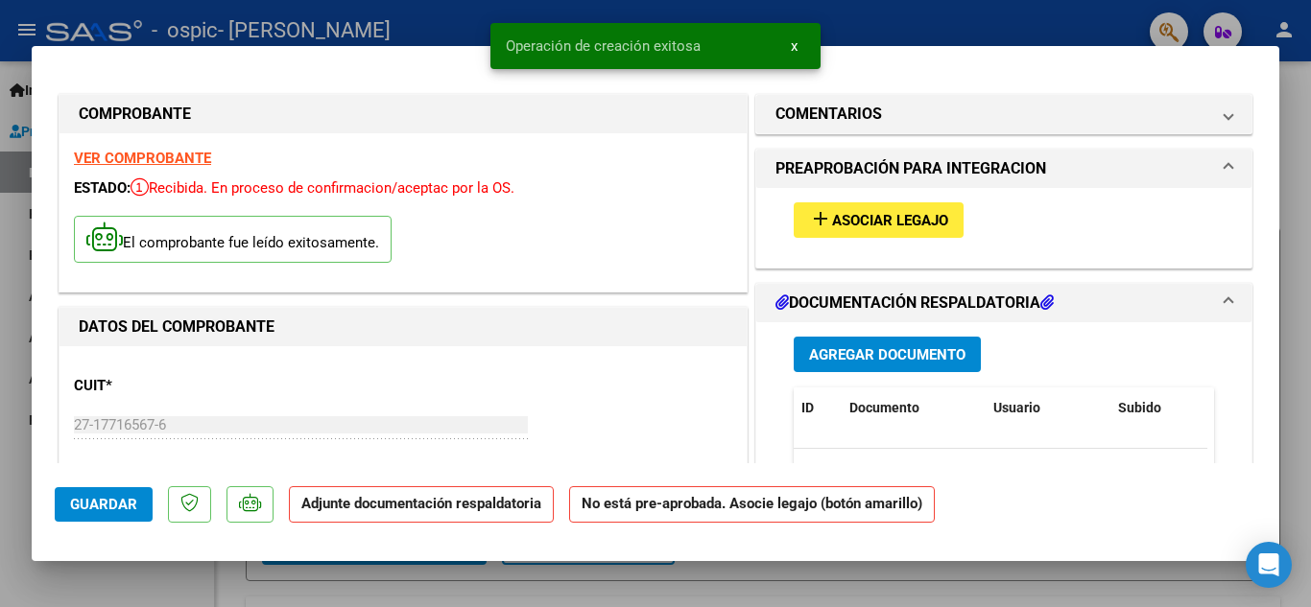
click at [869, 202] on button "add Asociar Legajo" at bounding box center [879, 220] width 170 height 36
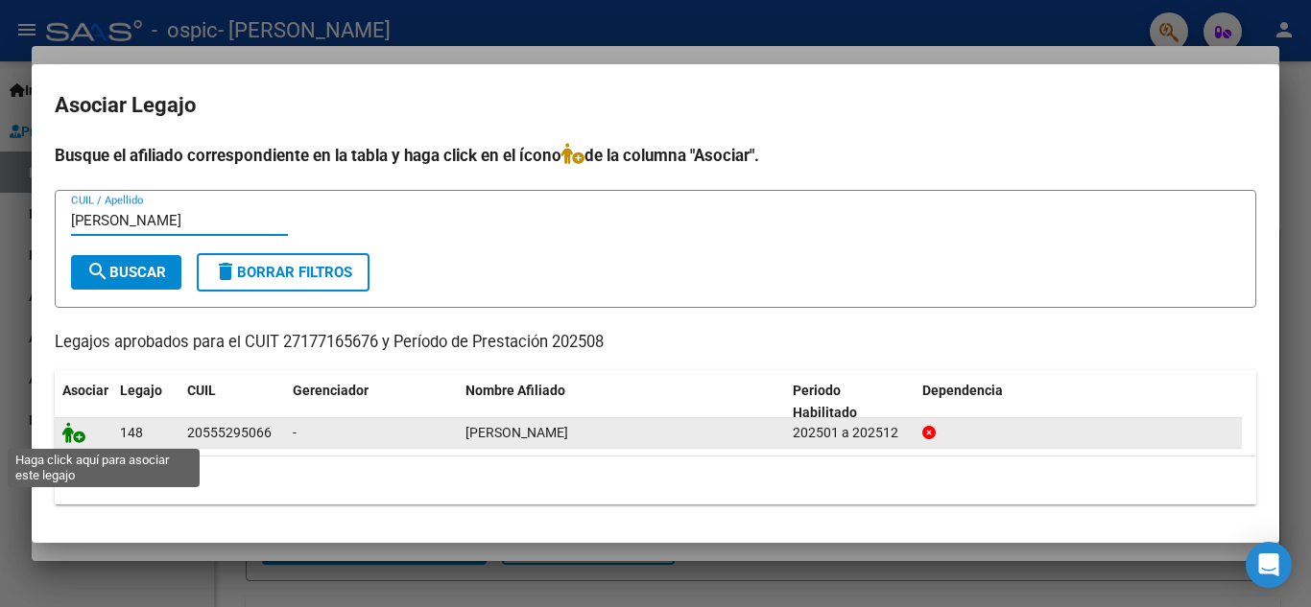
type input "[PERSON_NAME]"
click at [71, 427] on icon at bounding box center [73, 432] width 23 height 21
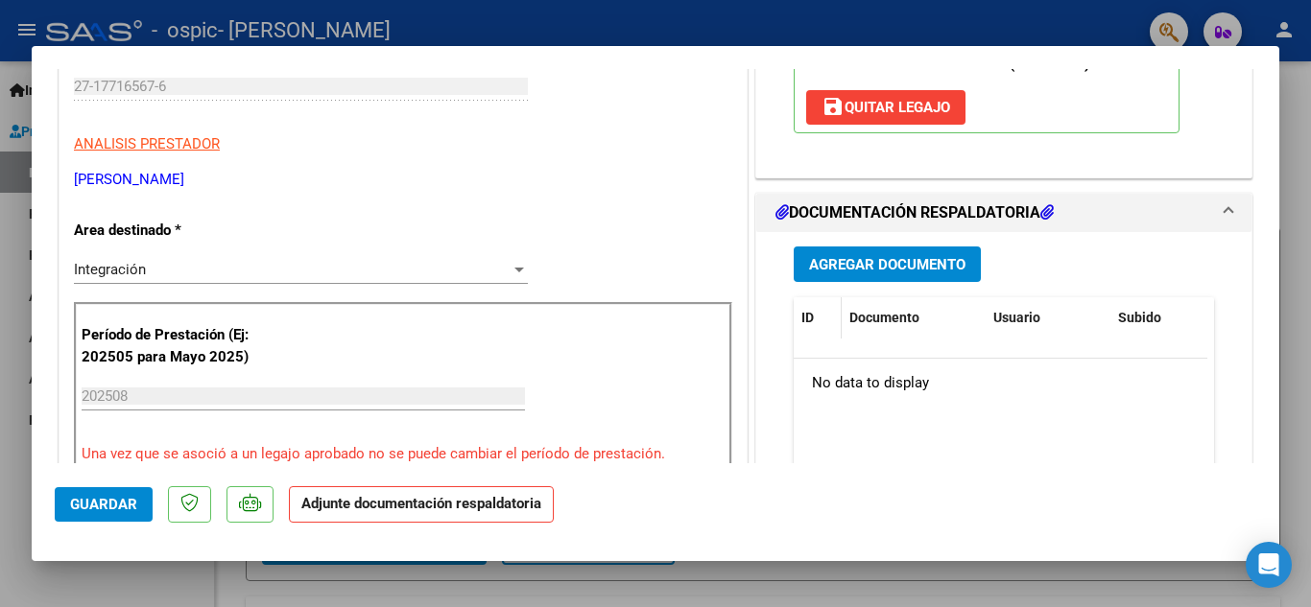
scroll to position [384, 0]
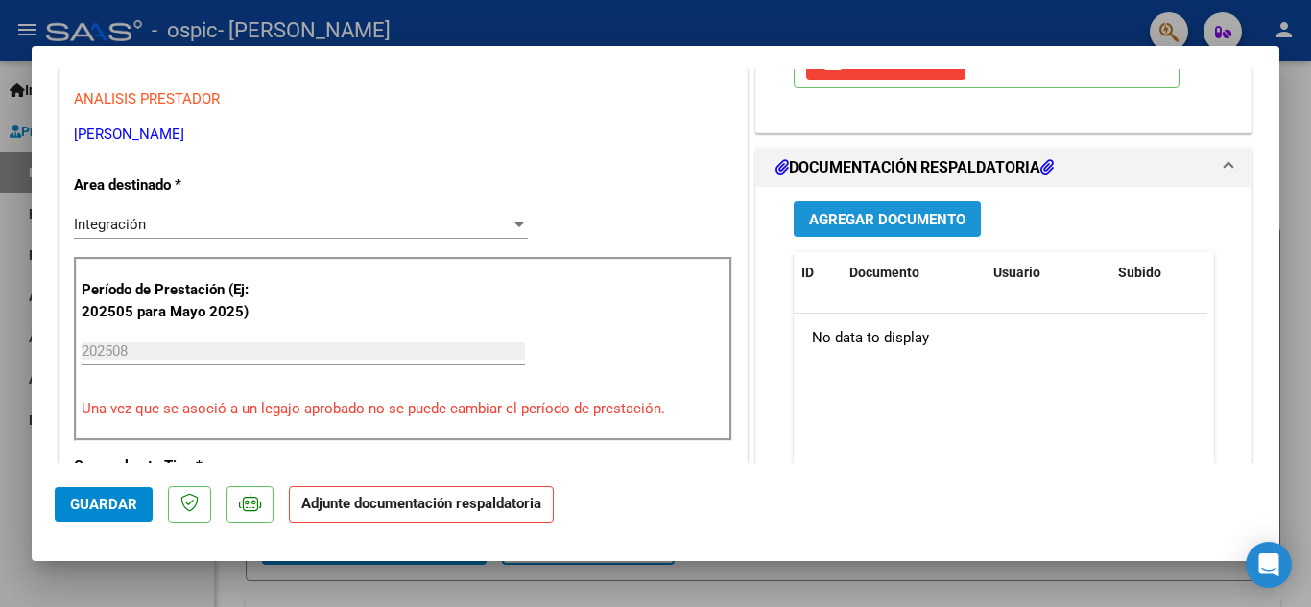
click at [818, 213] on span "Agregar Documento" at bounding box center [887, 219] width 156 height 17
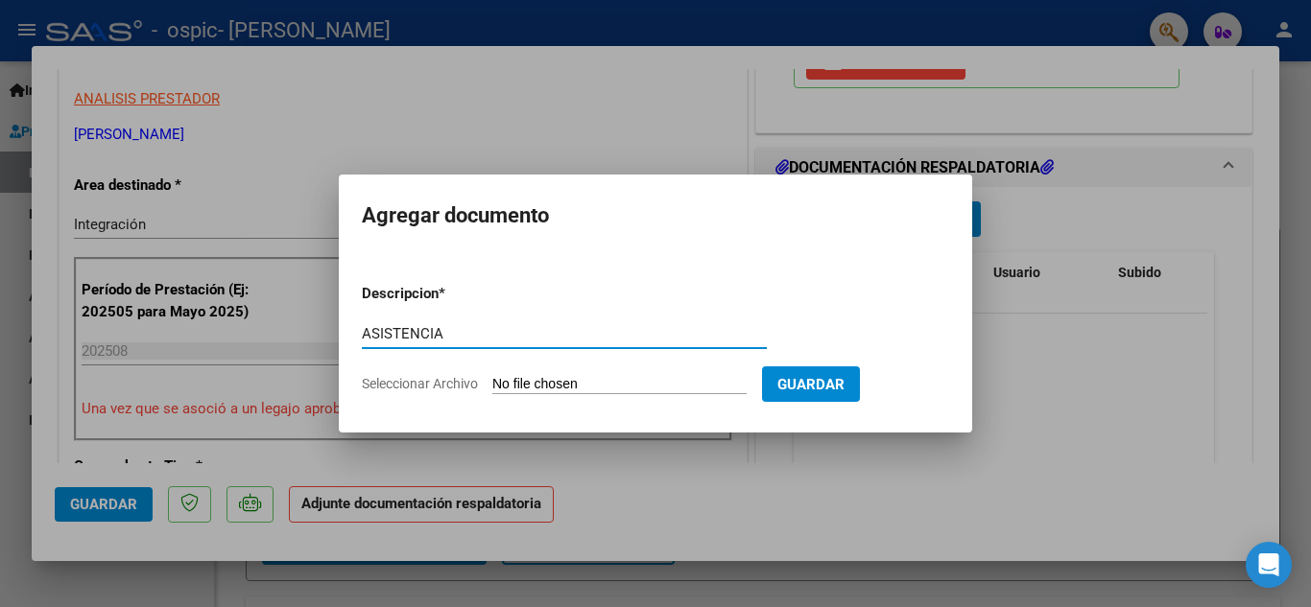
type input "ASISTENCIA"
click at [559, 388] on input "Seleccionar Archivo" at bounding box center [619, 385] width 254 height 18
type input "C:\fakepath\[PERSON_NAME].jpeg"
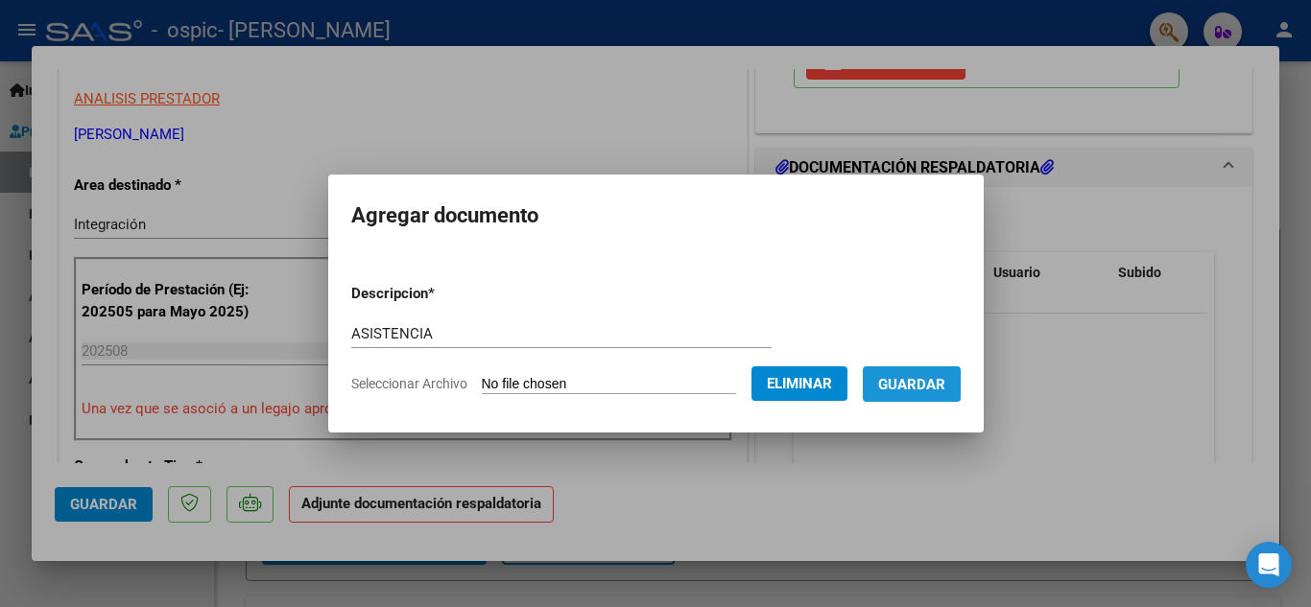
click at [958, 393] on button "Guardar" at bounding box center [912, 385] width 98 height 36
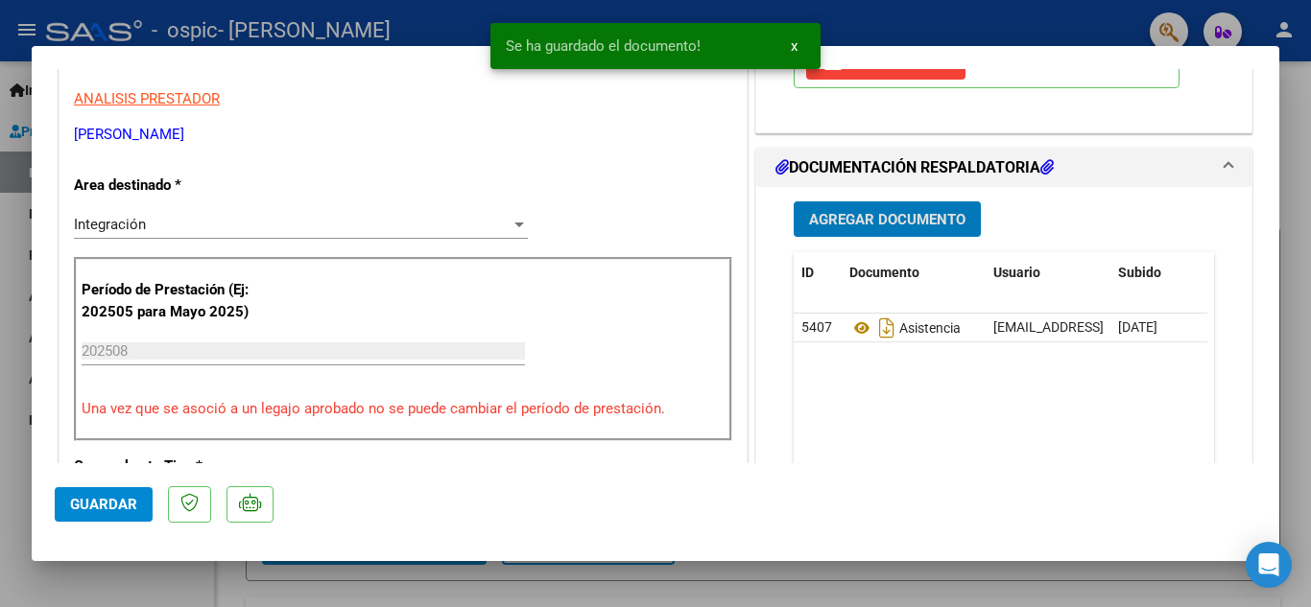
click at [87, 488] on button "Guardar" at bounding box center [104, 504] width 98 height 35
click at [0, 476] on div at bounding box center [655, 303] width 1311 height 607
type input "$ 0,00"
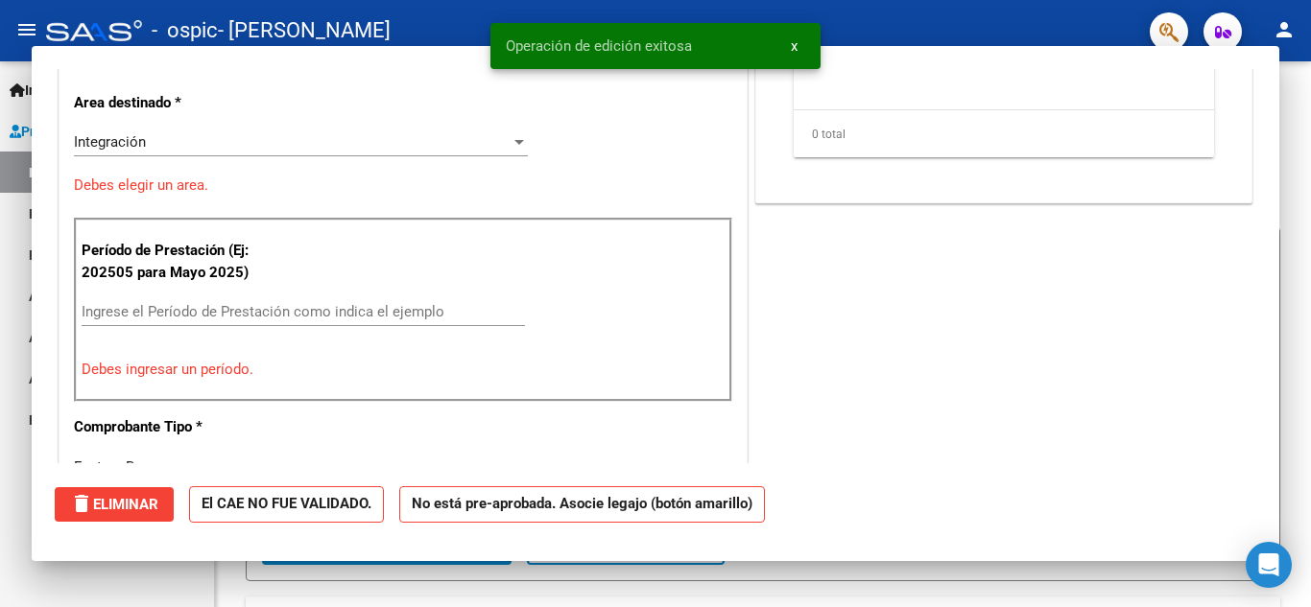
scroll to position [325, 0]
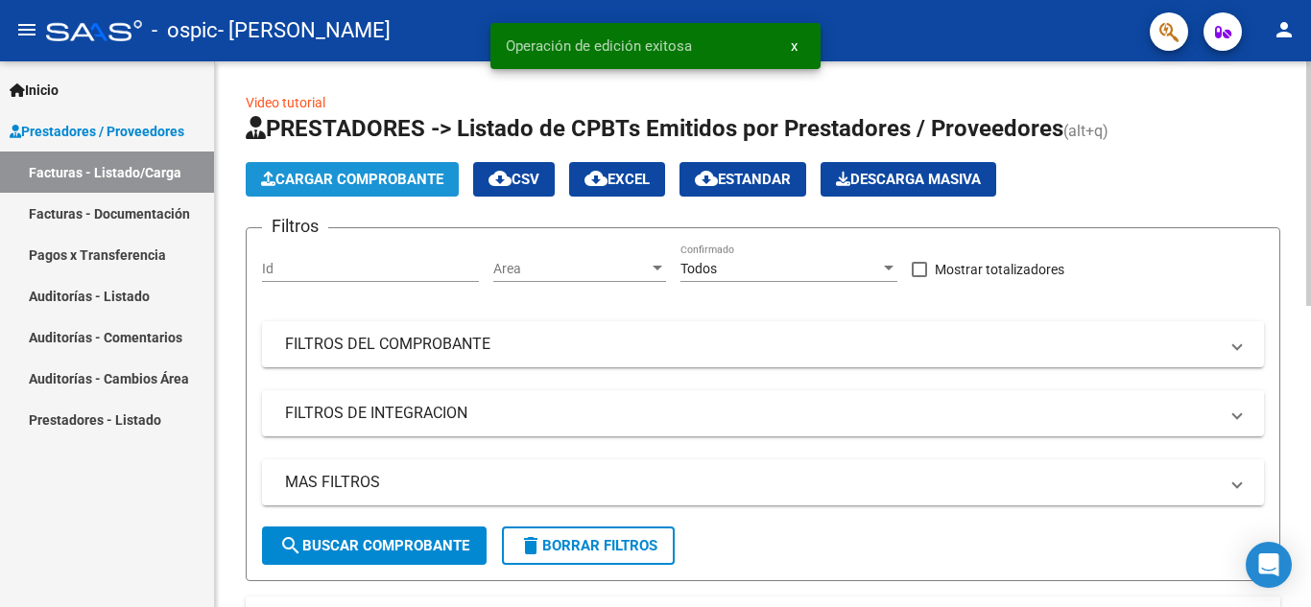
click at [317, 175] on span "Cargar Comprobante" at bounding box center [352, 179] width 182 height 17
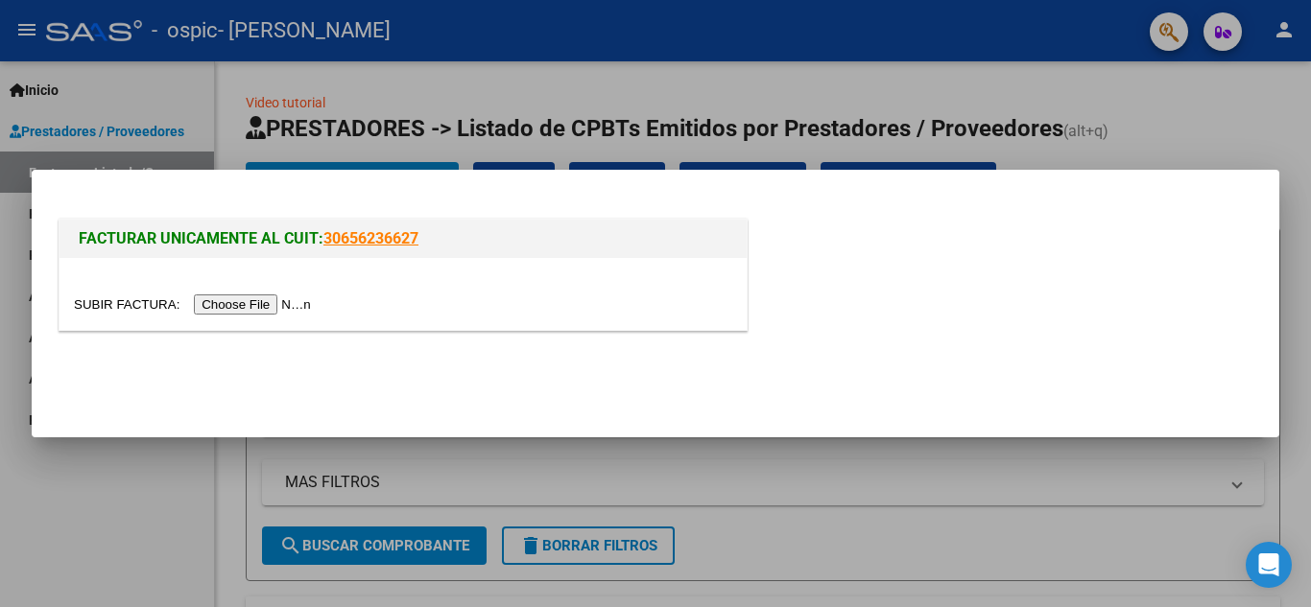
click at [288, 313] on input "file" at bounding box center [195, 305] width 243 height 20
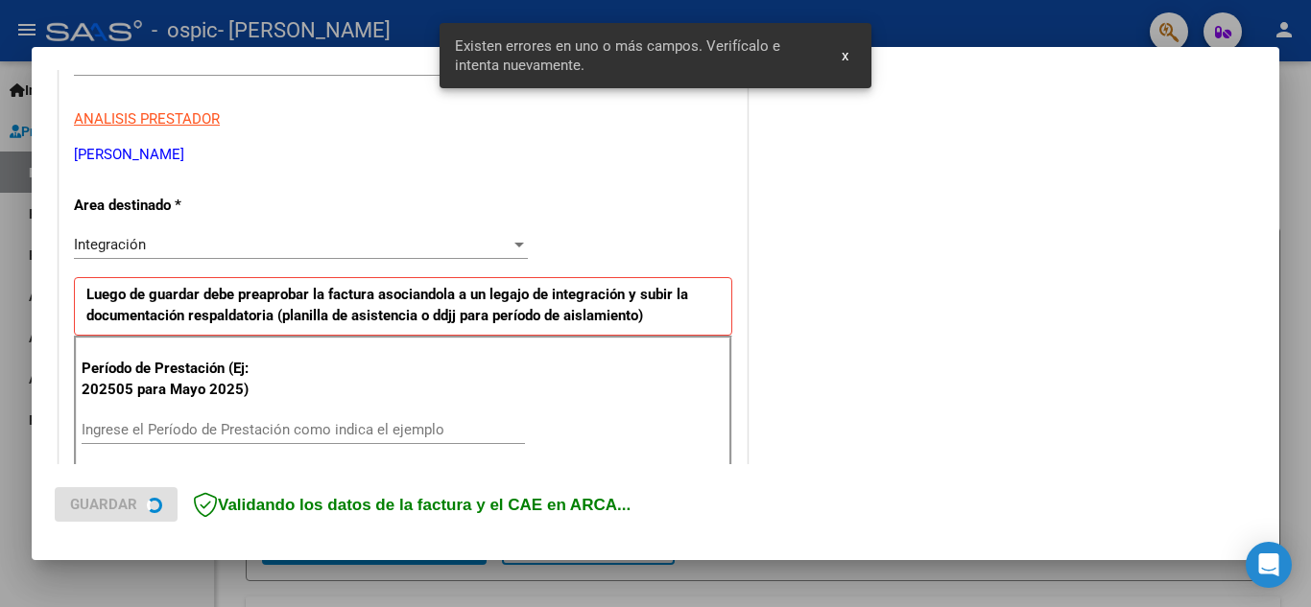
scroll to position [435, 0]
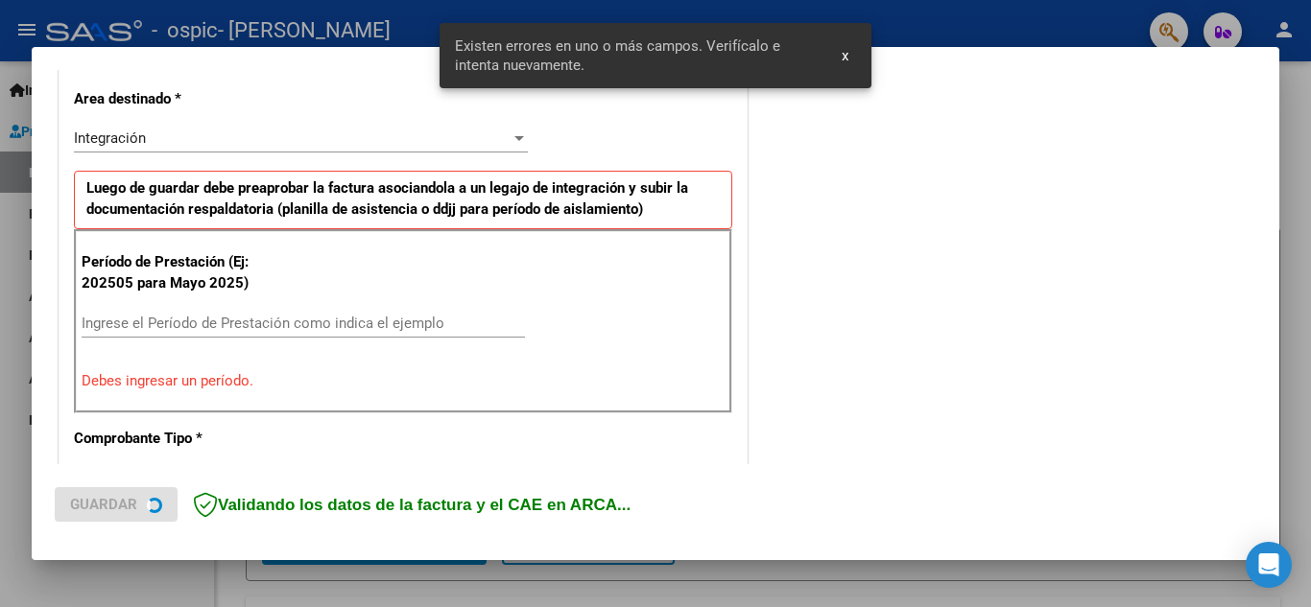
click at [229, 308] on div "Período de Prestación (Ej: 202505 para [DATE]) Ingrese el Período de Prestación…" at bounding box center [403, 321] width 658 height 184
click at [235, 318] on input "Ingrese el Período de Prestación como indica el ejemplo" at bounding box center [303, 323] width 443 height 17
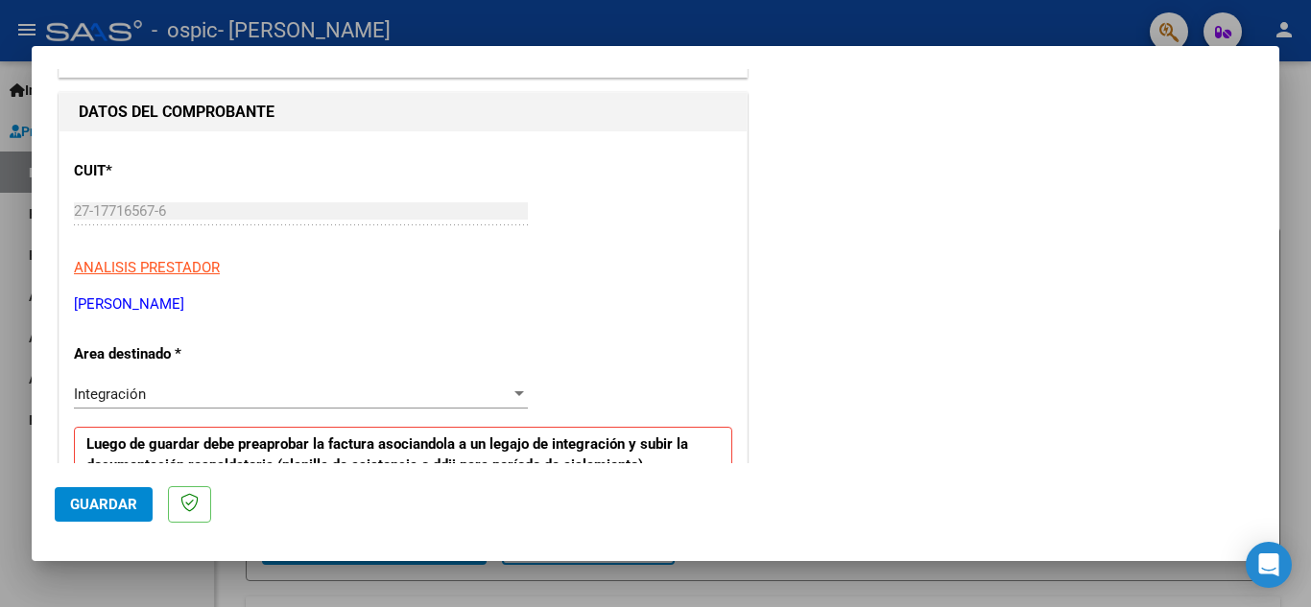
scroll to position [576, 0]
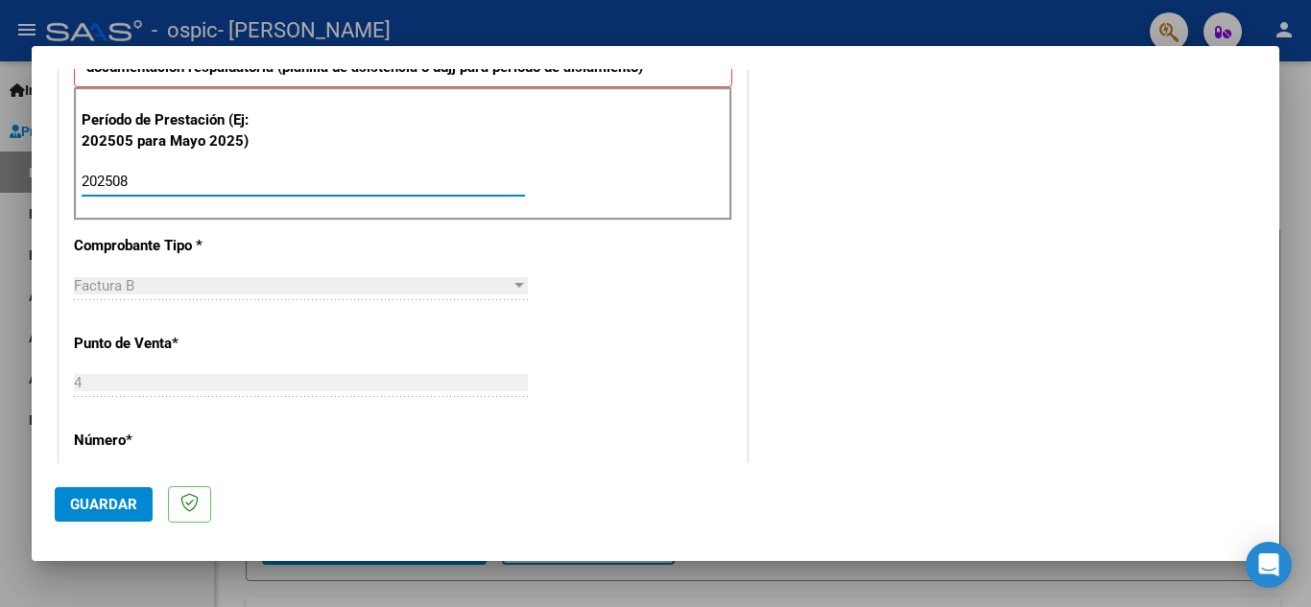
type input "202508"
click at [119, 506] on span "Guardar" at bounding box center [103, 504] width 67 height 17
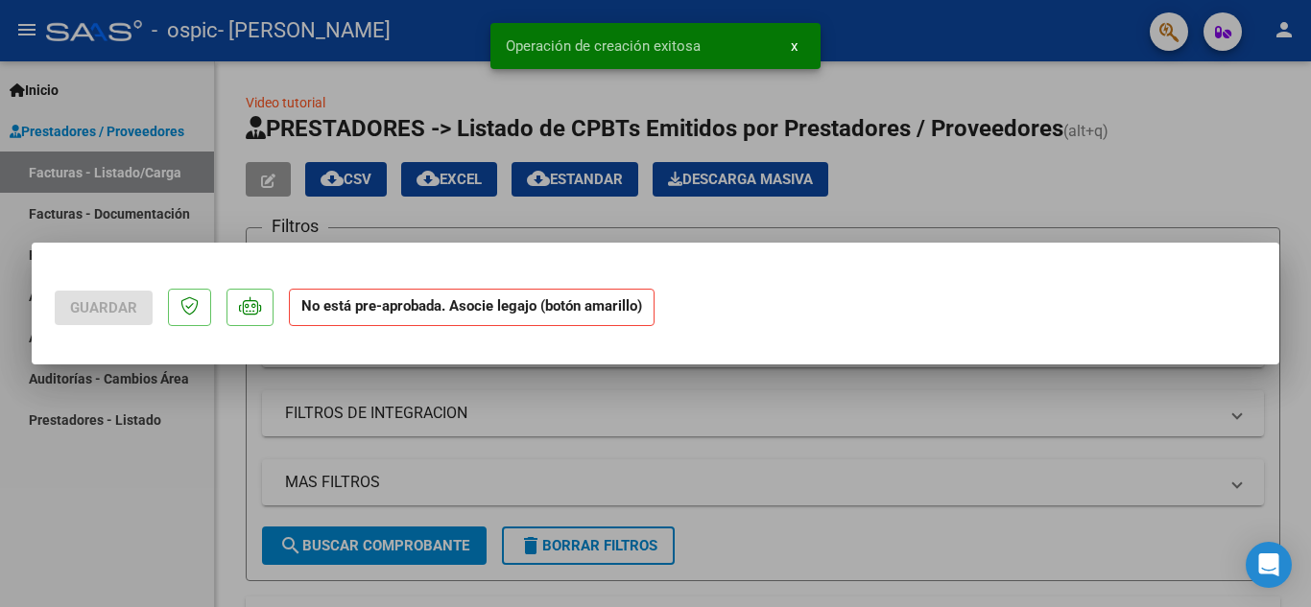
scroll to position [0, 0]
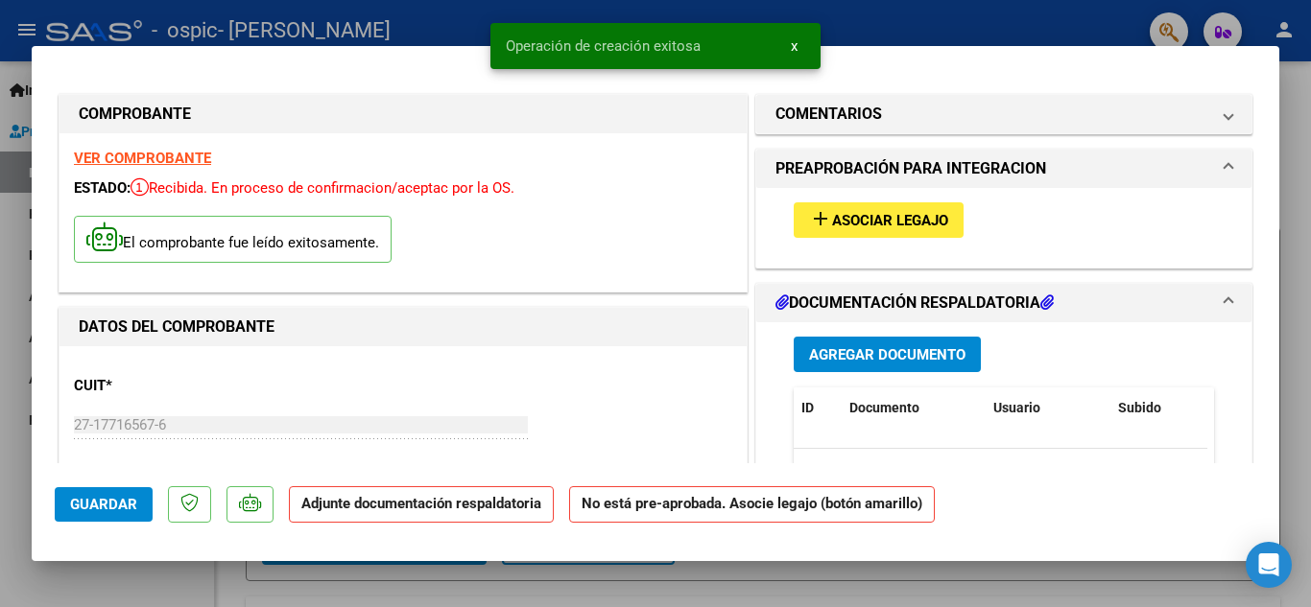
click at [890, 230] on button "add Asociar Legajo" at bounding box center [879, 220] width 170 height 36
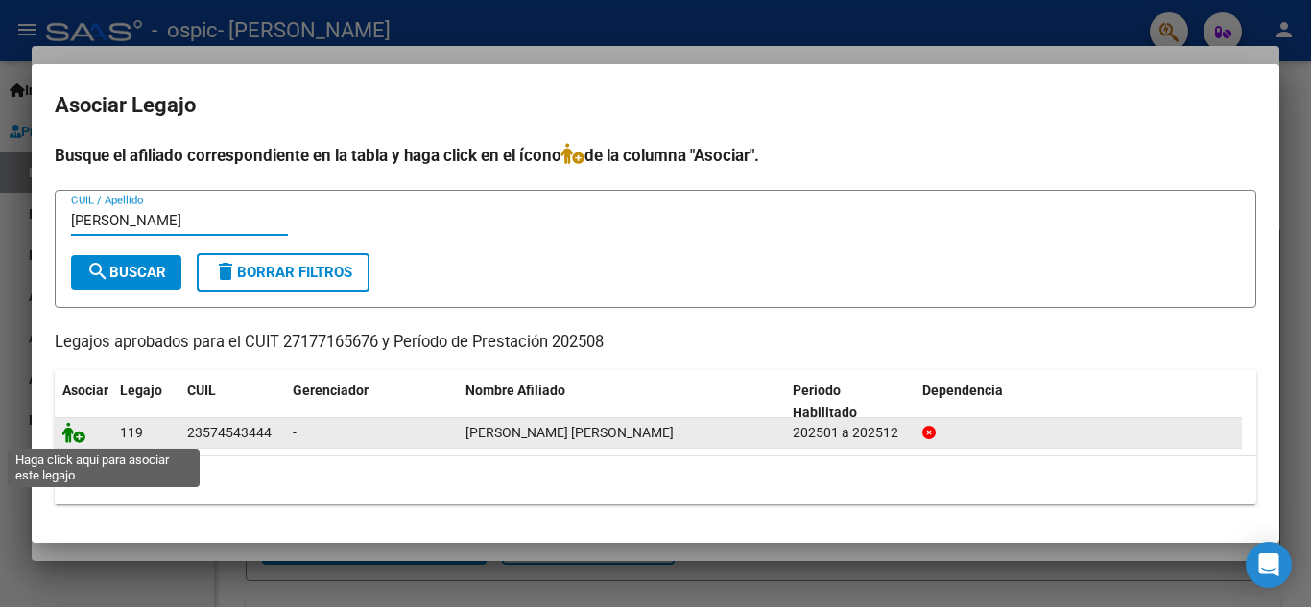
type input "[PERSON_NAME]"
click at [76, 431] on icon at bounding box center [73, 432] width 23 height 21
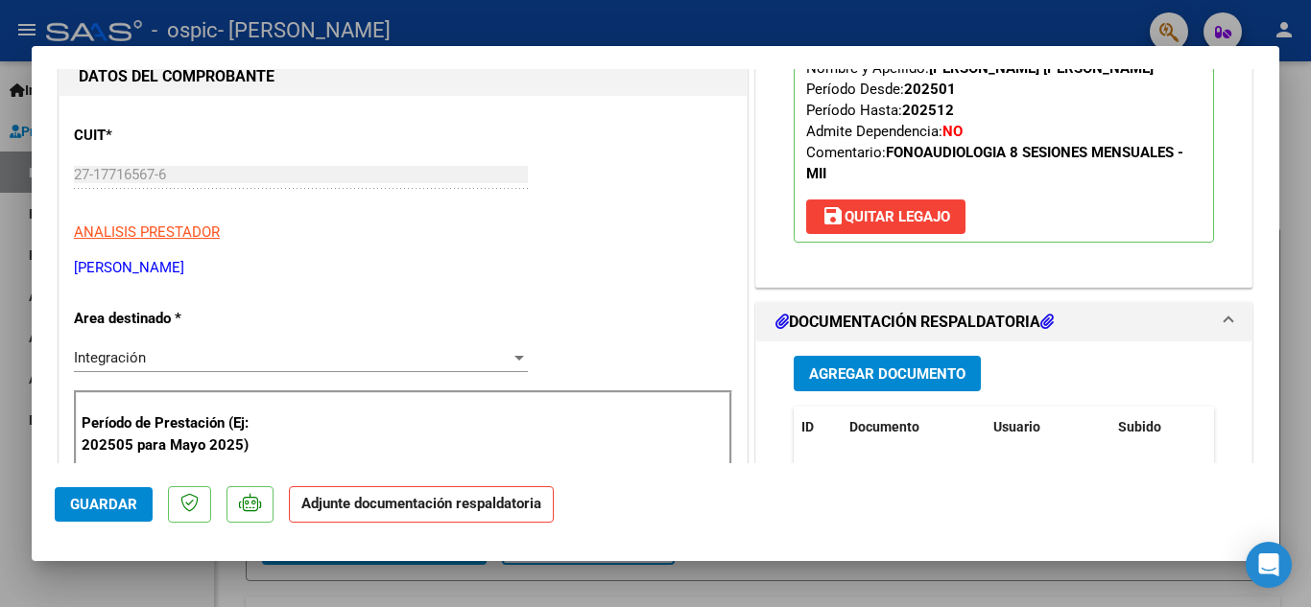
scroll to position [288, 0]
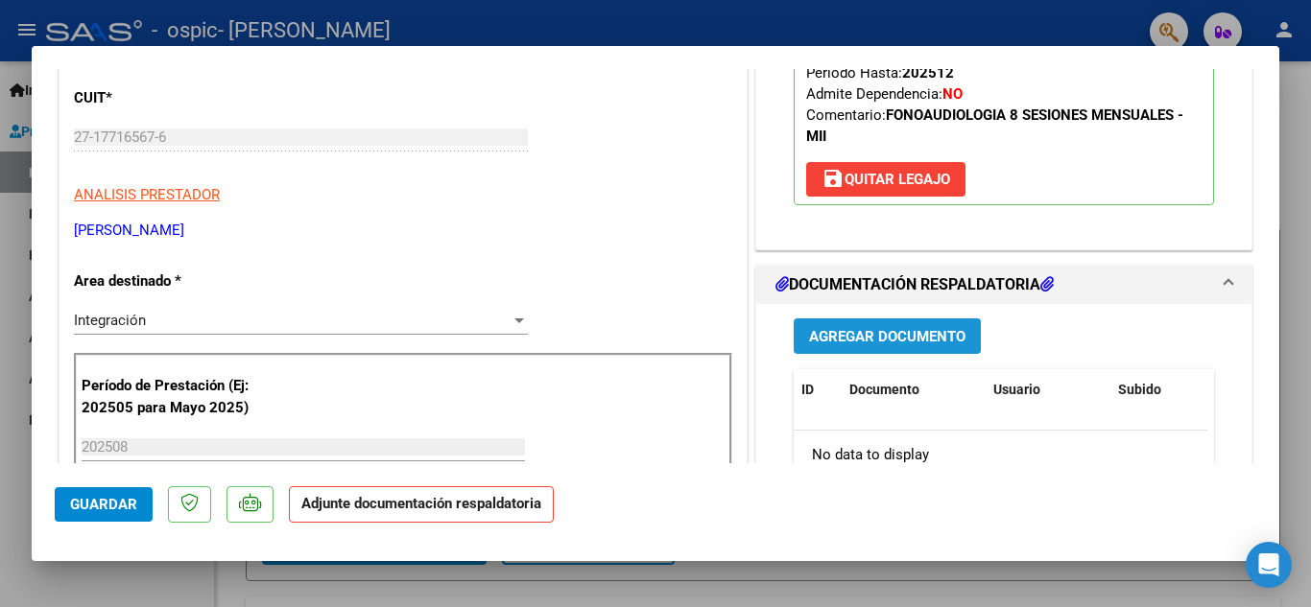
click at [848, 327] on span "Agregar Documento" at bounding box center [887, 335] width 156 height 17
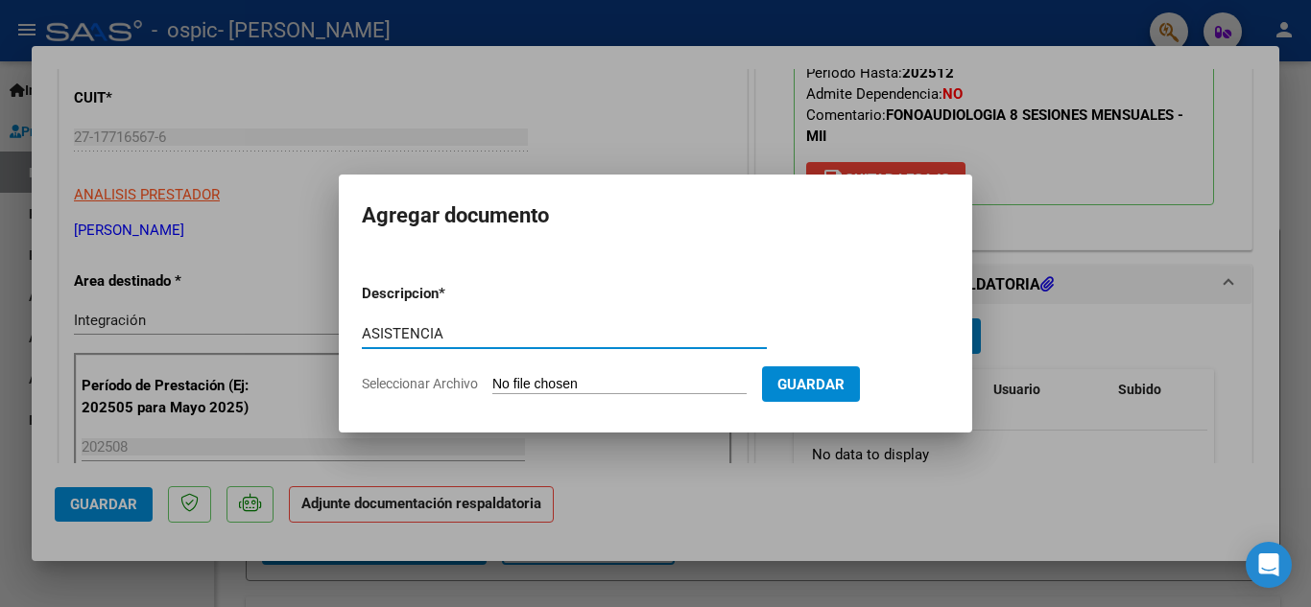
type input "ASISTENCIA"
click at [523, 385] on input "Seleccionar Archivo" at bounding box center [619, 385] width 254 height 18
type input "C:\fakepath\[PERSON_NAME].jpeg"
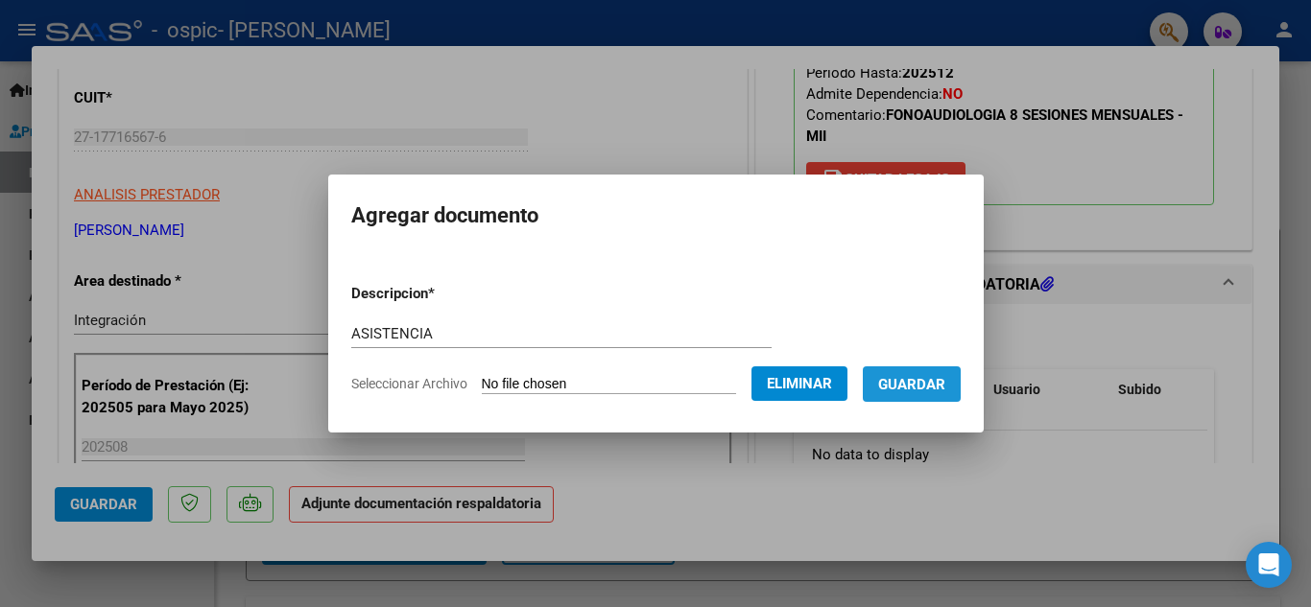
click at [936, 379] on span "Guardar" at bounding box center [911, 384] width 67 height 17
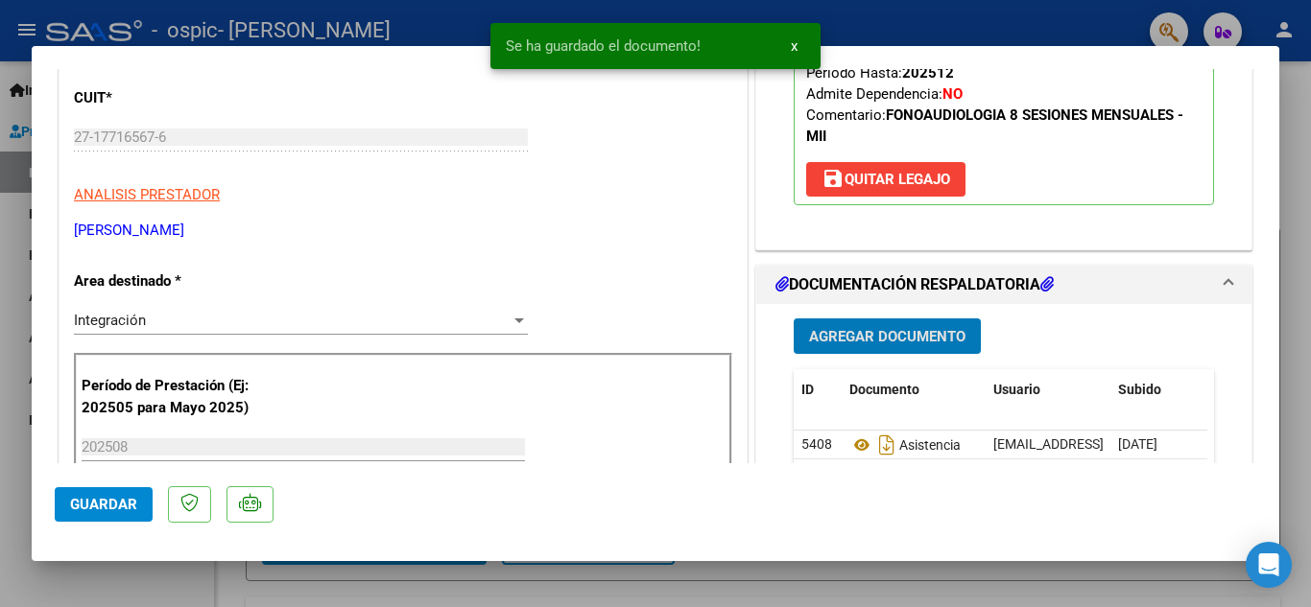
click at [84, 504] on span "Guardar" at bounding box center [103, 504] width 67 height 17
click at [0, 487] on div at bounding box center [655, 303] width 1311 height 607
type input "$ 0,00"
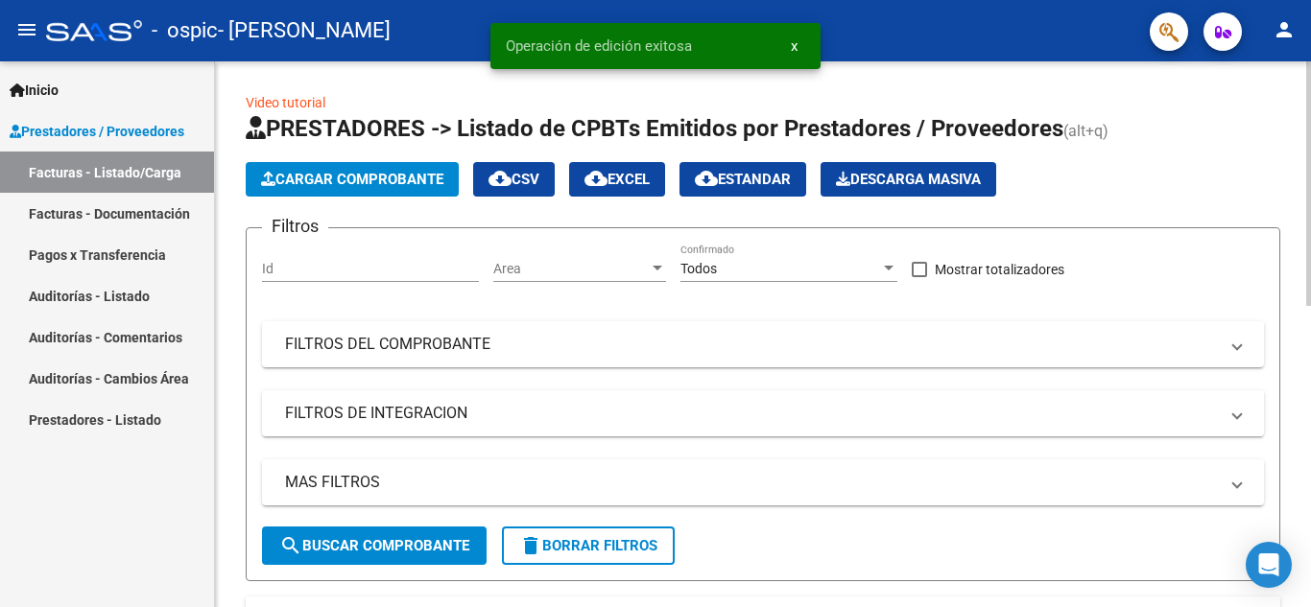
click at [366, 183] on span "Cargar Comprobante" at bounding box center [352, 179] width 182 height 17
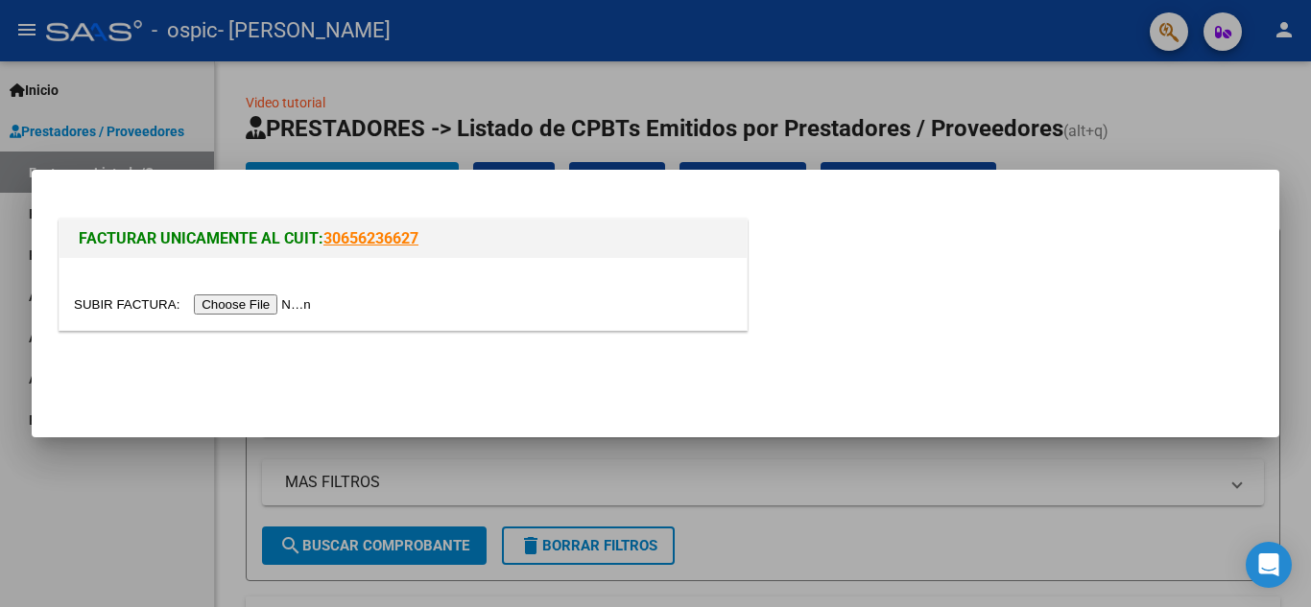
click at [264, 303] on input "file" at bounding box center [195, 305] width 243 height 20
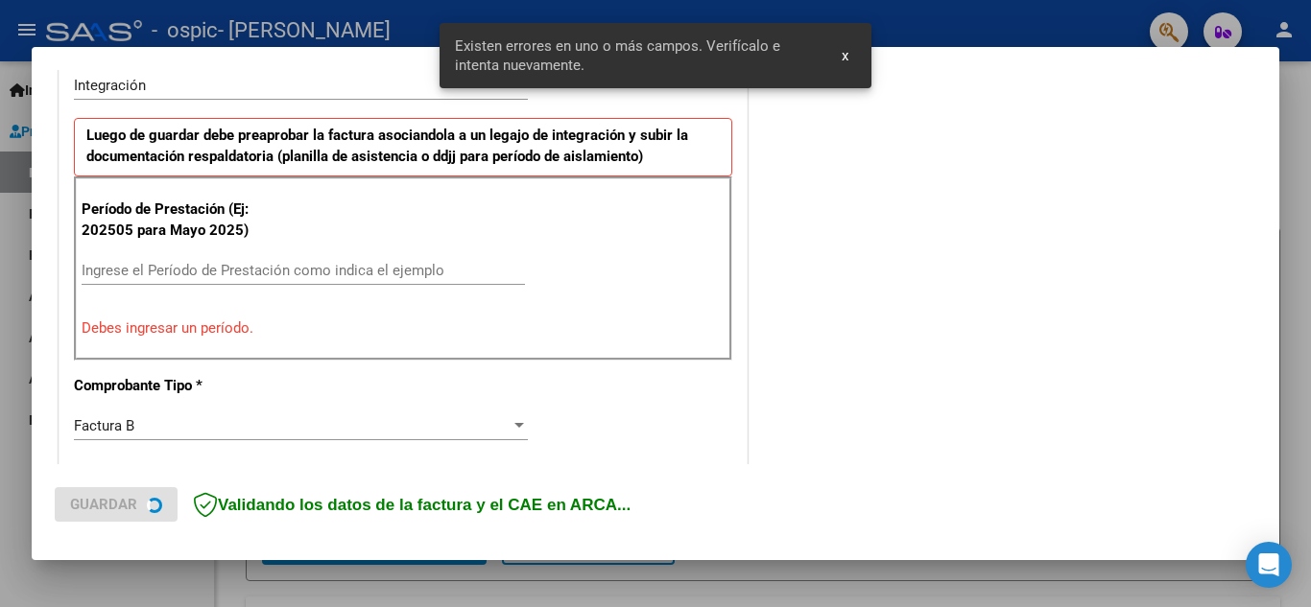
scroll to position [531, 0]
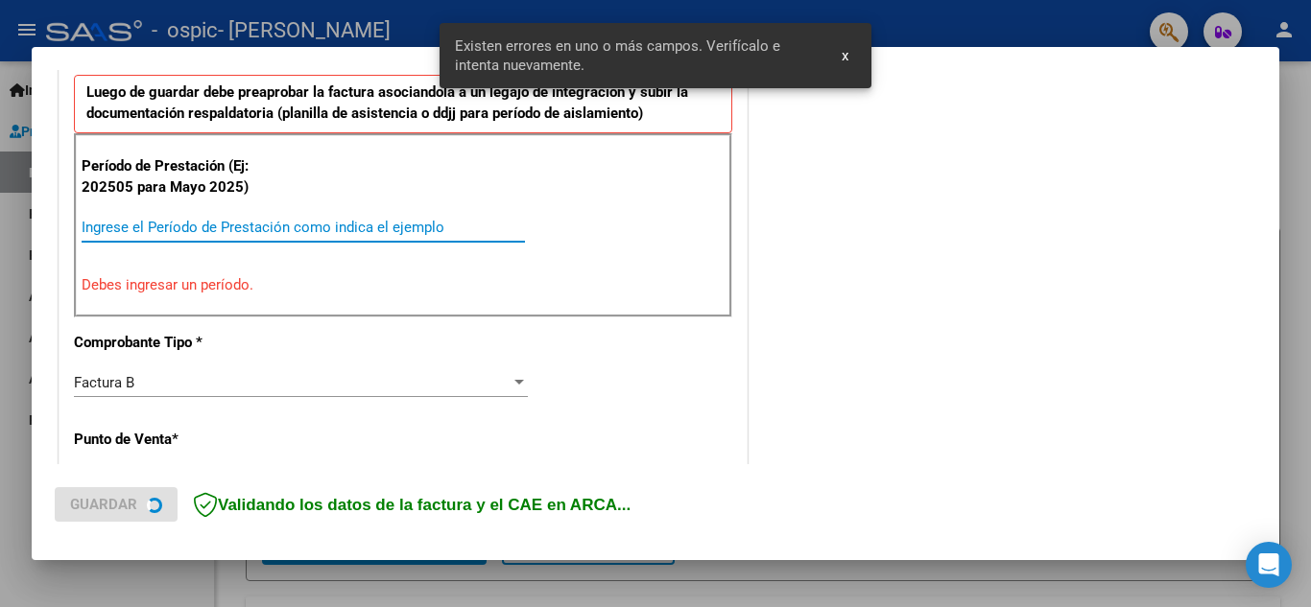
click at [212, 227] on input "Ingrese el Período de Prestación como indica el ejemplo" at bounding box center [303, 227] width 443 height 17
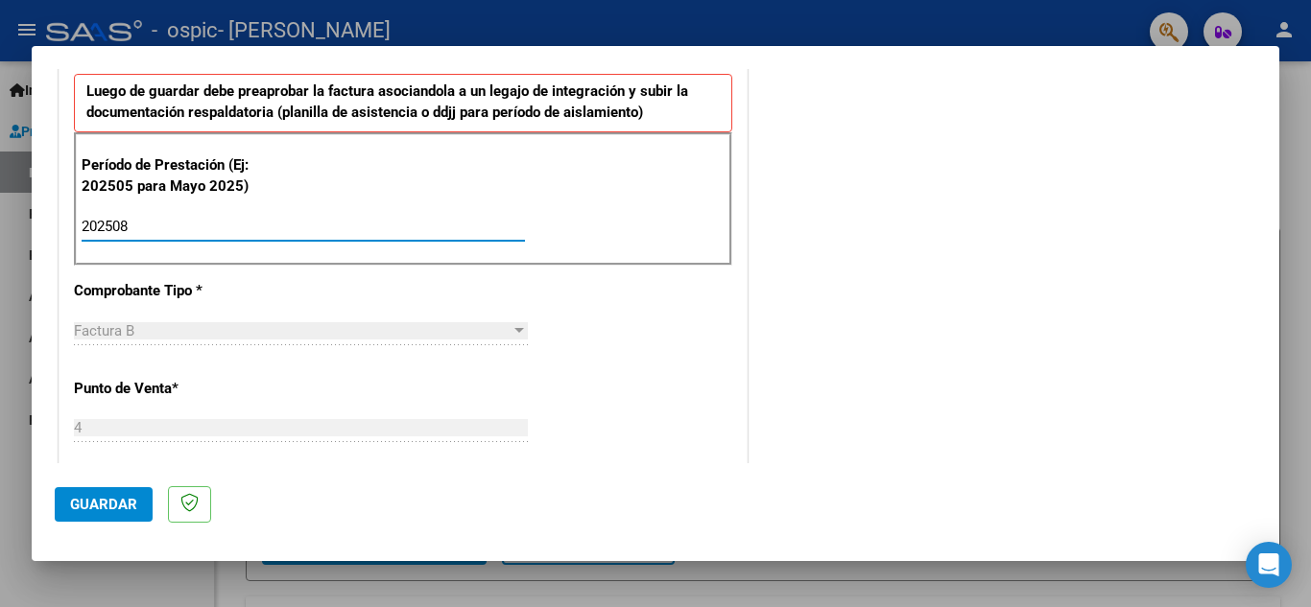
scroll to position [0, 0]
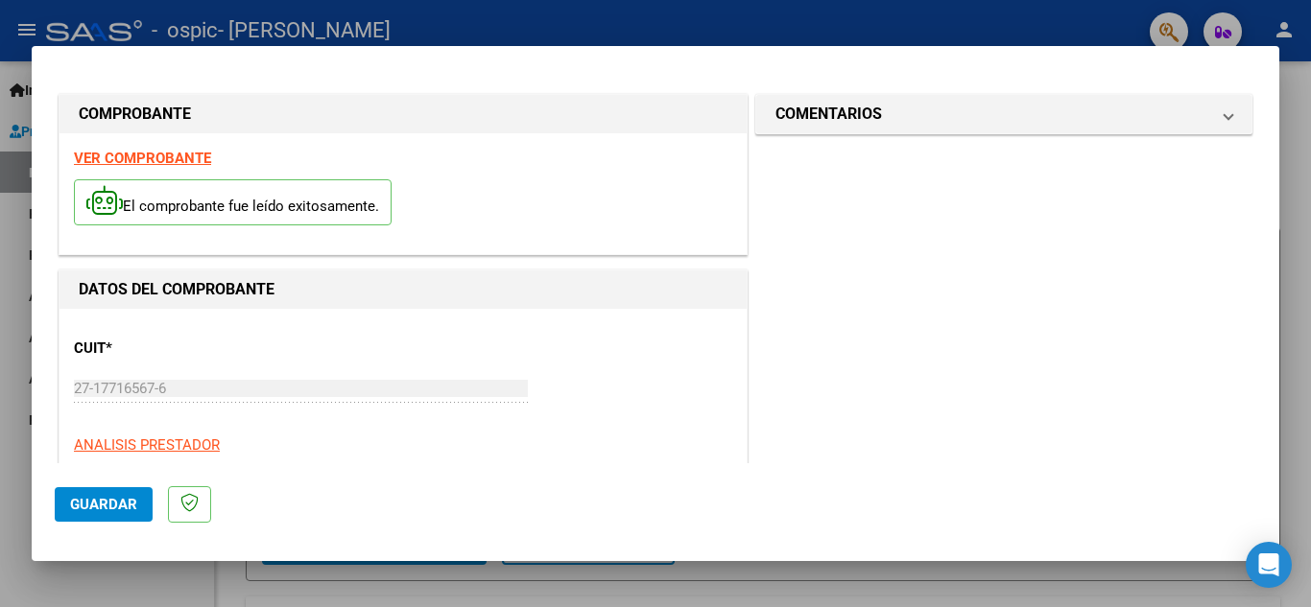
type input "202508"
click at [115, 511] on span "Guardar" at bounding box center [103, 504] width 67 height 17
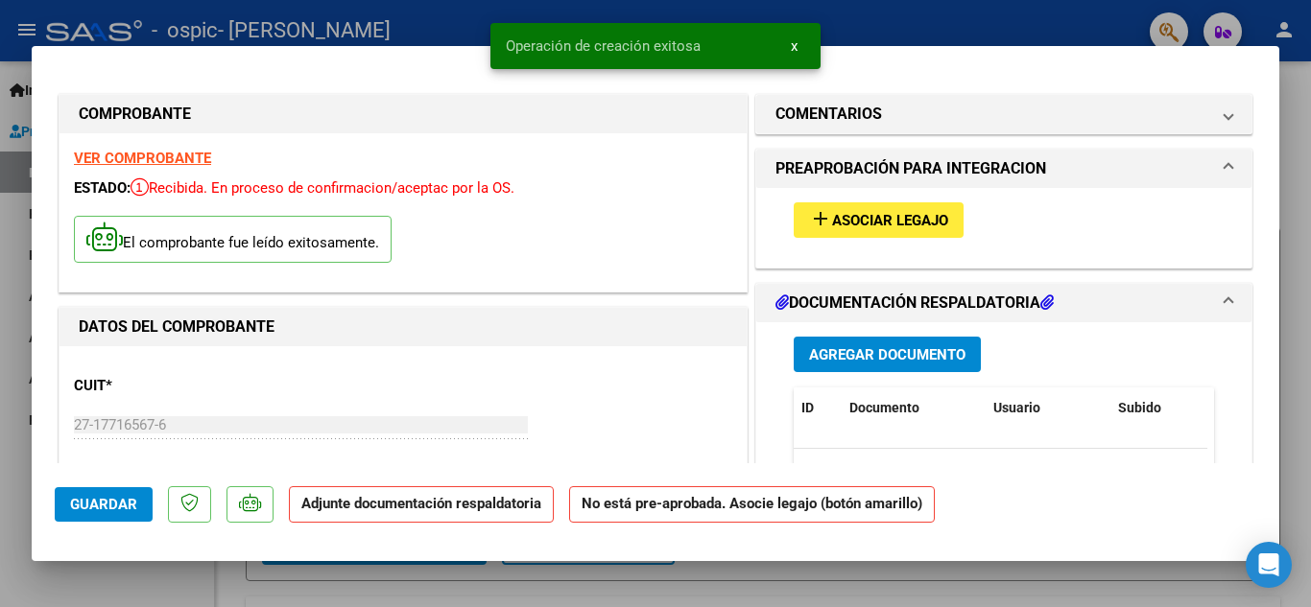
click at [908, 222] on span "Asociar Legajo" at bounding box center [890, 220] width 116 height 17
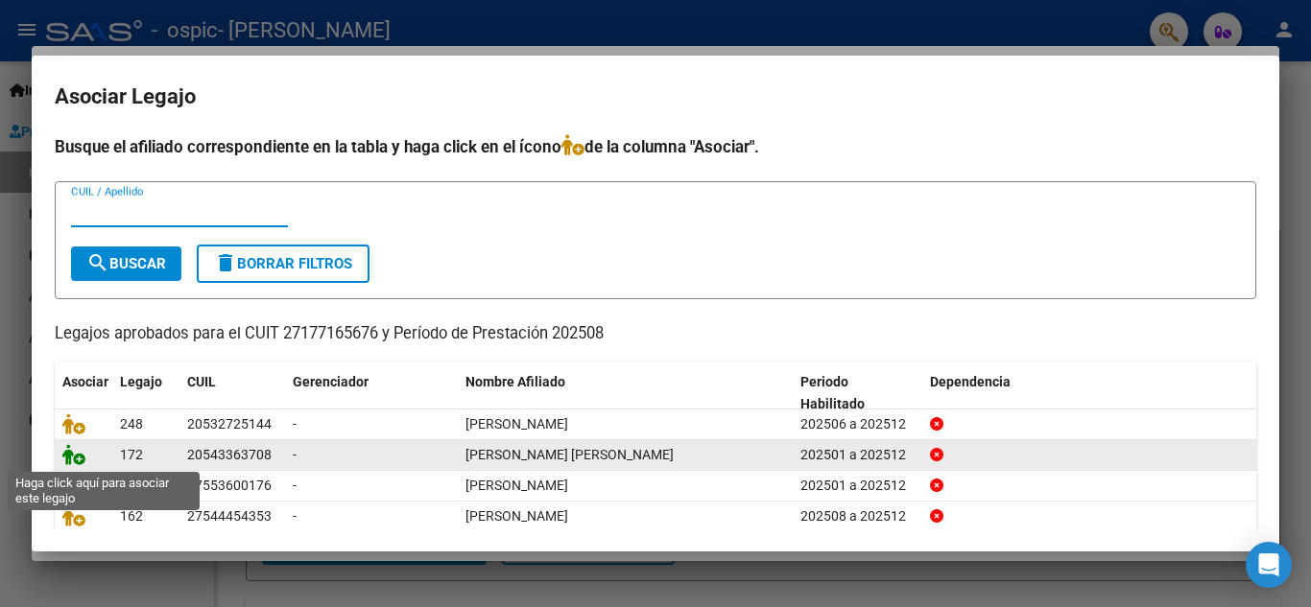
click at [77, 450] on icon at bounding box center [73, 454] width 23 height 21
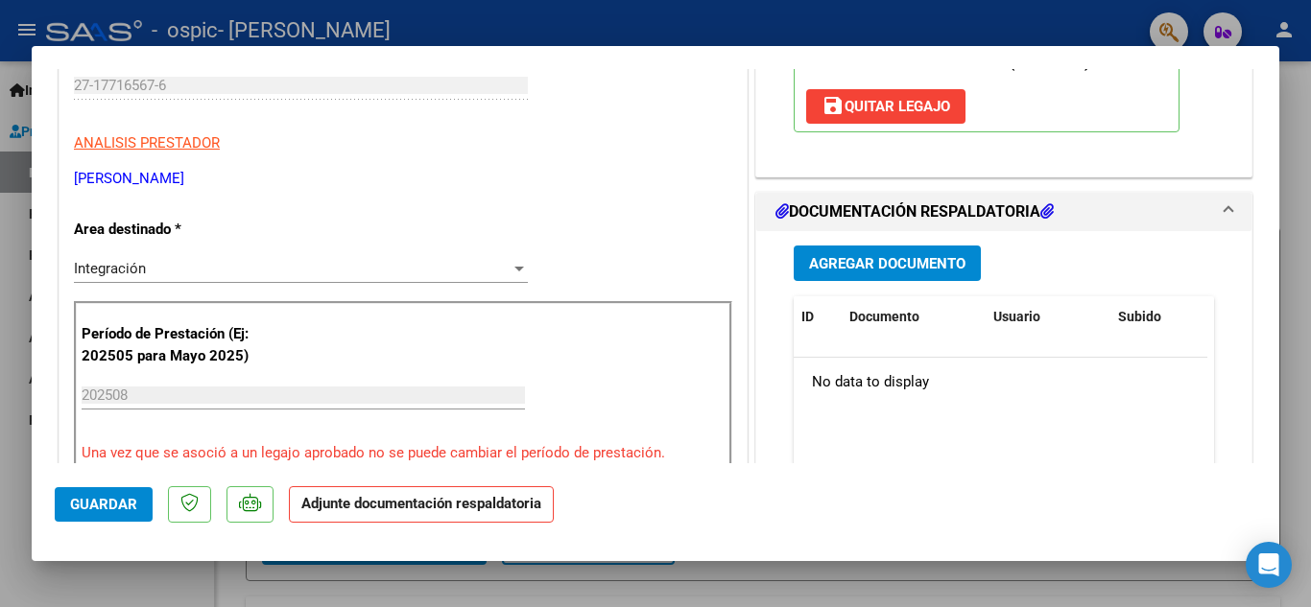
scroll to position [384, 0]
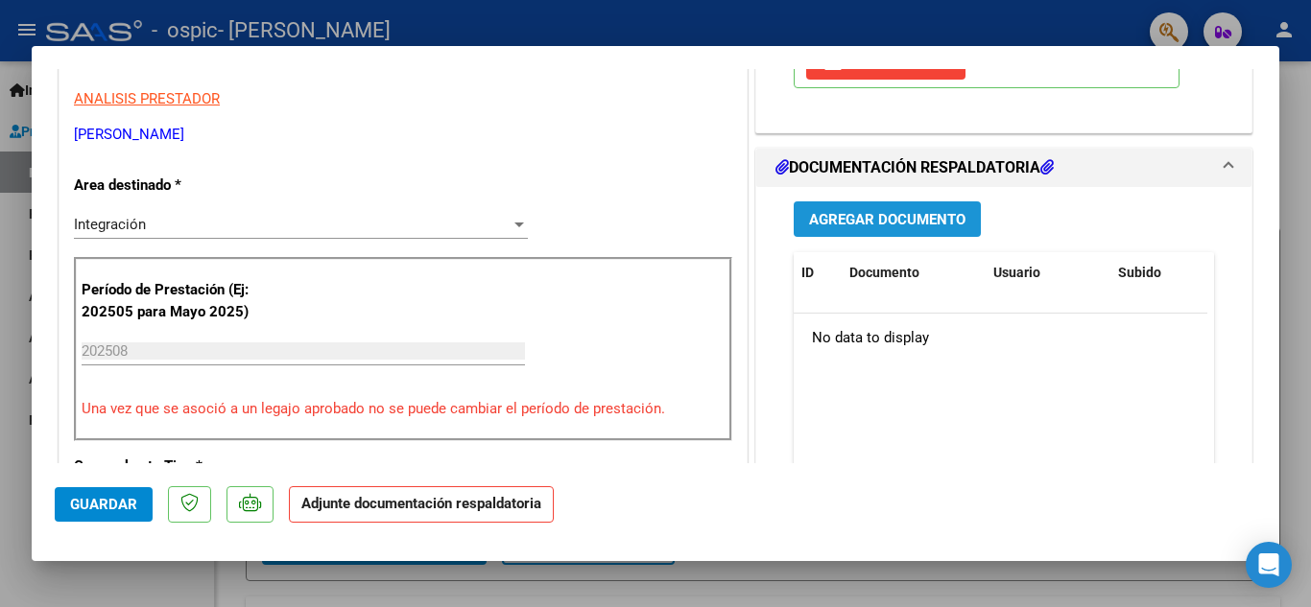
click at [818, 229] on button "Agregar Documento" at bounding box center [887, 220] width 187 height 36
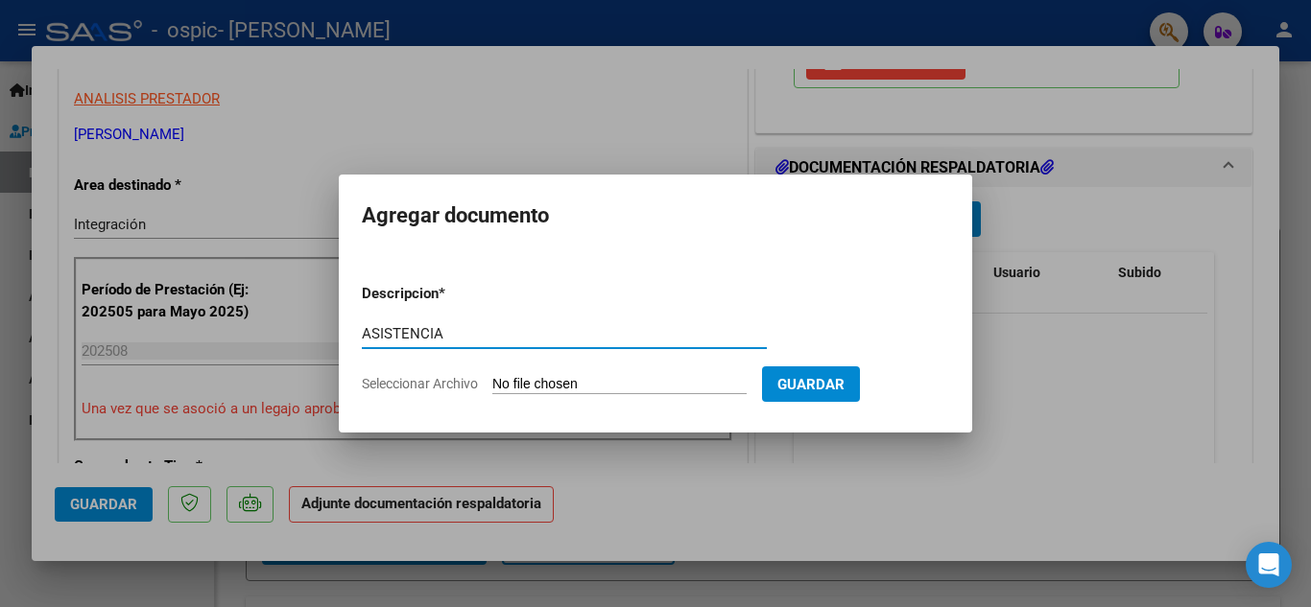
type input "ASISTENCIA"
click at [546, 381] on input "Seleccionar Archivo" at bounding box center [619, 385] width 254 height 18
type input "C:\fakepath\[PERSON_NAME].jpeg"
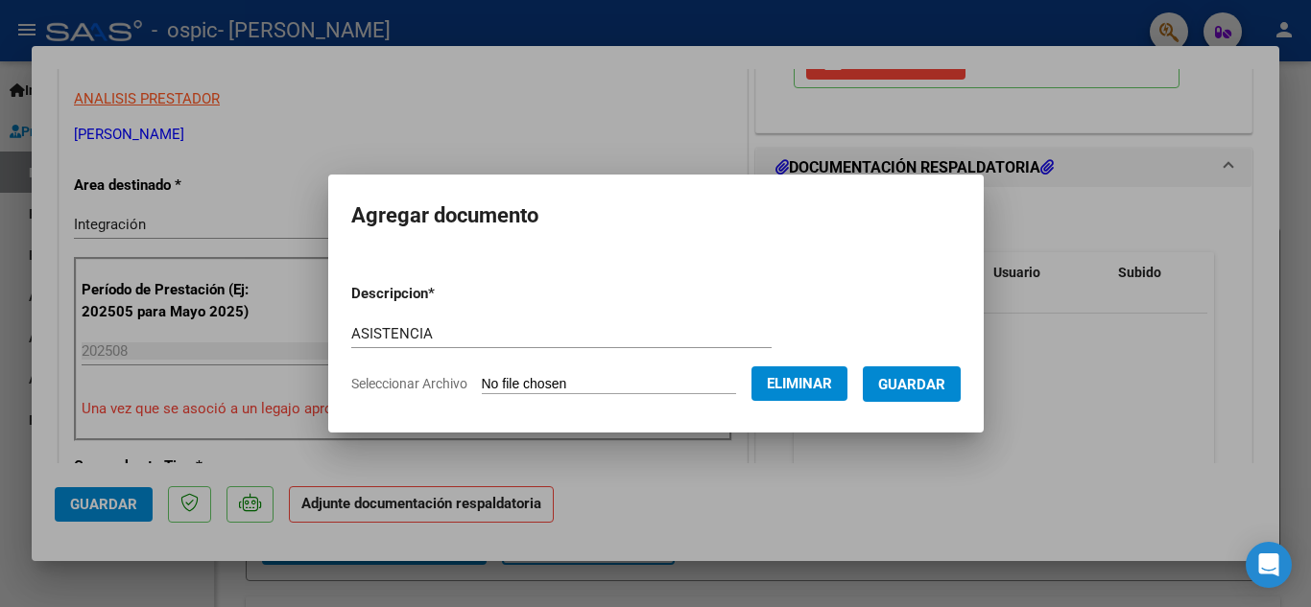
click at [919, 386] on span "Guardar" at bounding box center [911, 384] width 67 height 17
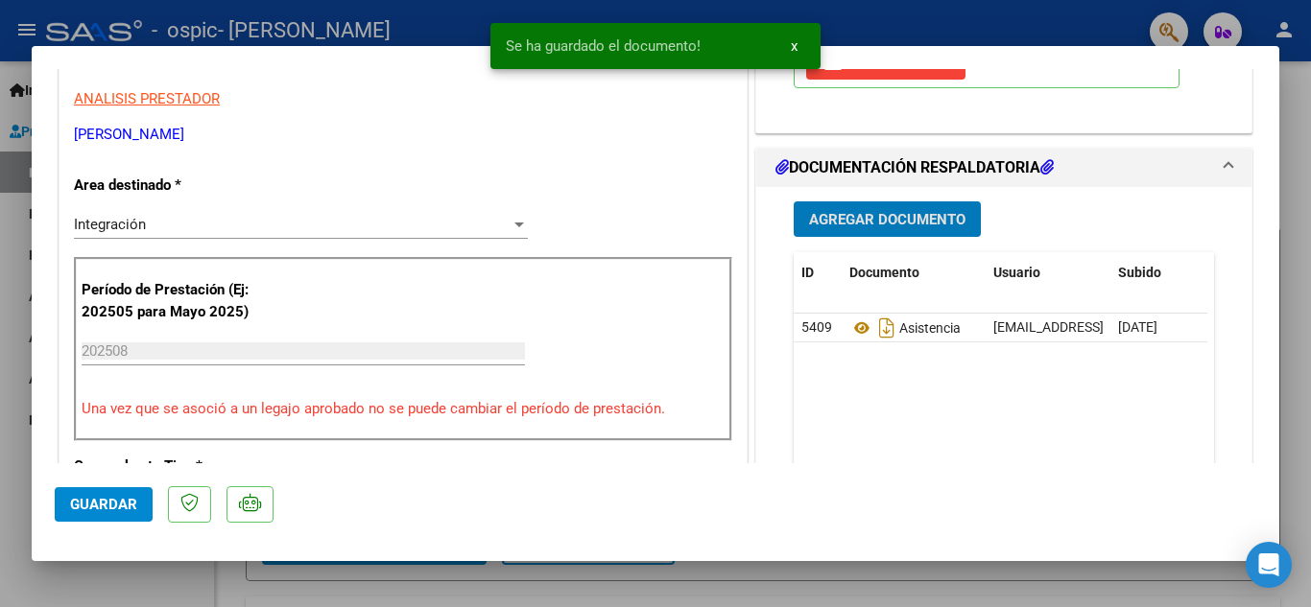
click at [123, 498] on span "Guardar" at bounding box center [103, 504] width 67 height 17
click at [0, 484] on div at bounding box center [655, 303] width 1311 height 607
type input "$ 0,00"
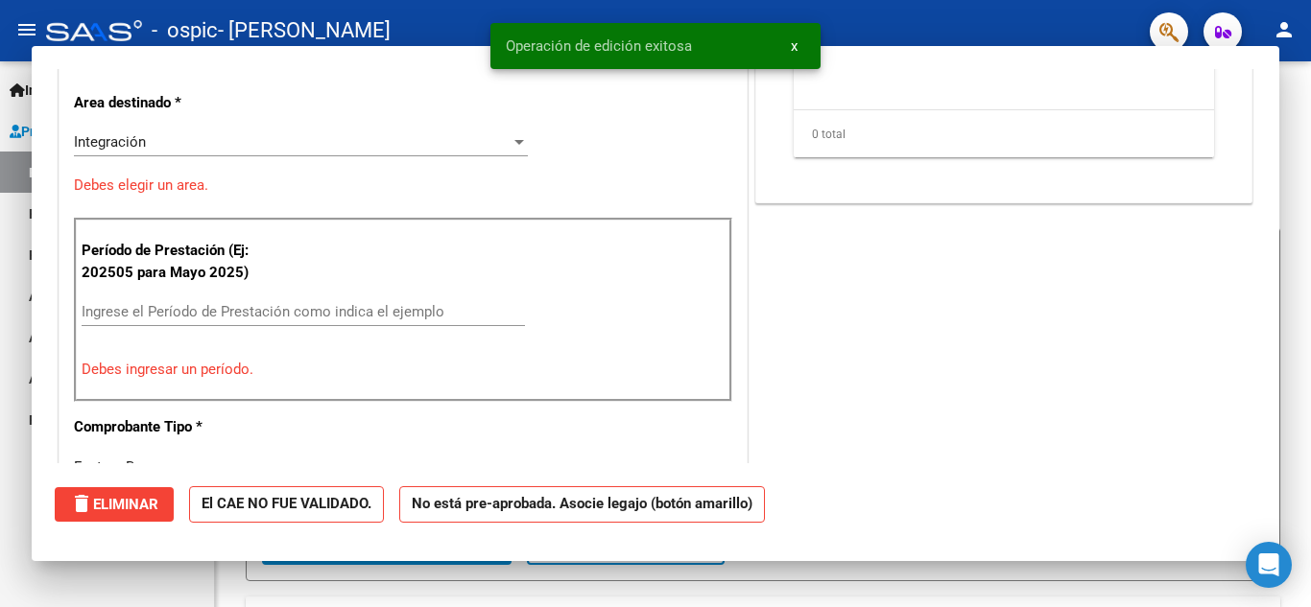
scroll to position [325, 0]
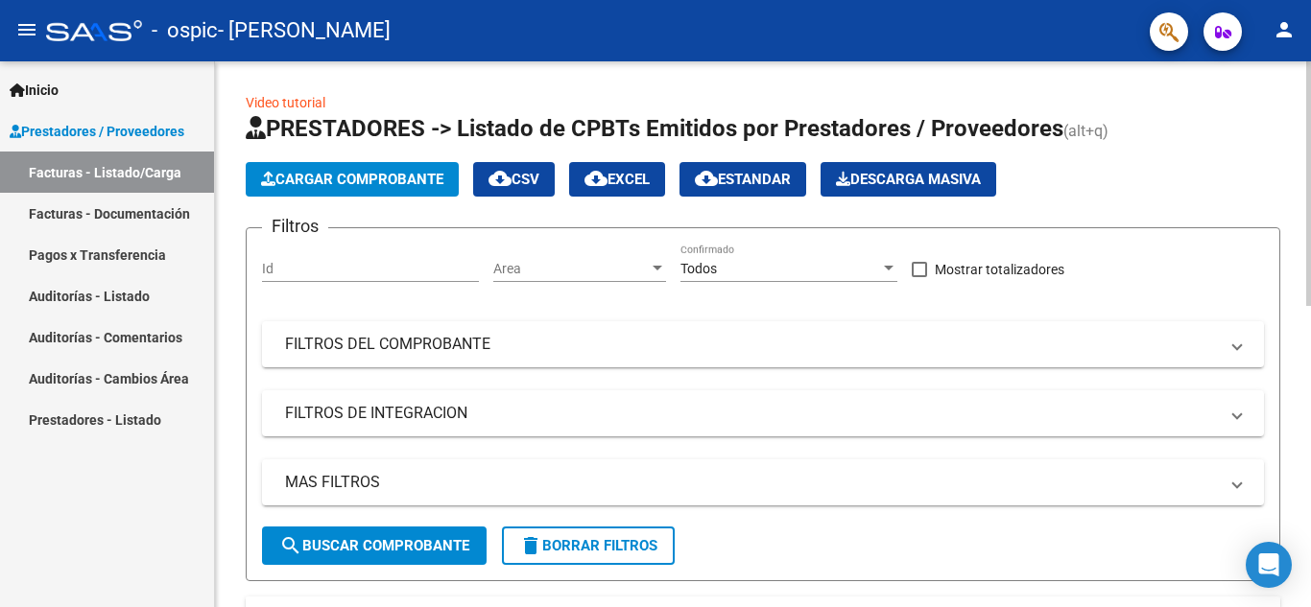
click at [392, 182] on span "Cargar Comprobante" at bounding box center [352, 179] width 182 height 17
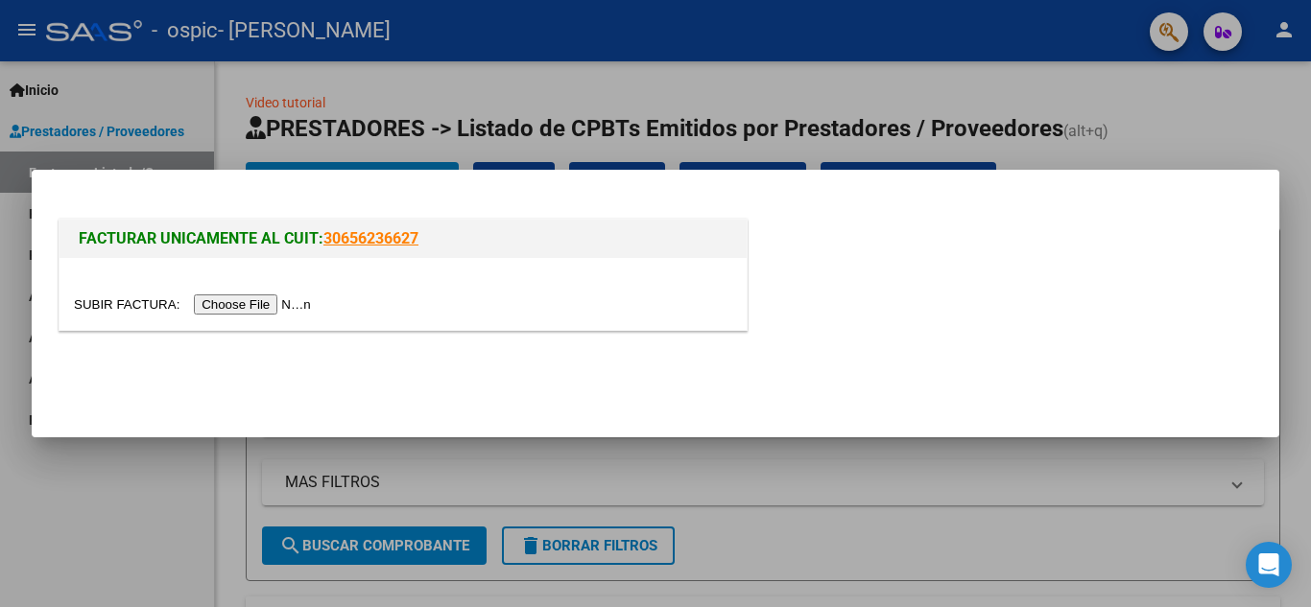
click at [258, 320] on div at bounding box center [402, 294] width 687 height 72
click at [258, 308] on input "file" at bounding box center [195, 305] width 243 height 20
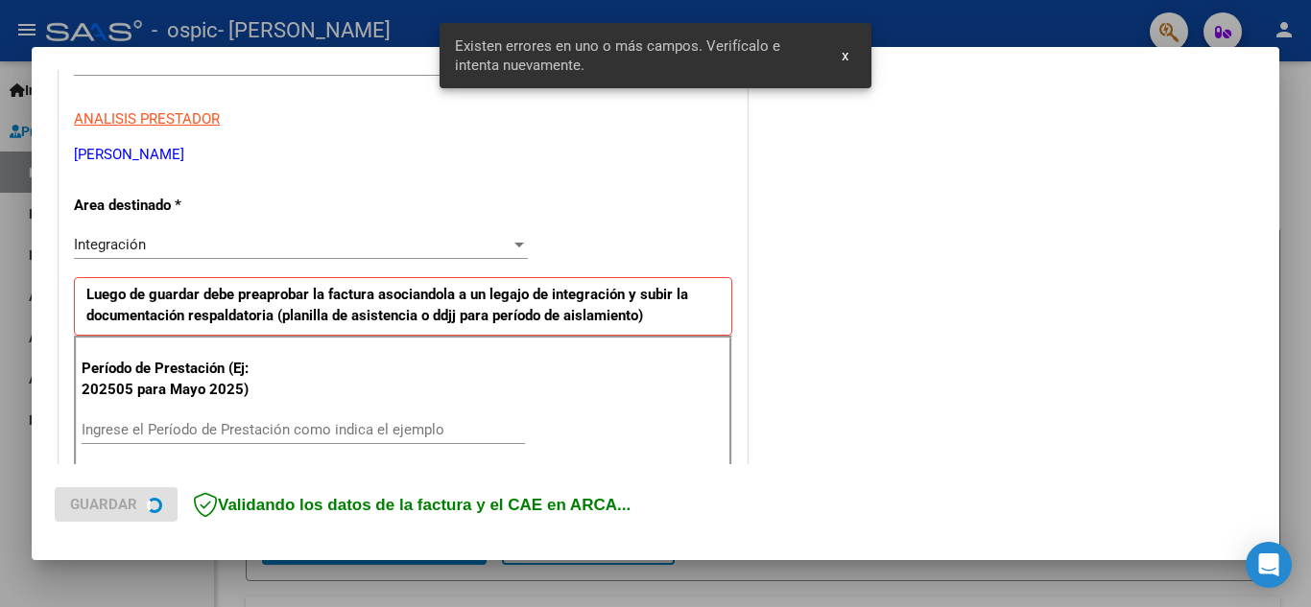
scroll to position [435, 0]
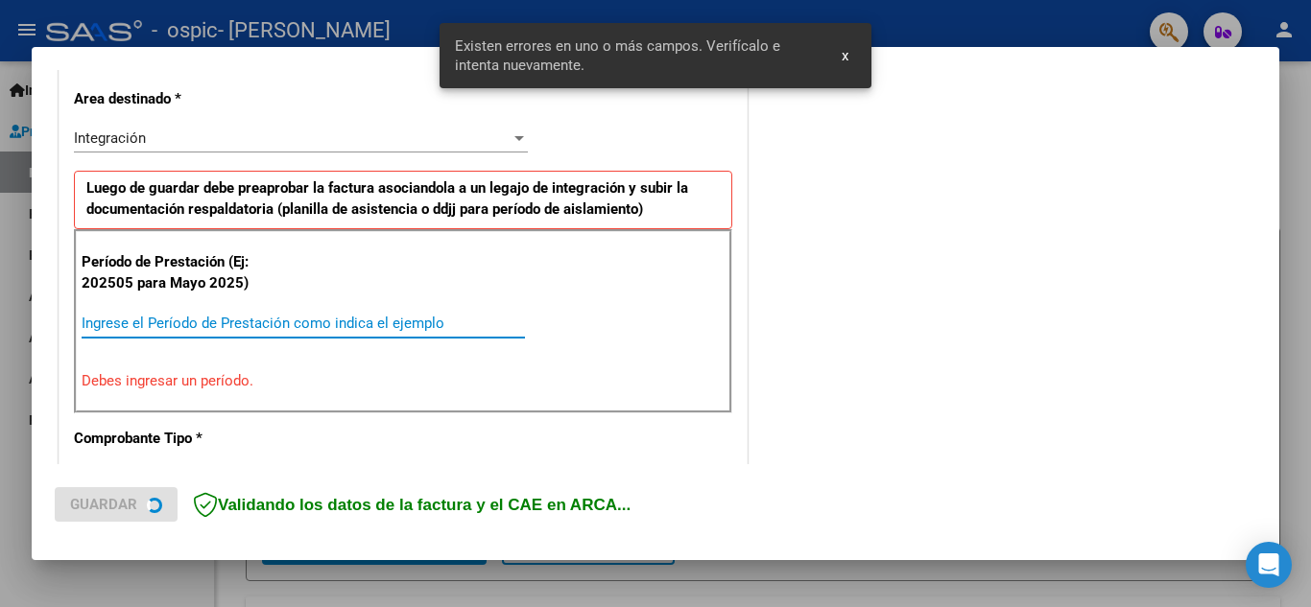
click at [241, 322] on input "Ingrese el Período de Prestación como indica el ejemplo" at bounding box center [303, 323] width 443 height 17
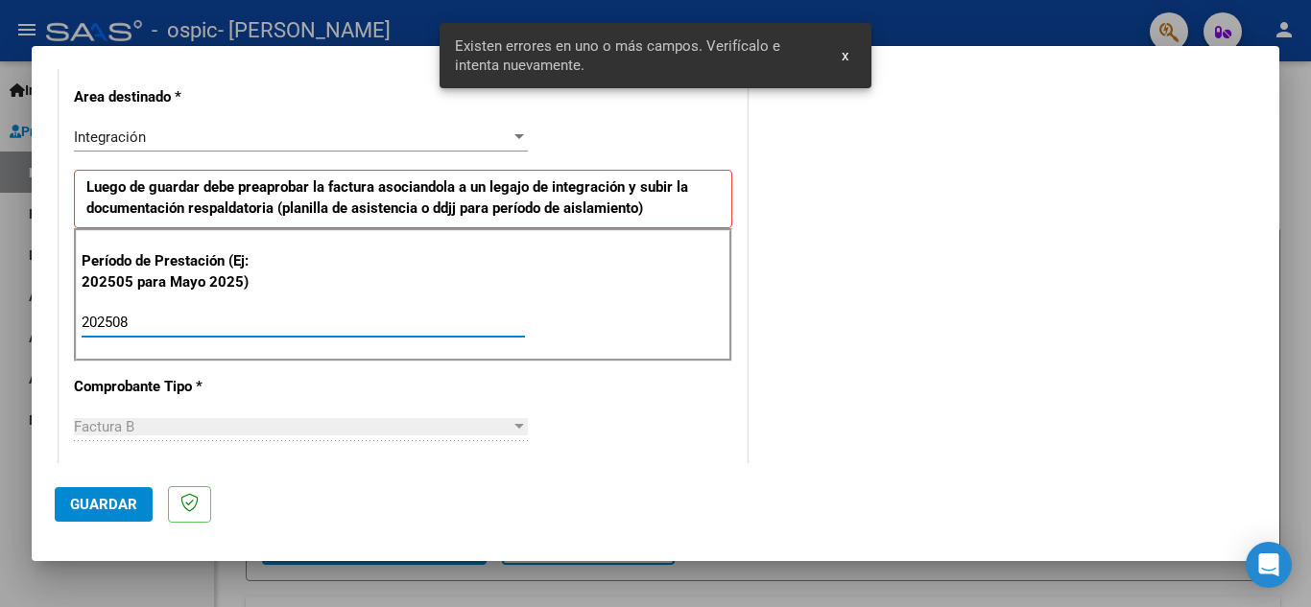
type input "202508"
click at [104, 505] on span "Guardar" at bounding box center [103, 504] width 67 height 17
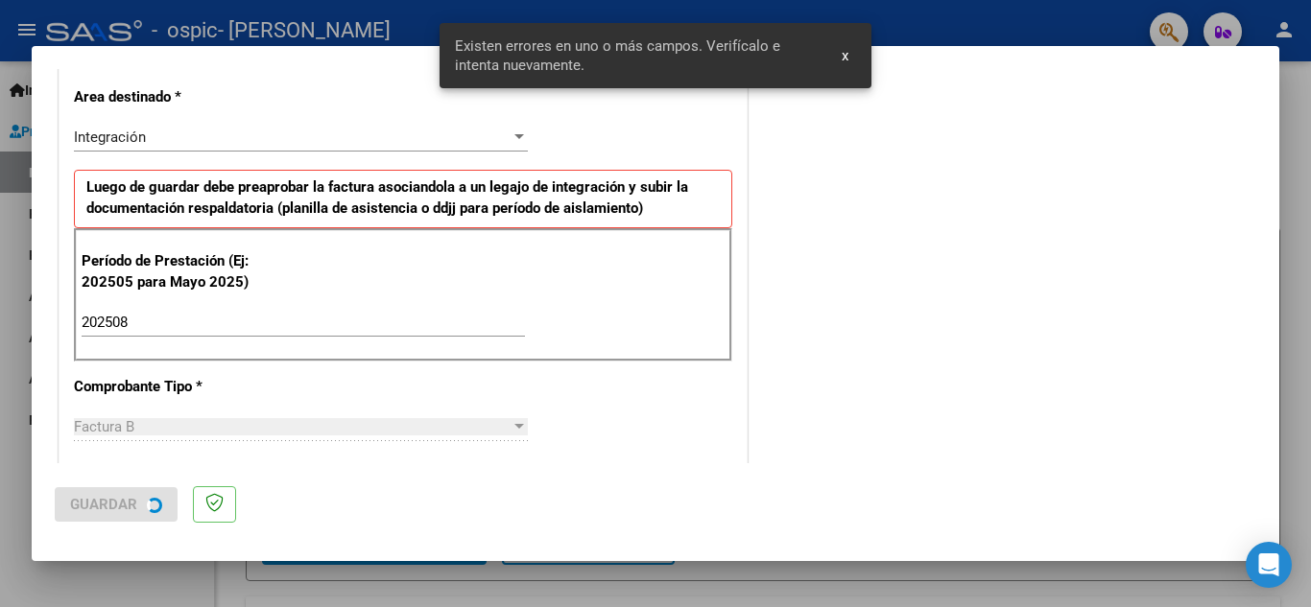
scroll to position [0, 0]
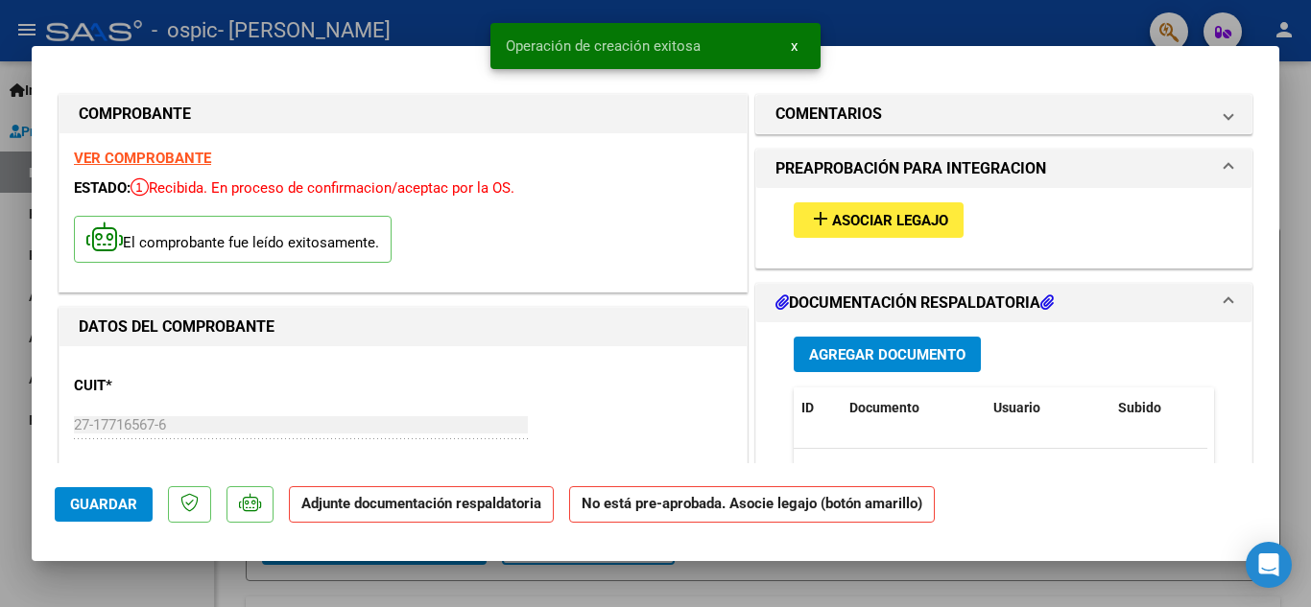
click at [836, 206] on button "add Asociar Legajo" at bounding box center [879, 220] width 170 height 36
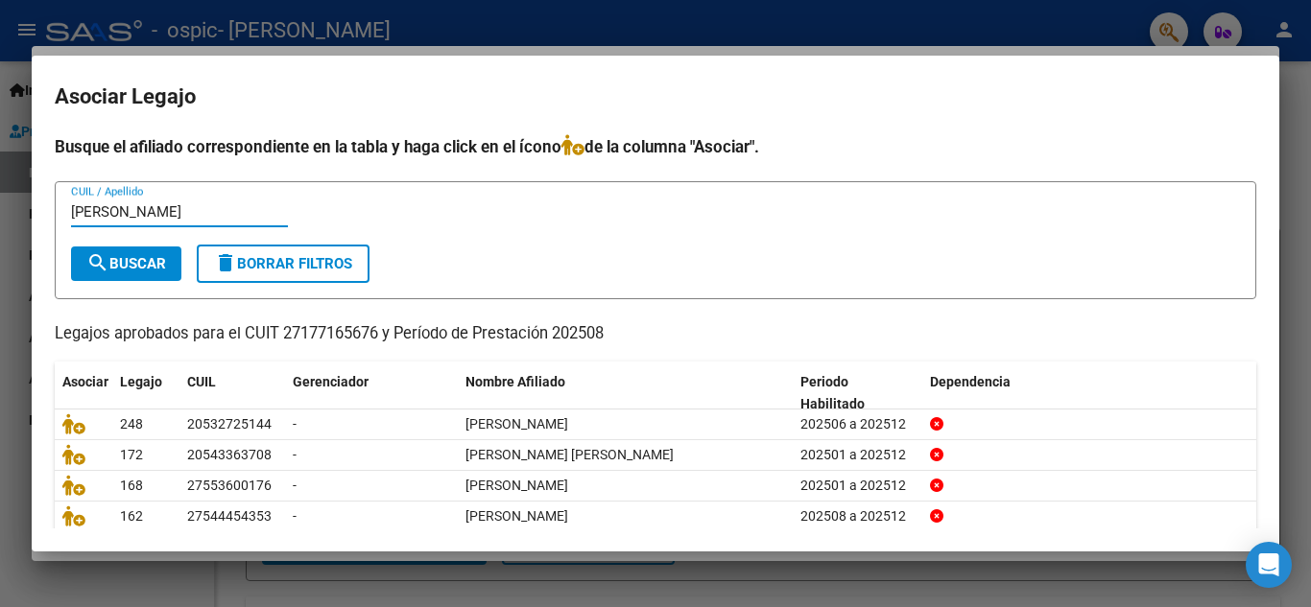
type input "[PERSON_NAME]"
click at [146, 255] on span "search Buscar" at bounding box center [126, 263] width 80 height 17
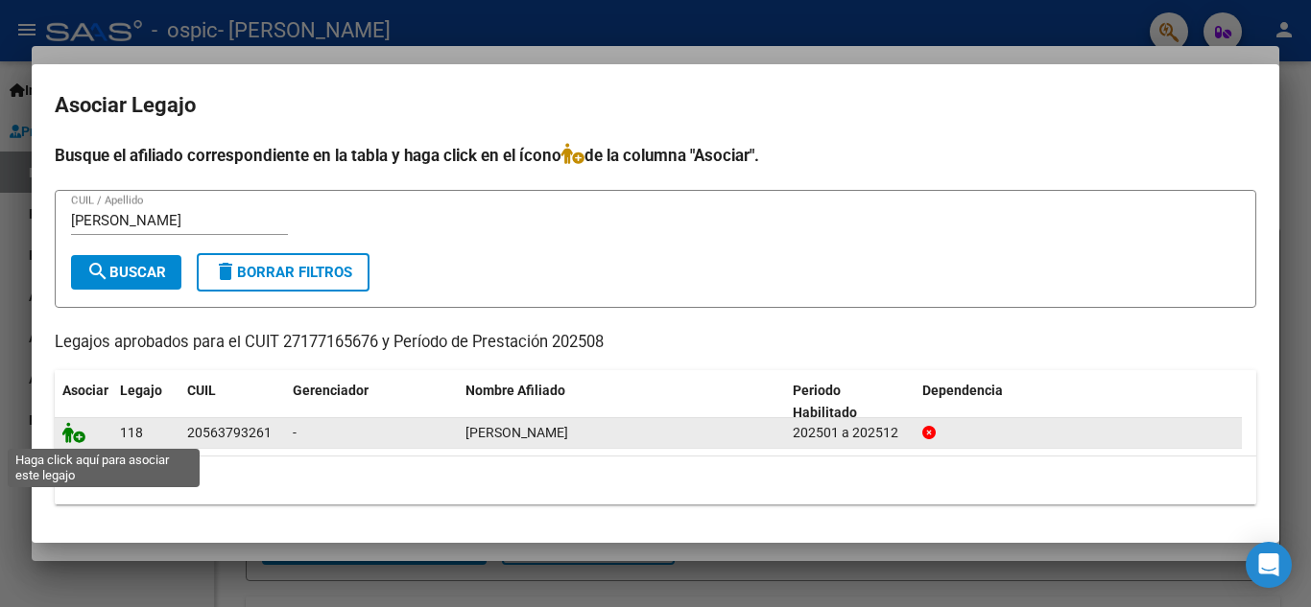
click at [82, 433] on icon at bounding box center [73, 432] width 23 height 21
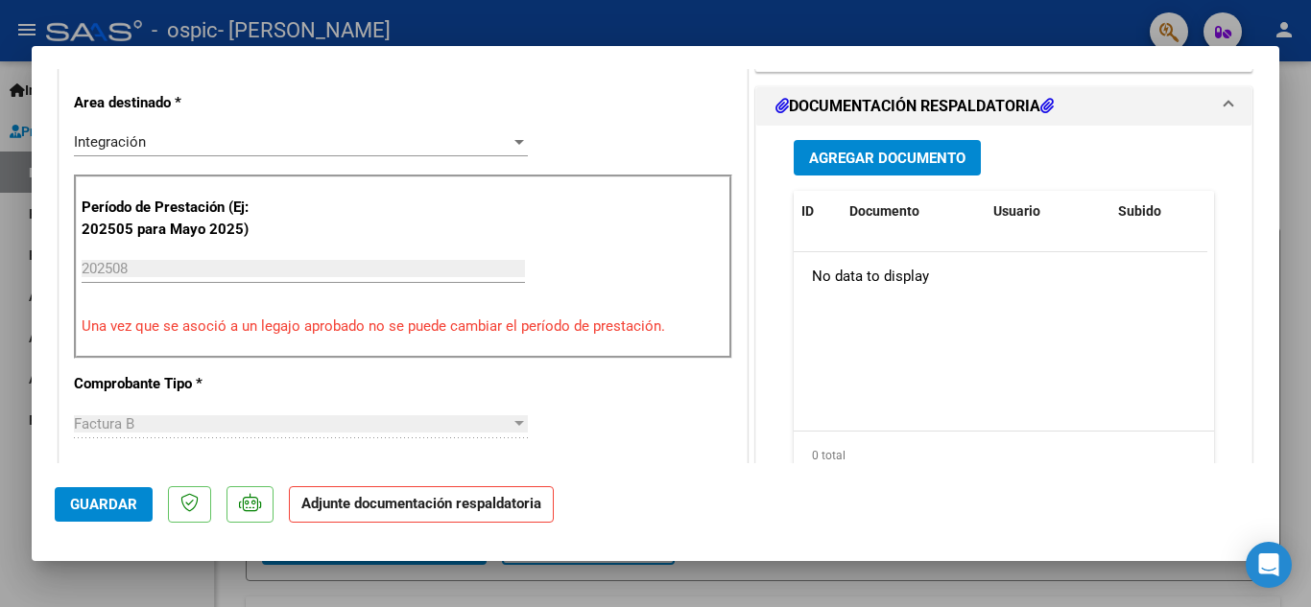
scroll to position [480, 0]
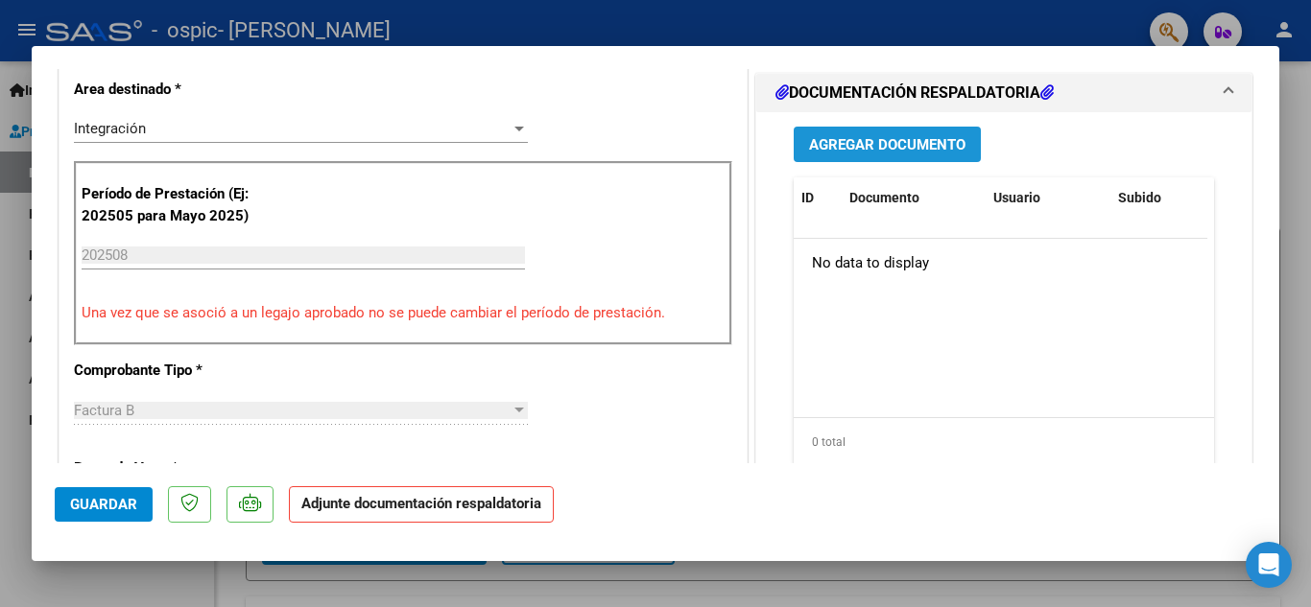
click at [834, 140] on span "Agregar Documento" at bounding box center [887, 144] width 156 height 17
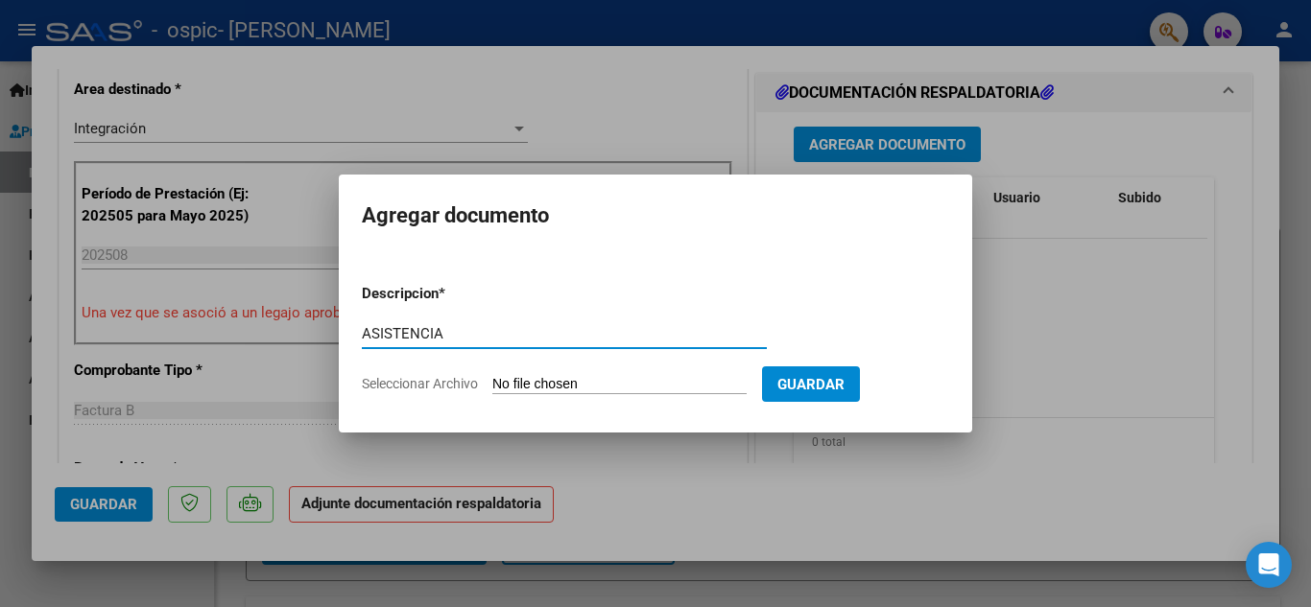
type input "ASISTENCIA"
click at [591, 381] on input "Seleccionar Archivo" at bounding box center [619, 385] width 254 height 18
type input "C:\fakepath\[PERSON_NAME].jpeg"
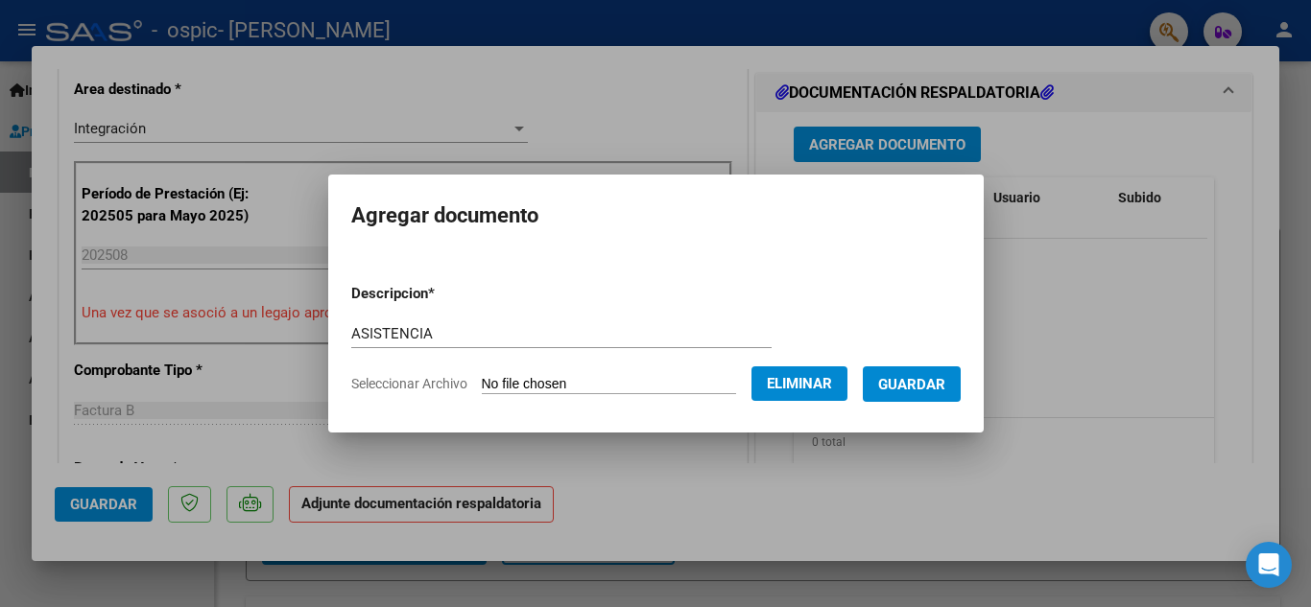
click at [945, 389] on span "Guardar" at bounding box center [911, 384] width 67 height 17
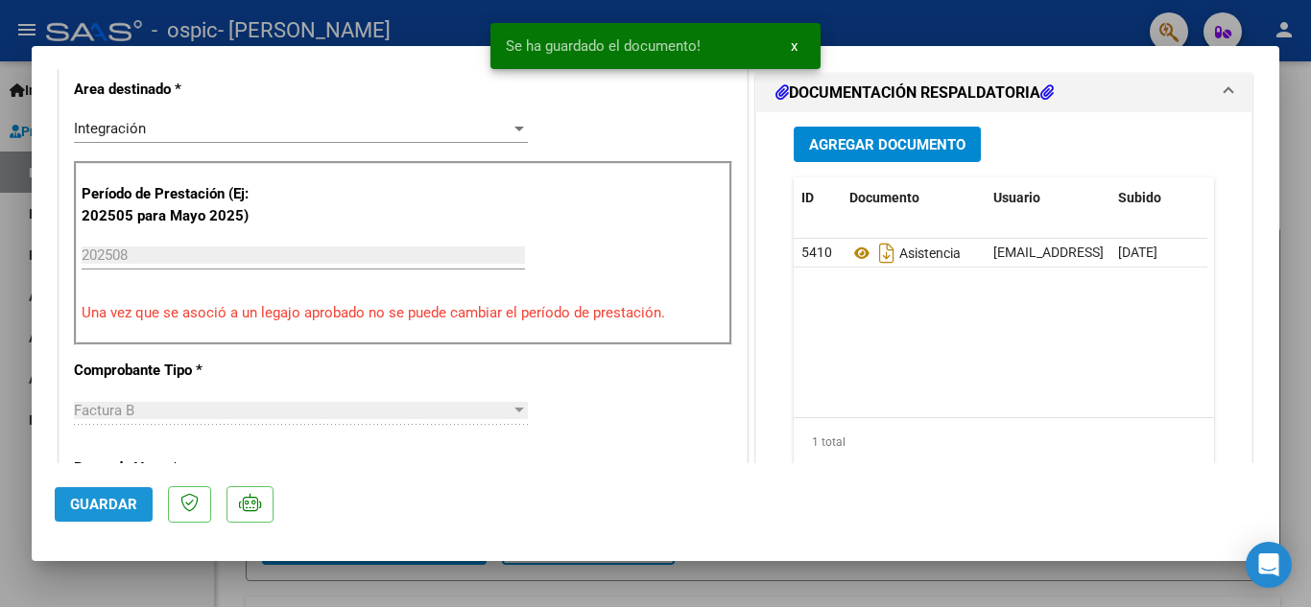
click at [116, 508] on span "Guardar" at bounding box center [103, 504] width 67 height 17
click at [166, 597] on div at bounding box center [655, 303] width 1311 height 607
type input "$ 0,00"
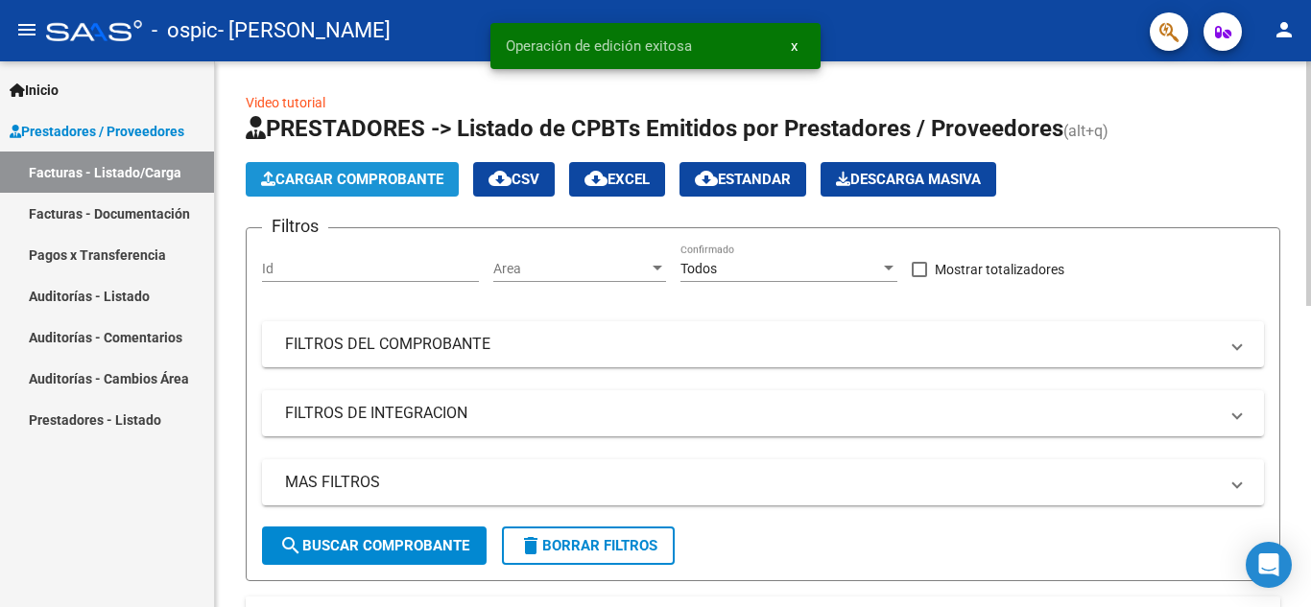
click at [405, 184] on span "Cargar Comprobante" at bounding box center [352, 179] width 182 height 17
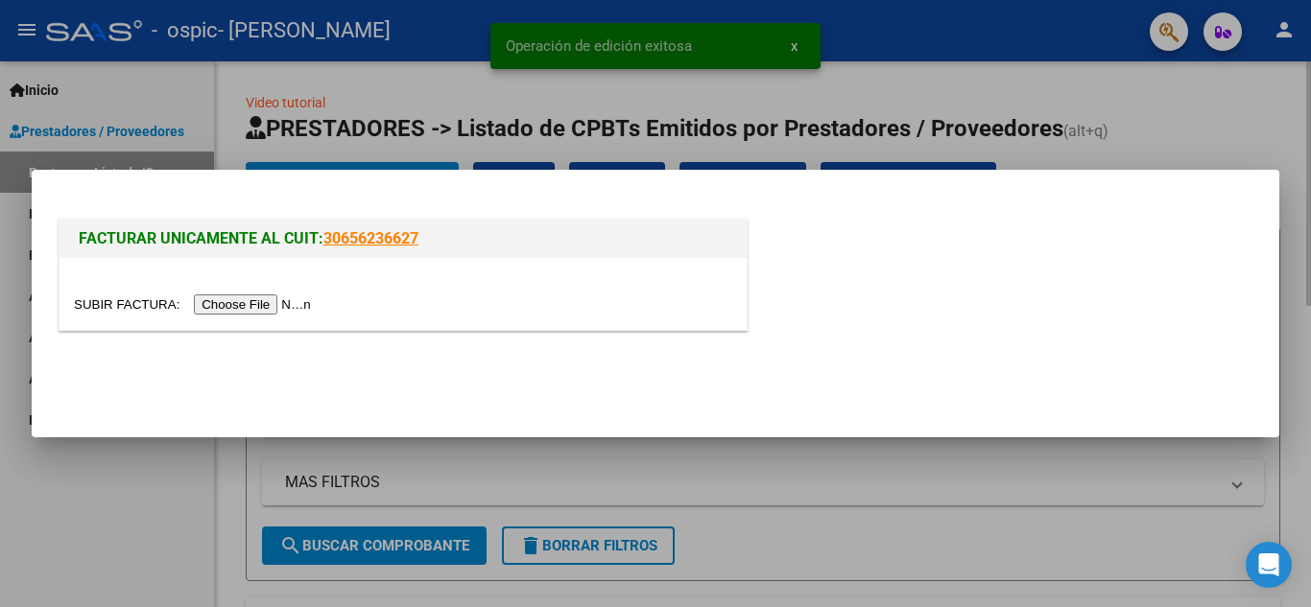
click at [405, 184] on mat-dialog-container "FACTURAR UNICAMENTE AL CUIT: 30656236627" at bounding box center [655, 304] width 1247 height 268
click at [273, 301] on input "file" at bounding box center [195, 305] width 243 height 20
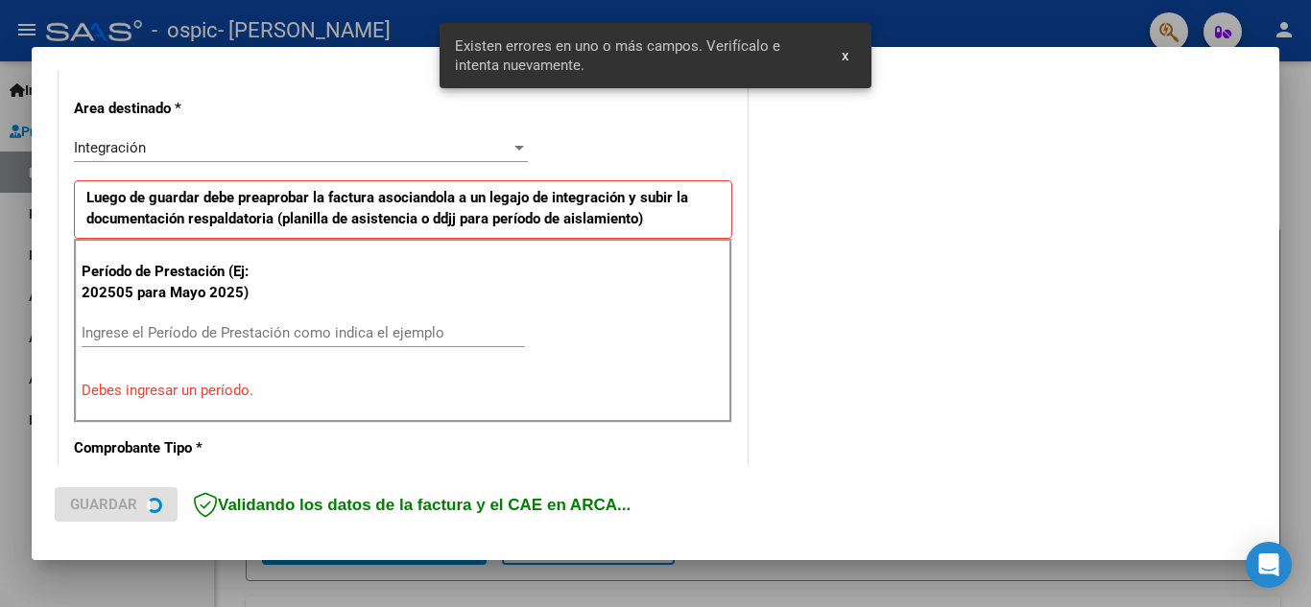
scroll to position [435, 0]
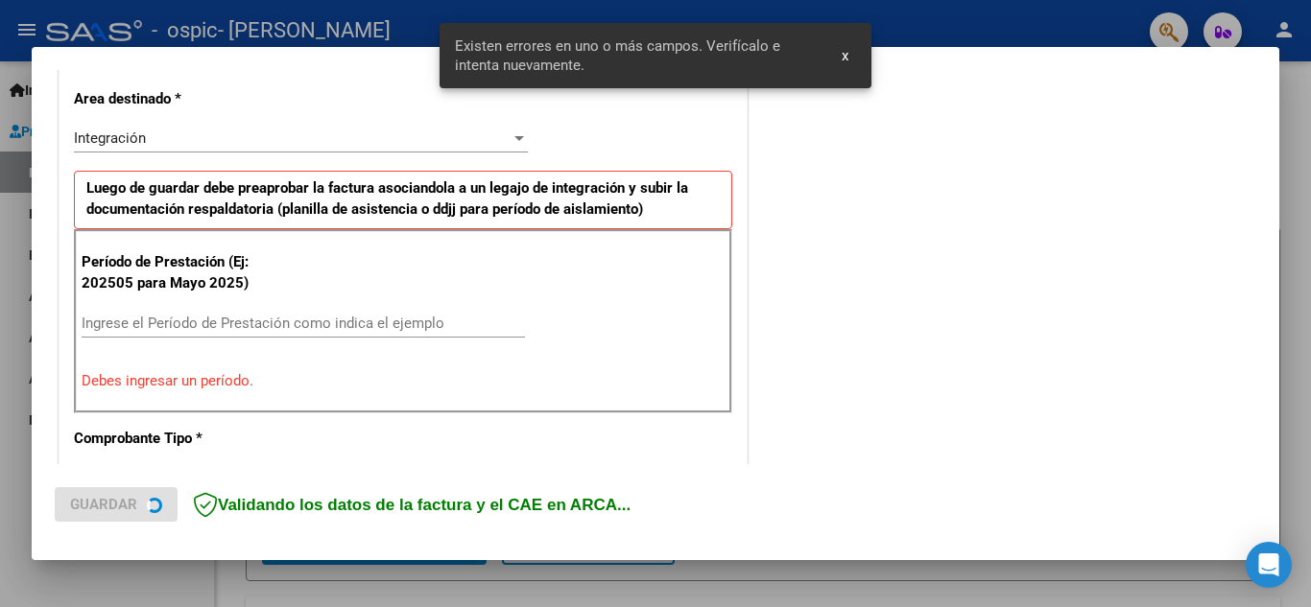
click at [203, 311] on div "Ingrese el Período de Prestación como indica el ejemplo" at bounding box center [303, 323] width 443 height 29
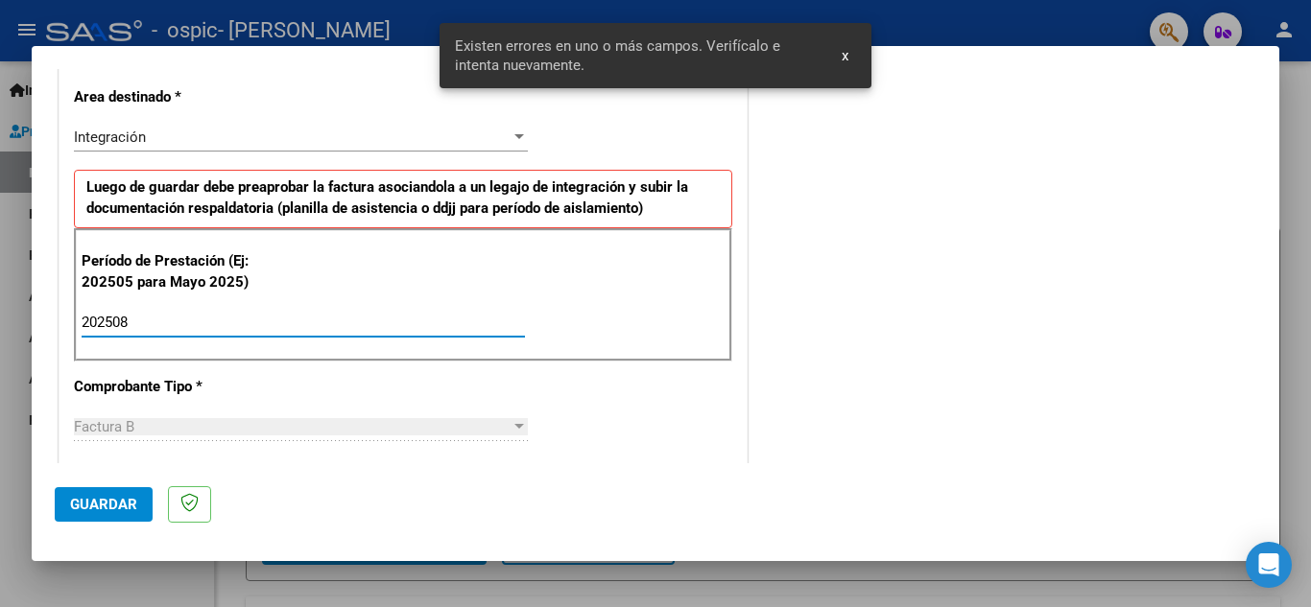
type input "202508"
click at [114, 506] on span "Guardar" at bounding box center [103, 504] width 67 height 17
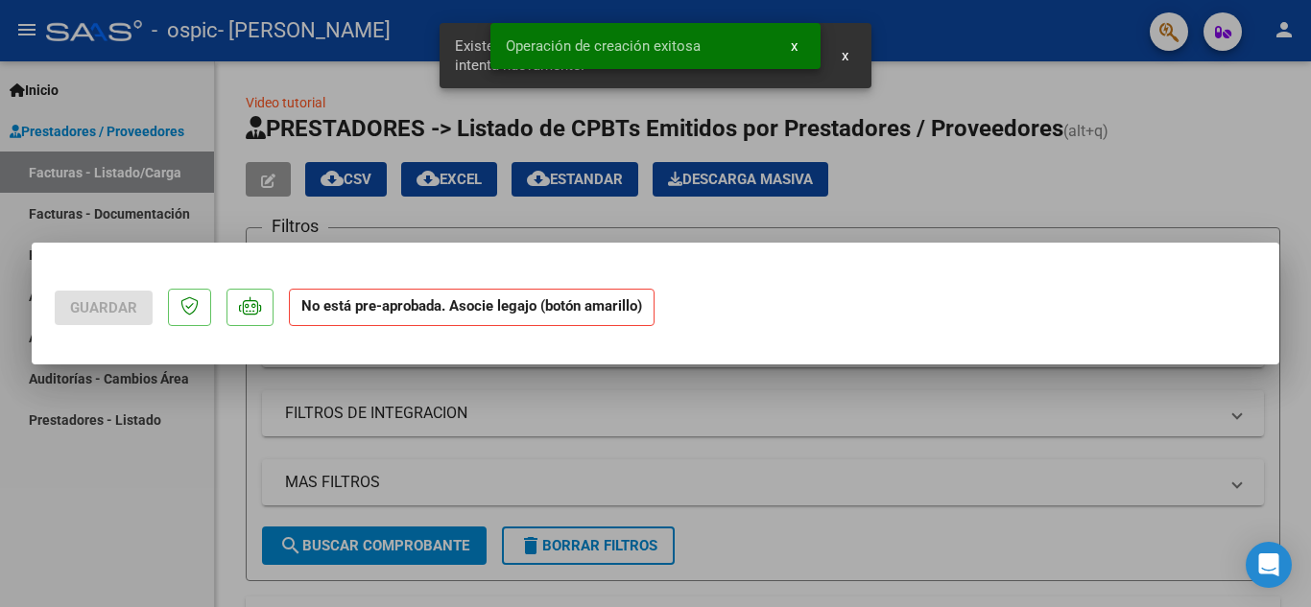
scroll to position [0, 0]
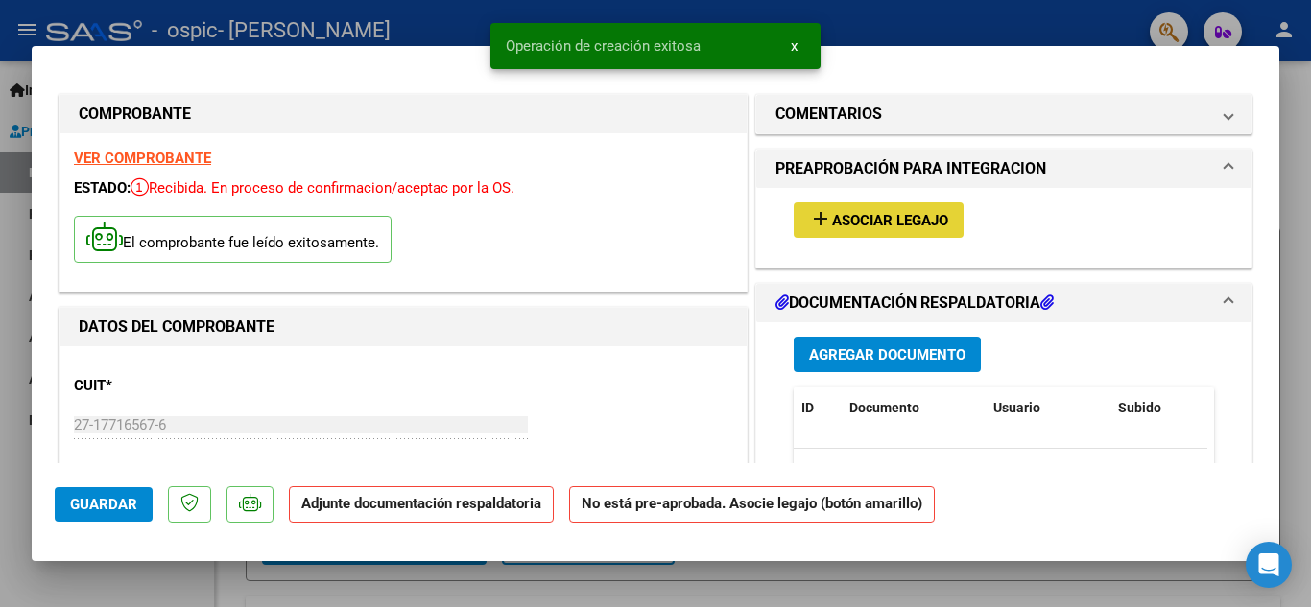
click at [857, 214] on span "Asociar Legajo" at bounding box center [890, 220] width 116 height 17
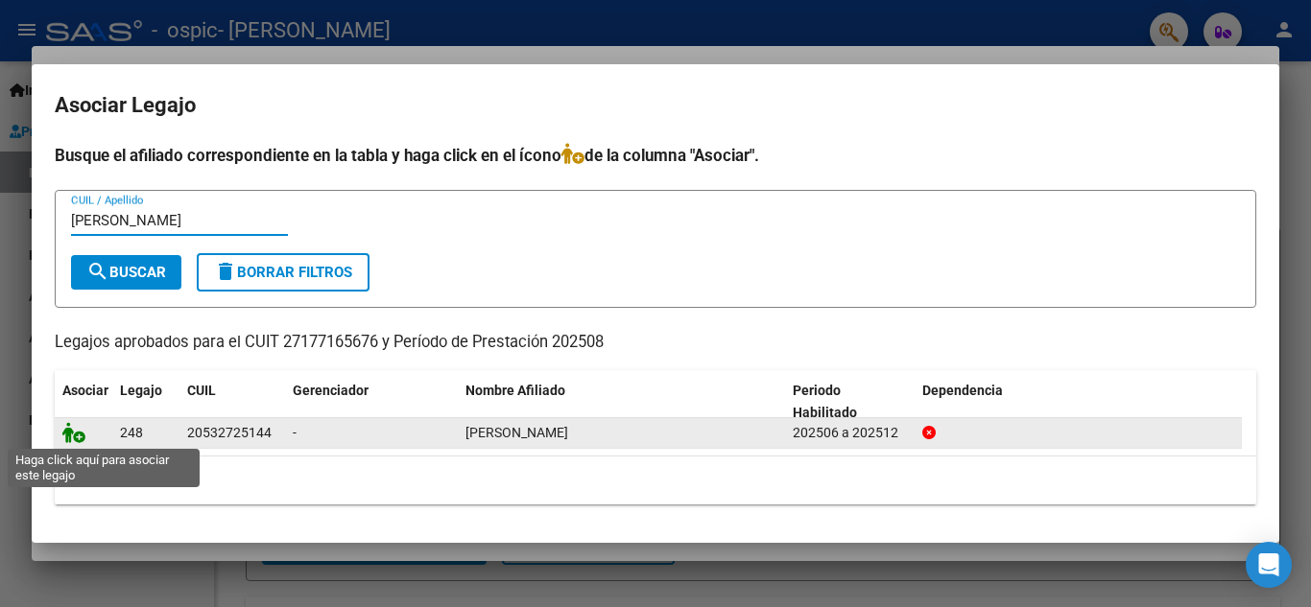
type input "[PERSON_NAME]"
click at [73, 428] on icon at bounding box center [73, 432] width 23 height 21
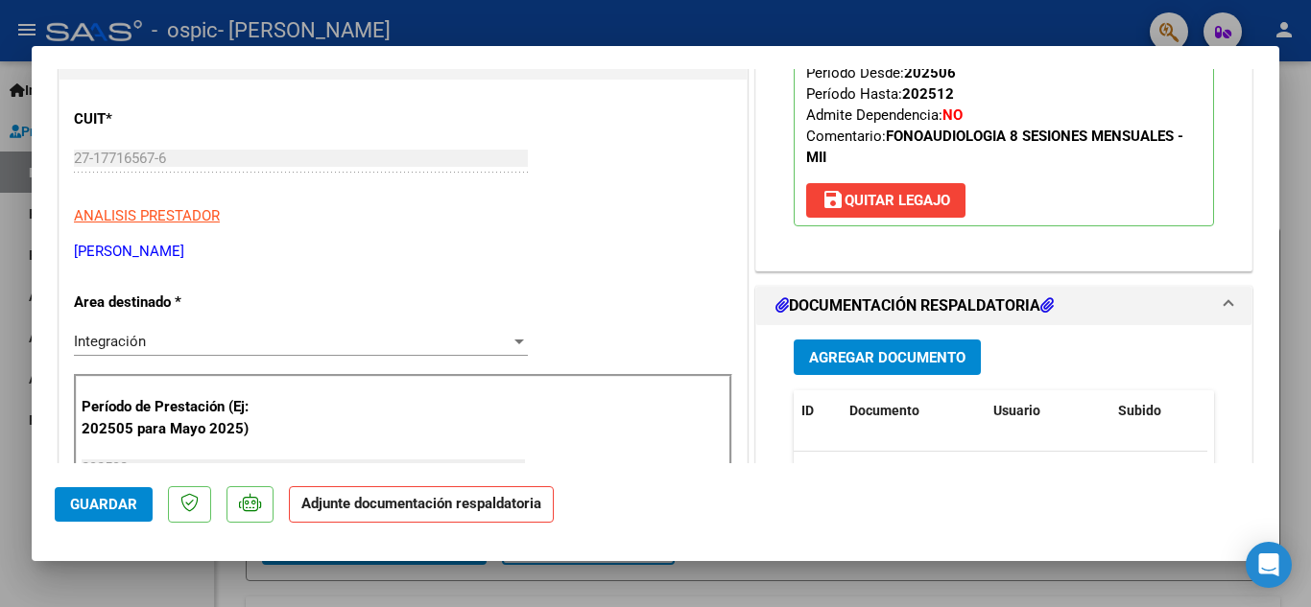
scroll to position [288, 0]
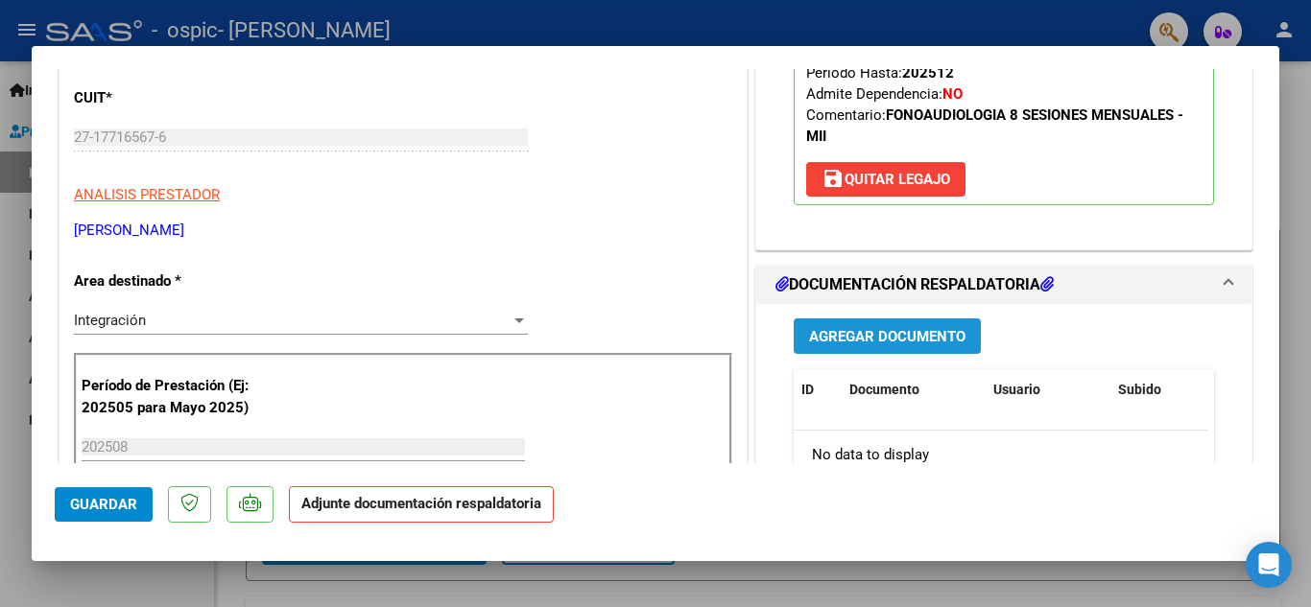
click at [874, 331] on span "Agregar Documento" at bounding box center [887, 336] width 156 height 17
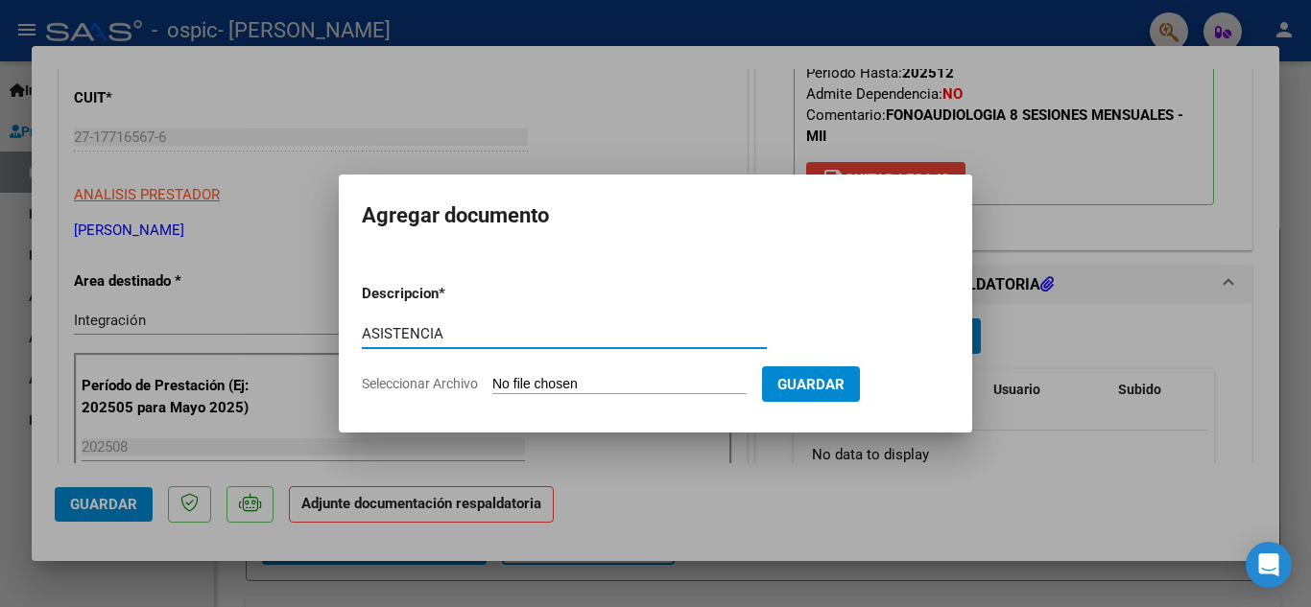
type input "ASISTENCIA"
click at [545, 380] on input "Seleccionar Archivo" at bounding box center [619, 385] width 254 height 18
type input "C:\fakepath\[PERSON_NAME].jpeg"
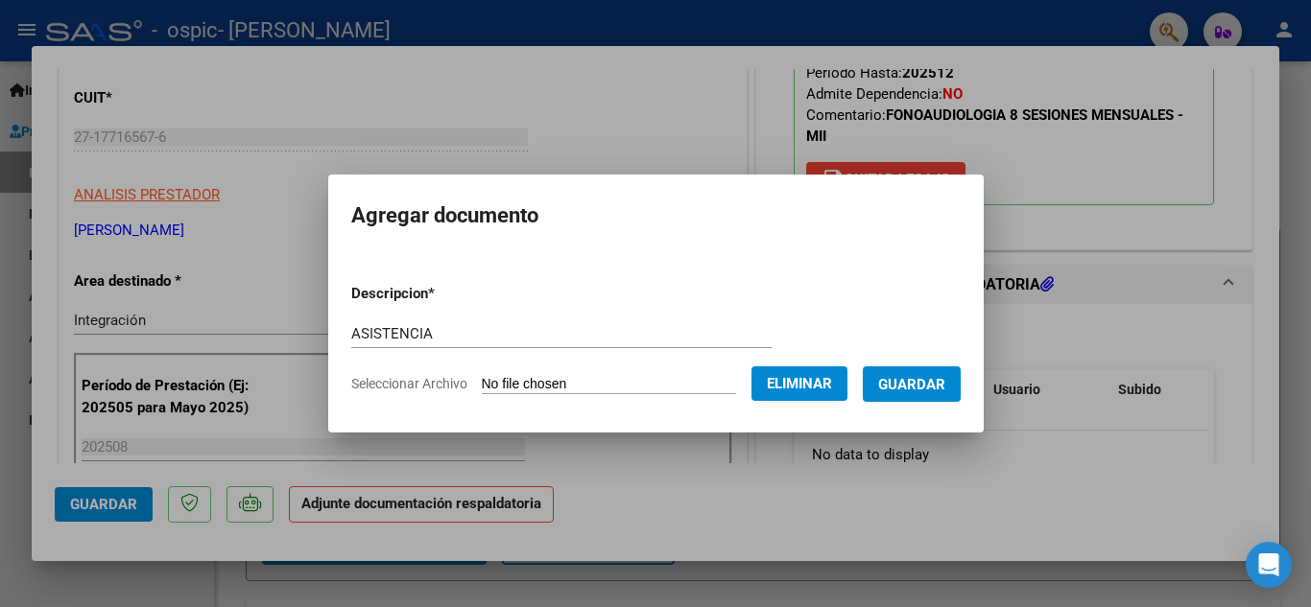
click at [918, 379] on span "Guardar" at bounding box center [911, 384] width 67 height 17
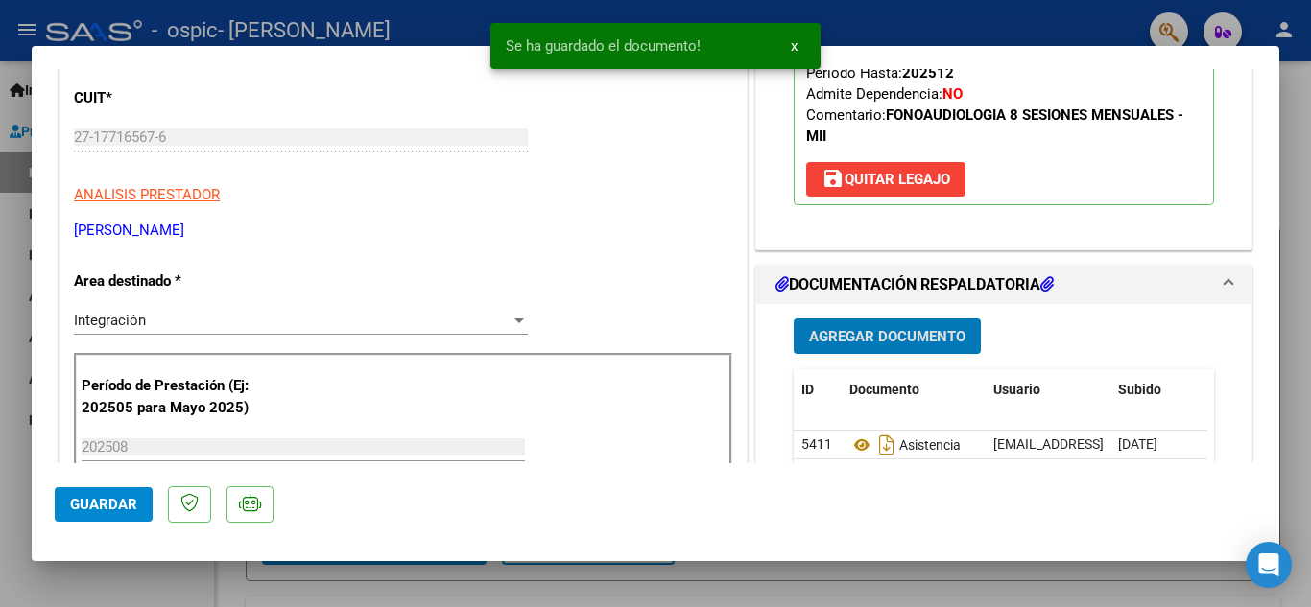
click at [101, 496] on span "Guardar" at bounding box center [103, 504] width 67 height 17
click at [0, 444] on div at bounding box center [655, 303] width 1311 height 607
type input "$ 0,00"
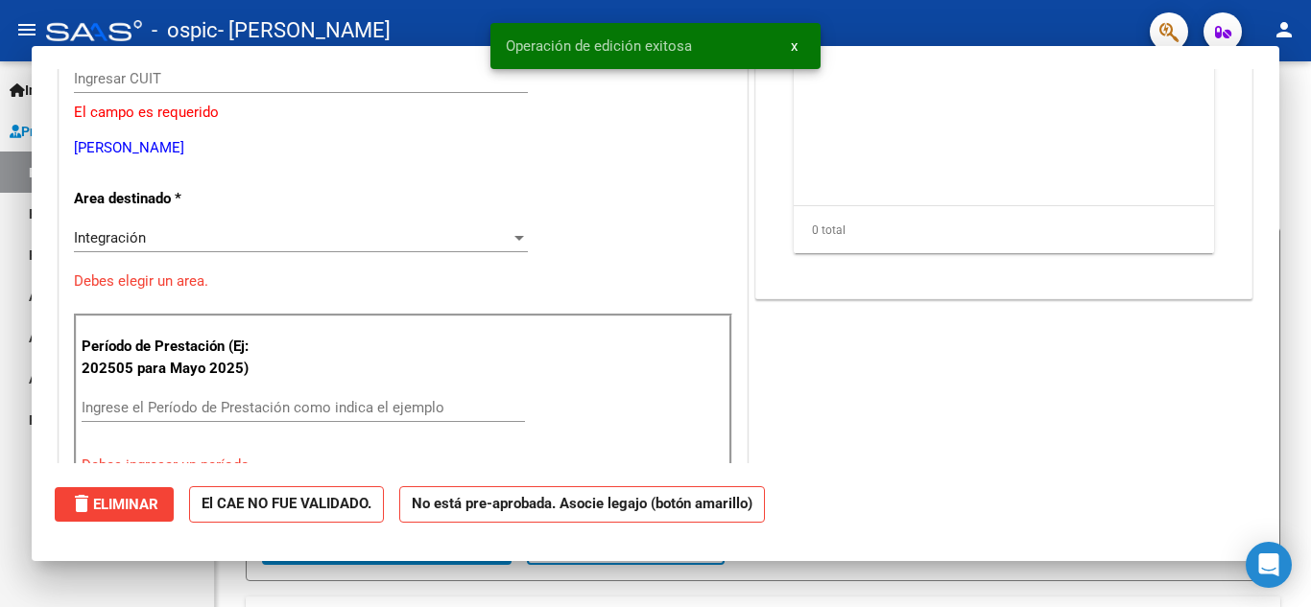
scroll to position [229, 0]
